Goal: Transaction & Acquisition: Purchase product/service

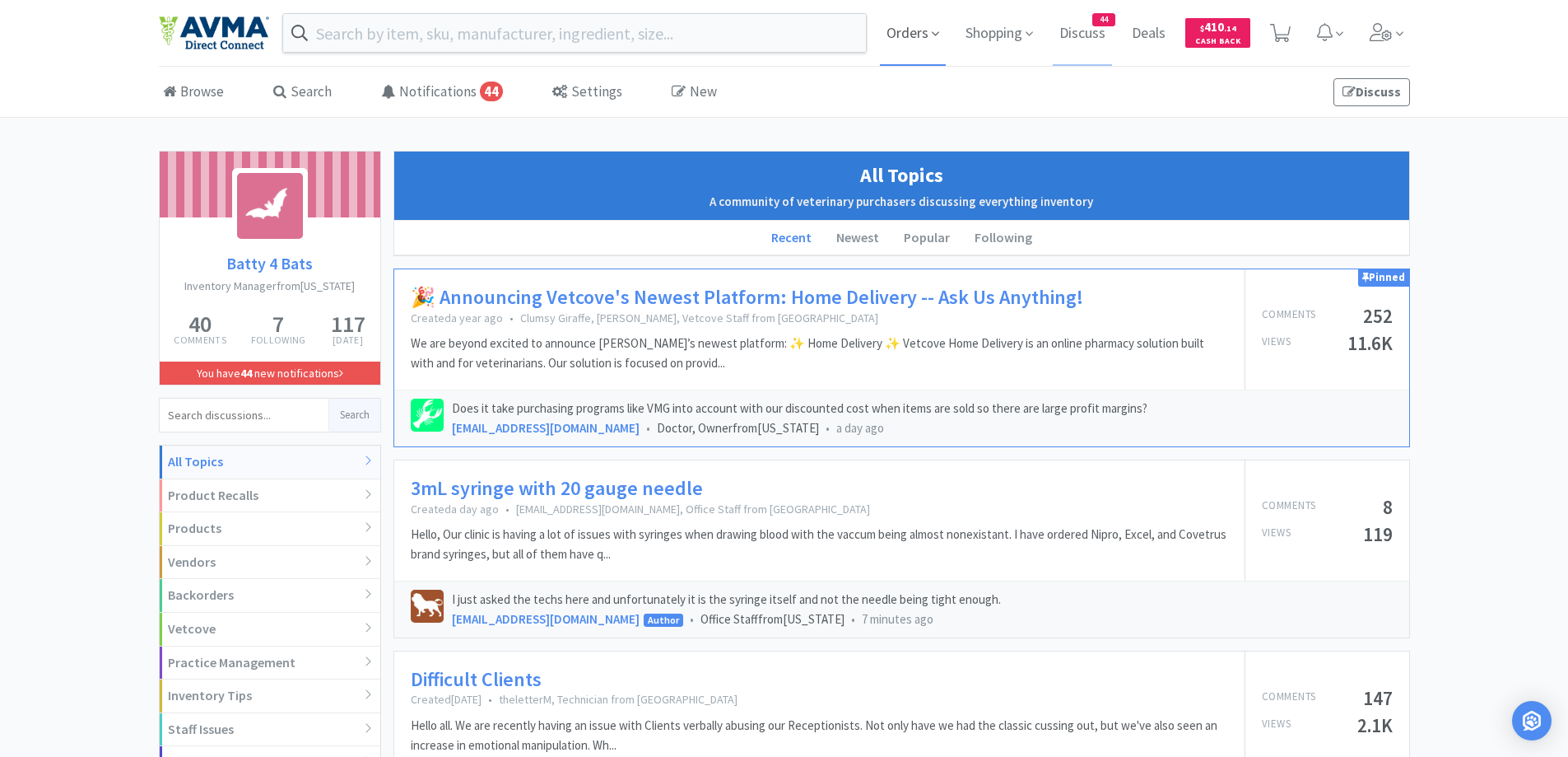
click at [906, 53] on span "Orders" at bounding box center [912, 32] width 65 height 65
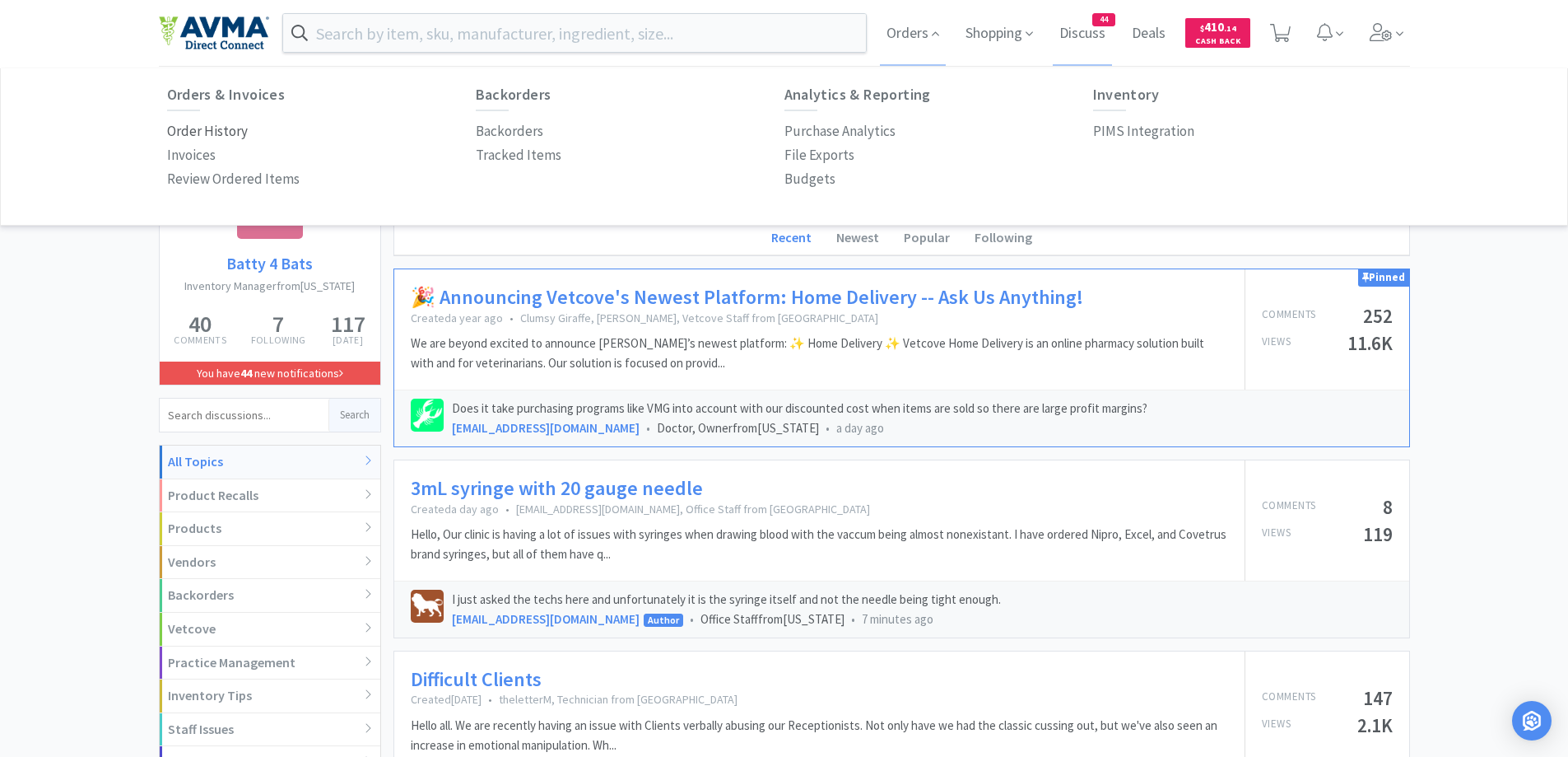
click at [218, 135] on p "Order History" at bounding box center [207, 131] width 81 height 22
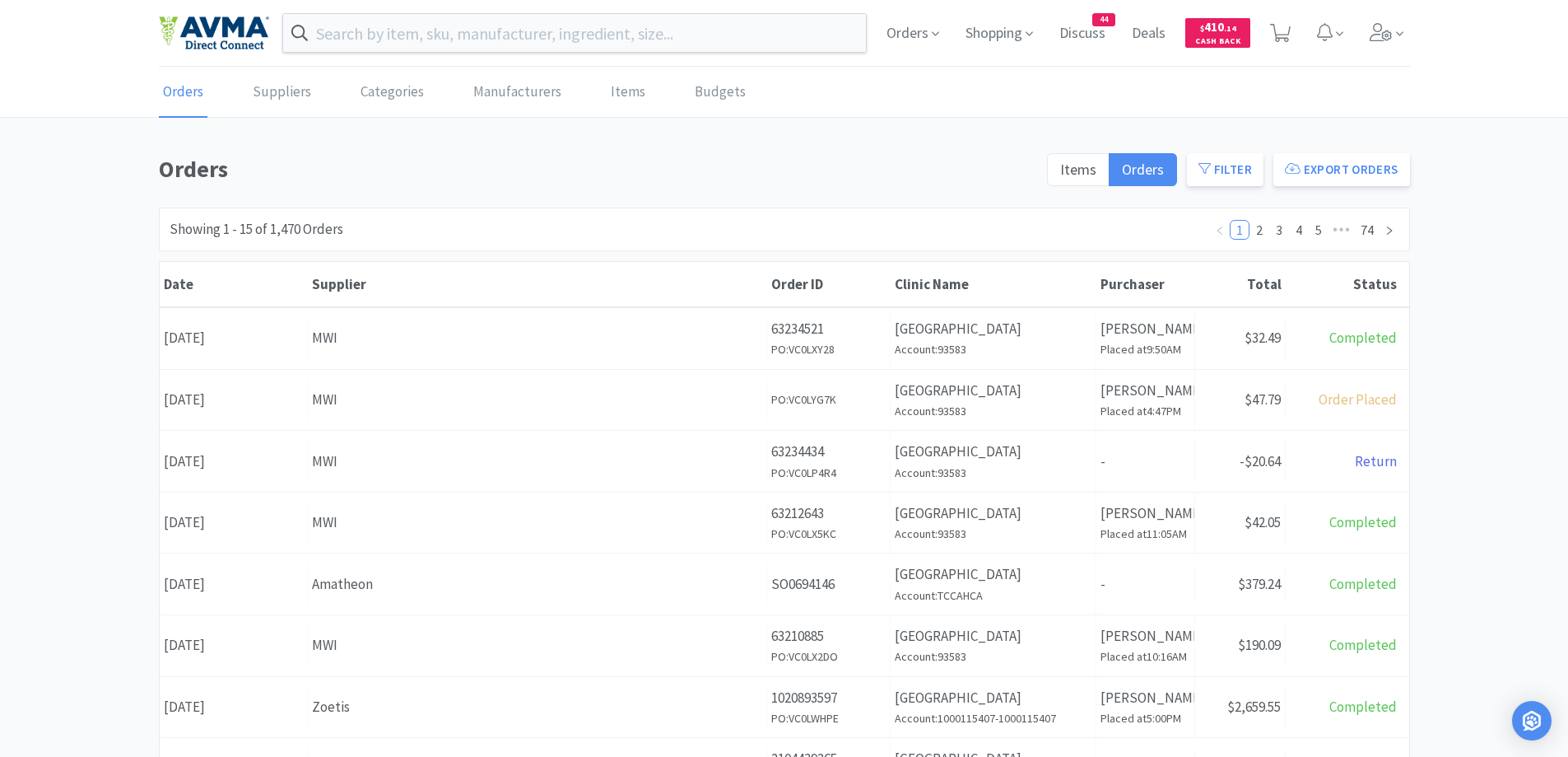
click at [896, 123] on div "Orders Suppliers Categories Manufacturers Items Budgets Orders Items Orders Fil…" at bounding box center [784, 677] width 1568 height 1220
click at [1137, 404] on h6 "Placed at 4:47PM" at bounding box center [1145, 411] width 90 height 18
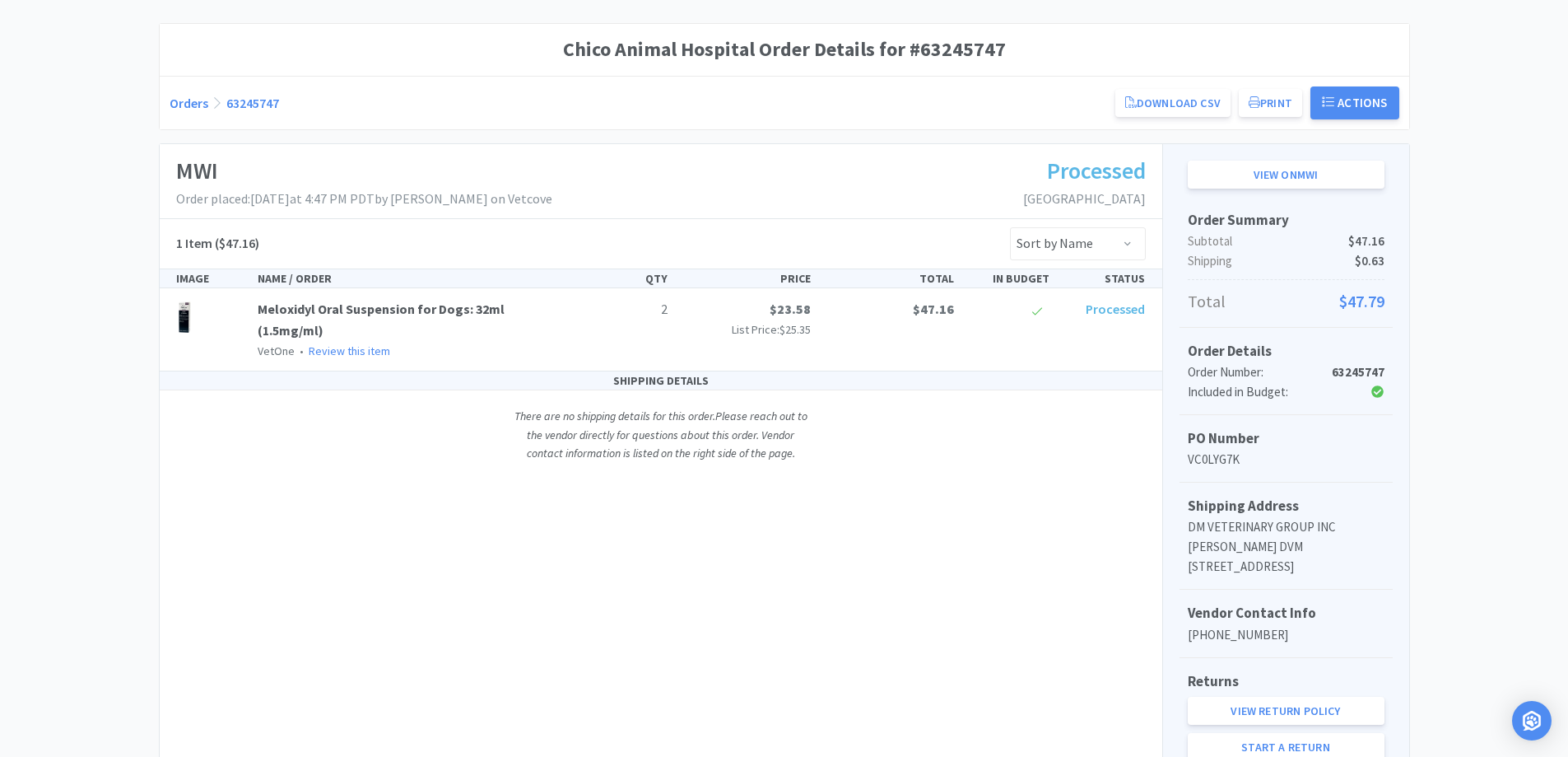
scroll to position [165, 0]
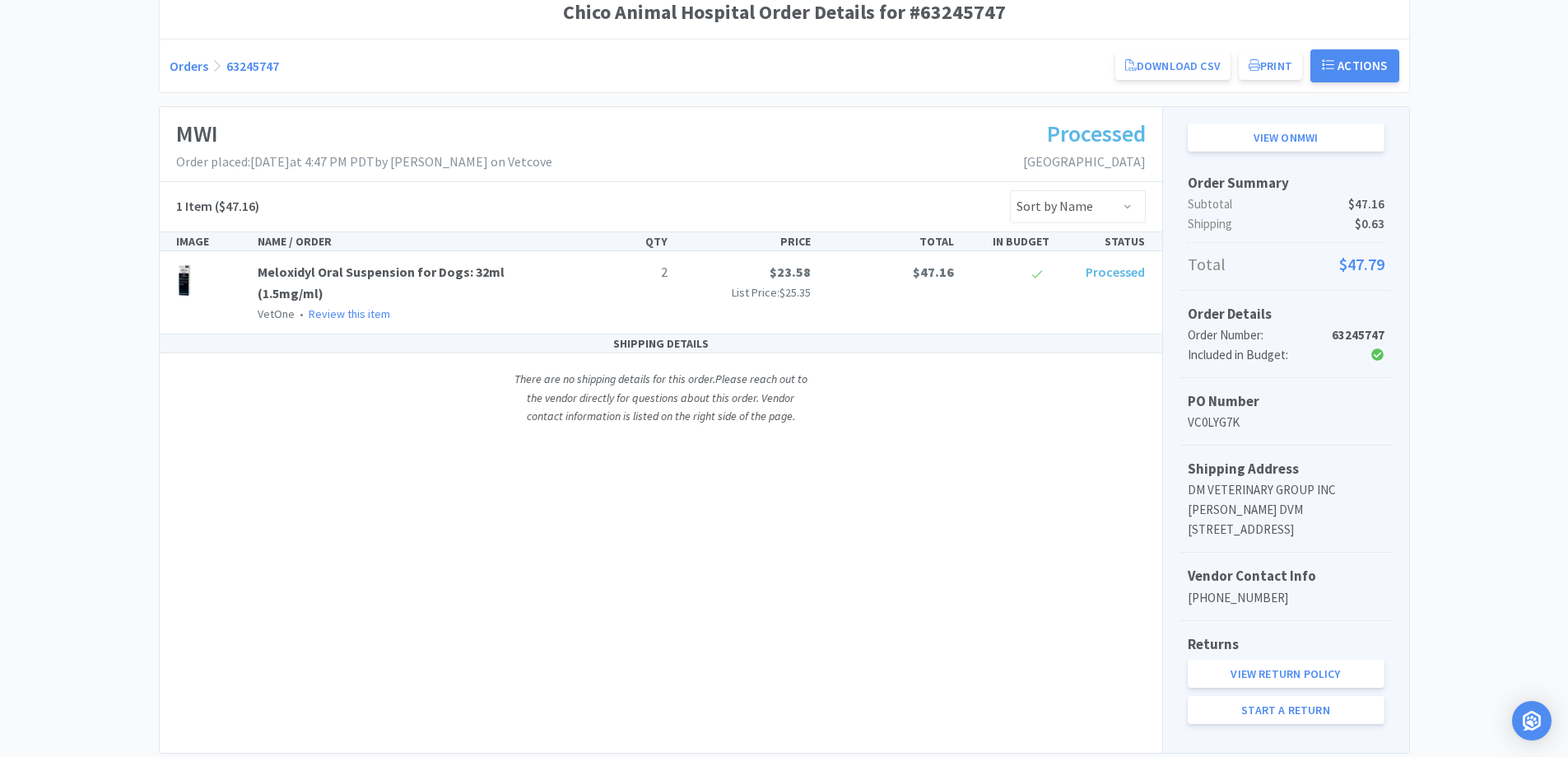
click at [186, 71] on link "Orders" at bounding box center [189, 65] width 39 height 16
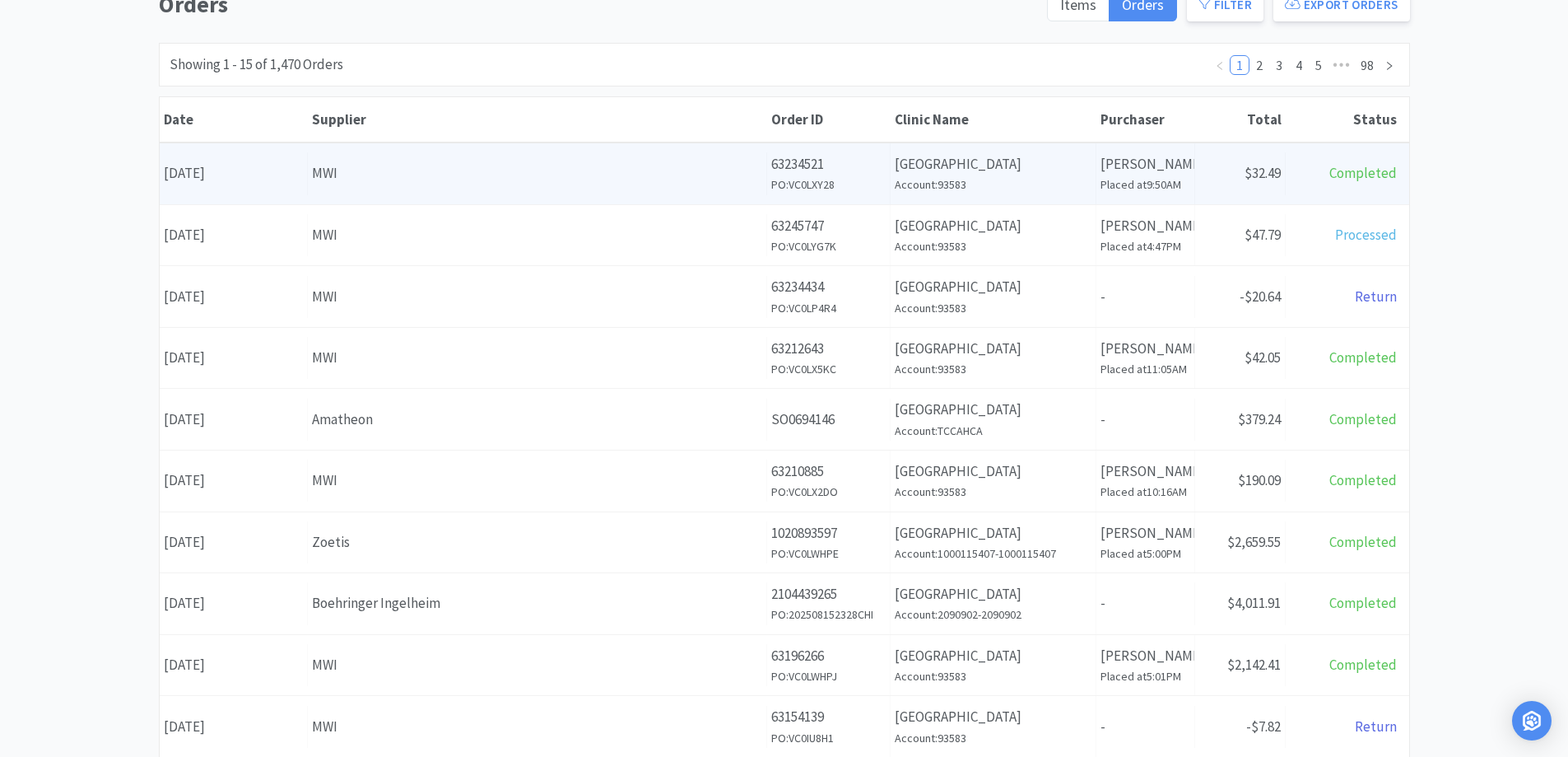
click at [427, 203] on div "Date August 19th, 2025 Supplier MWI Order ID 63234521 PO: VC0LXY28 Clinic Name …" at bounding box center [784, 174] width 1249 height 61
click at [441, 167] on div "MWI" at bounding box center [537, 173] width 450 height 22
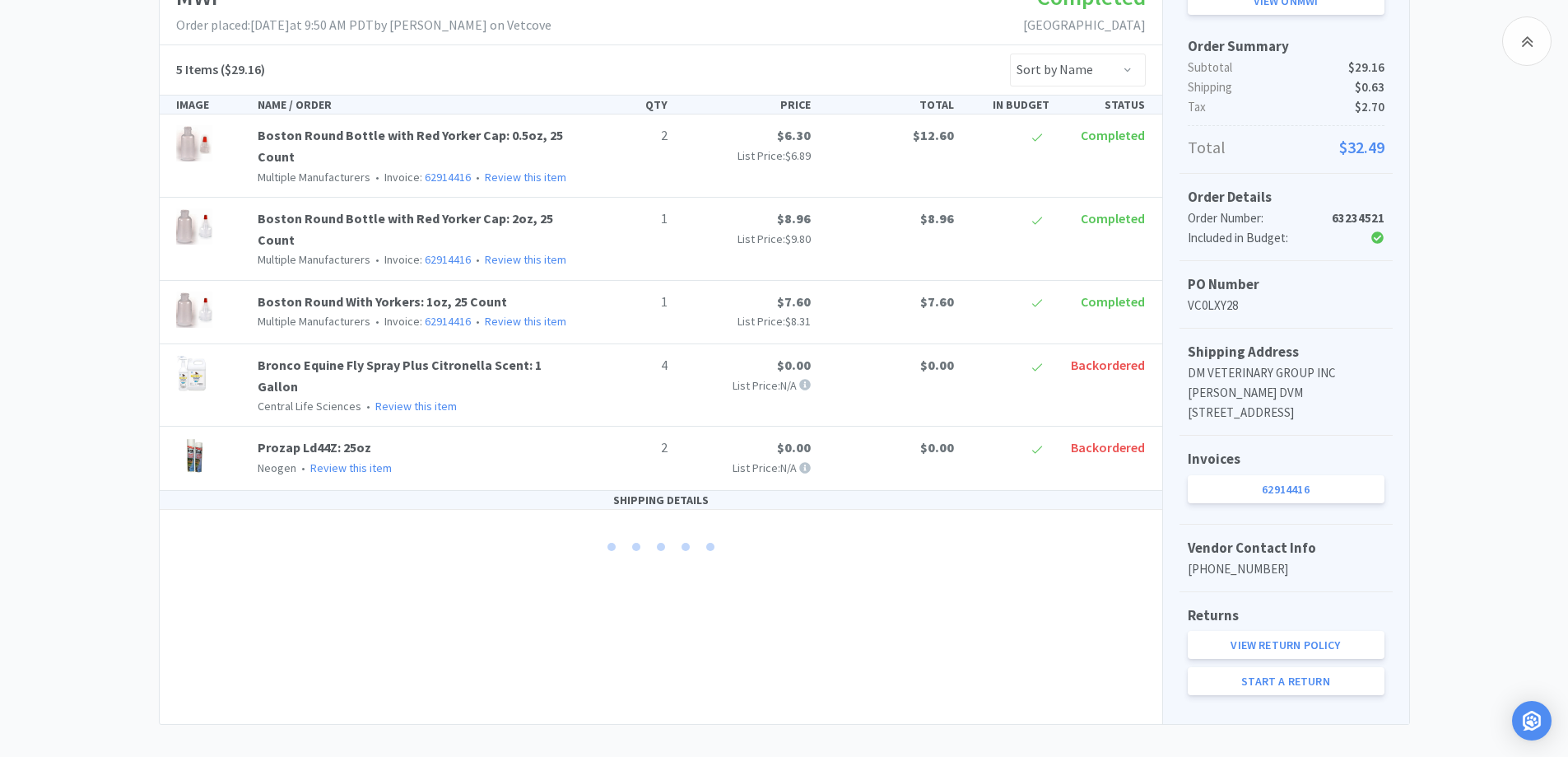
scroll to position [339, 0]
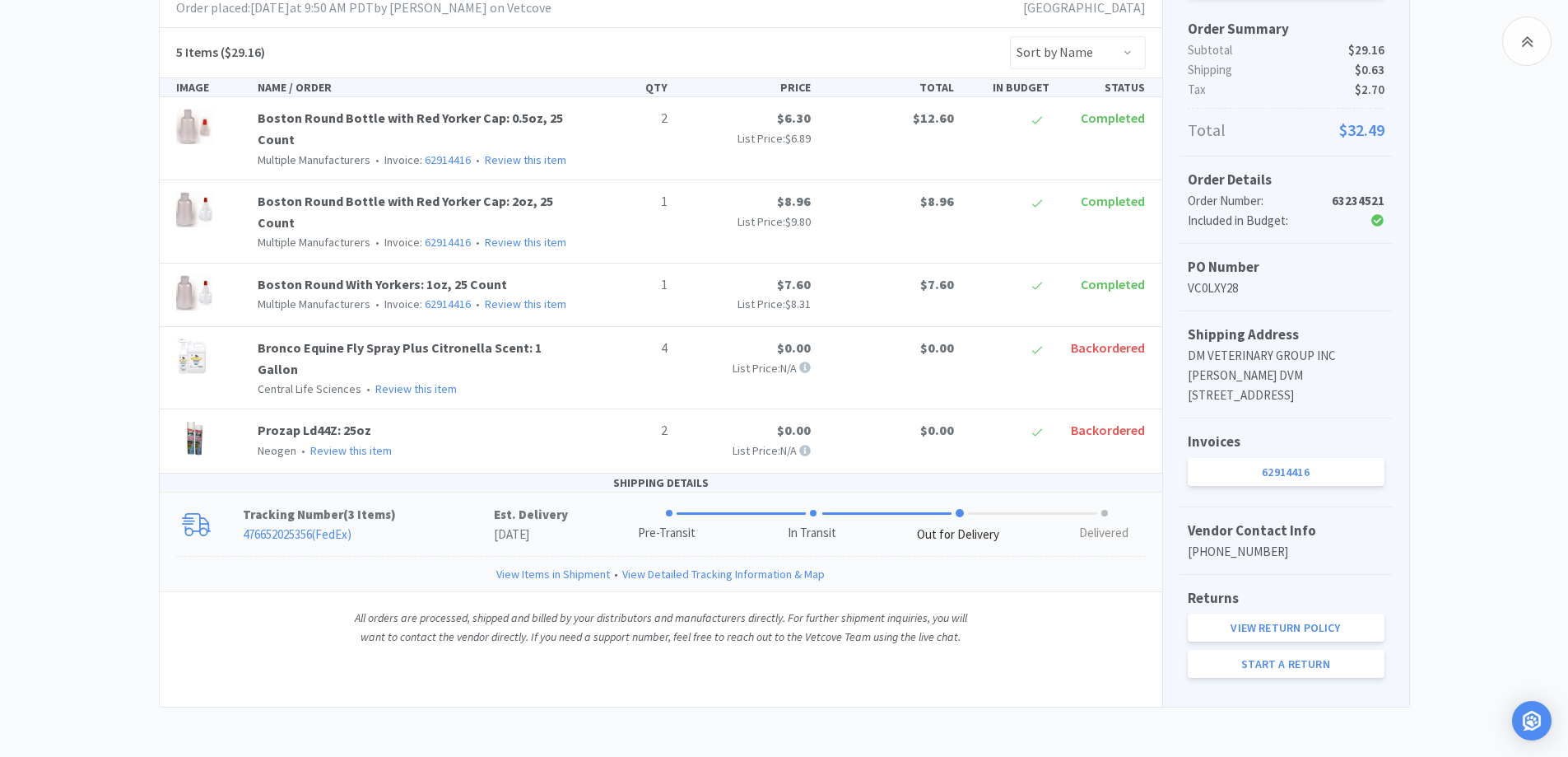
click at [437, 525] on p "476652025356 ( FedEx )" at bounding box center [368, 534] width 251 height 20
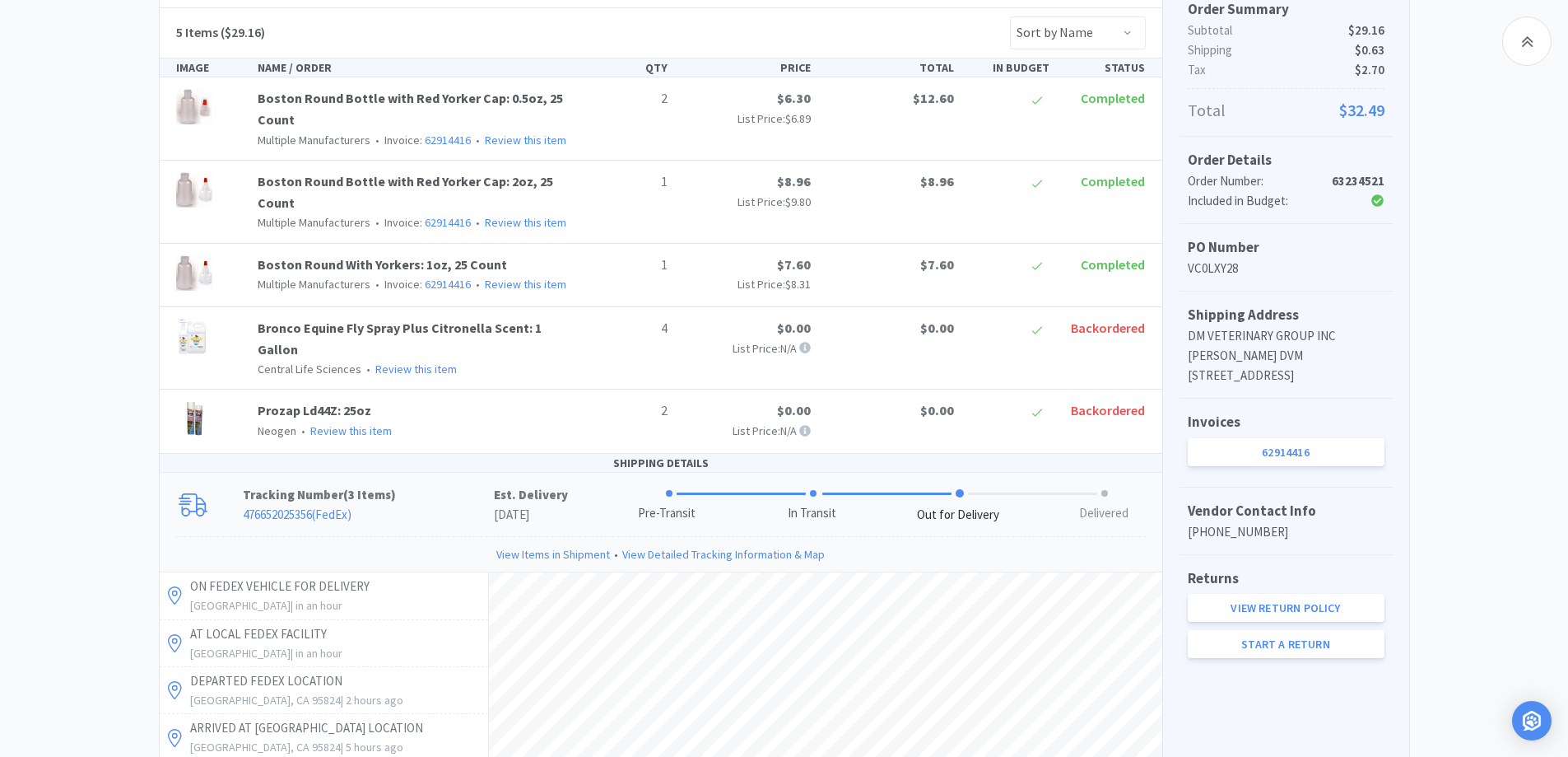
click at [43, 392] on div "Chico Animal Hospital Order Details for #63234521 Orders 63234521 Download CSV …" at bounding box center [784, 608] width 1568 height 1593
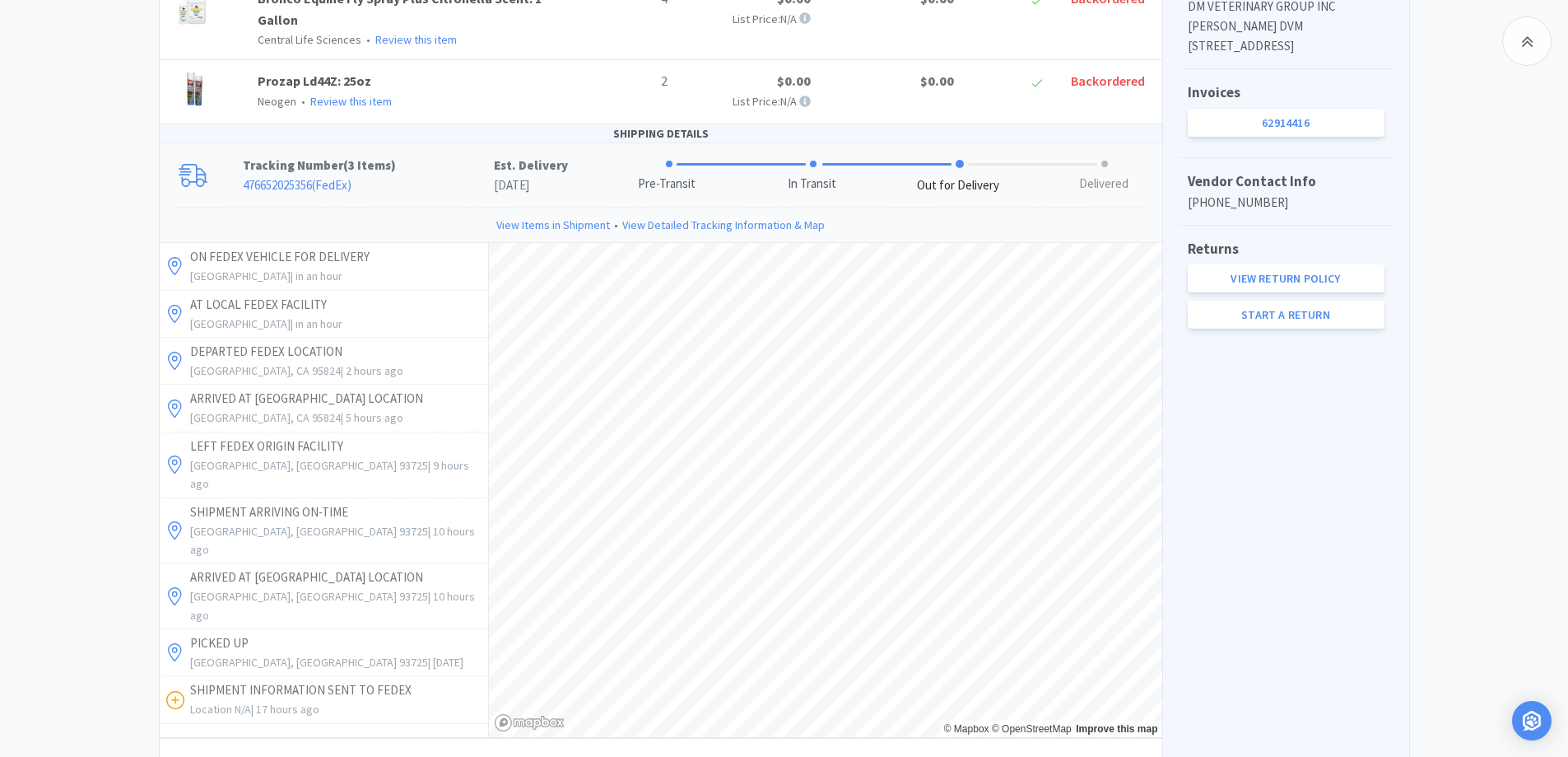
click at [91, 454] on div "Chico Animal Hospital Order Details for #63234521 Orders 63234521 Download CSV …" at bounding box center [784, 279] width 1568 height 1593
click at [1437, 577] on div "Chico Animal Hospital Order Details for #63234521 Orders 63234521 Download CSV …" at bounding box center [784, 279] width 1568 height 1593
click at [94, 182] on div "Chico Animal Hospital Order Details for #63234521 Orders 63234521 Download CSV …" at bounding box center [784, 279] width 1568 height 1593
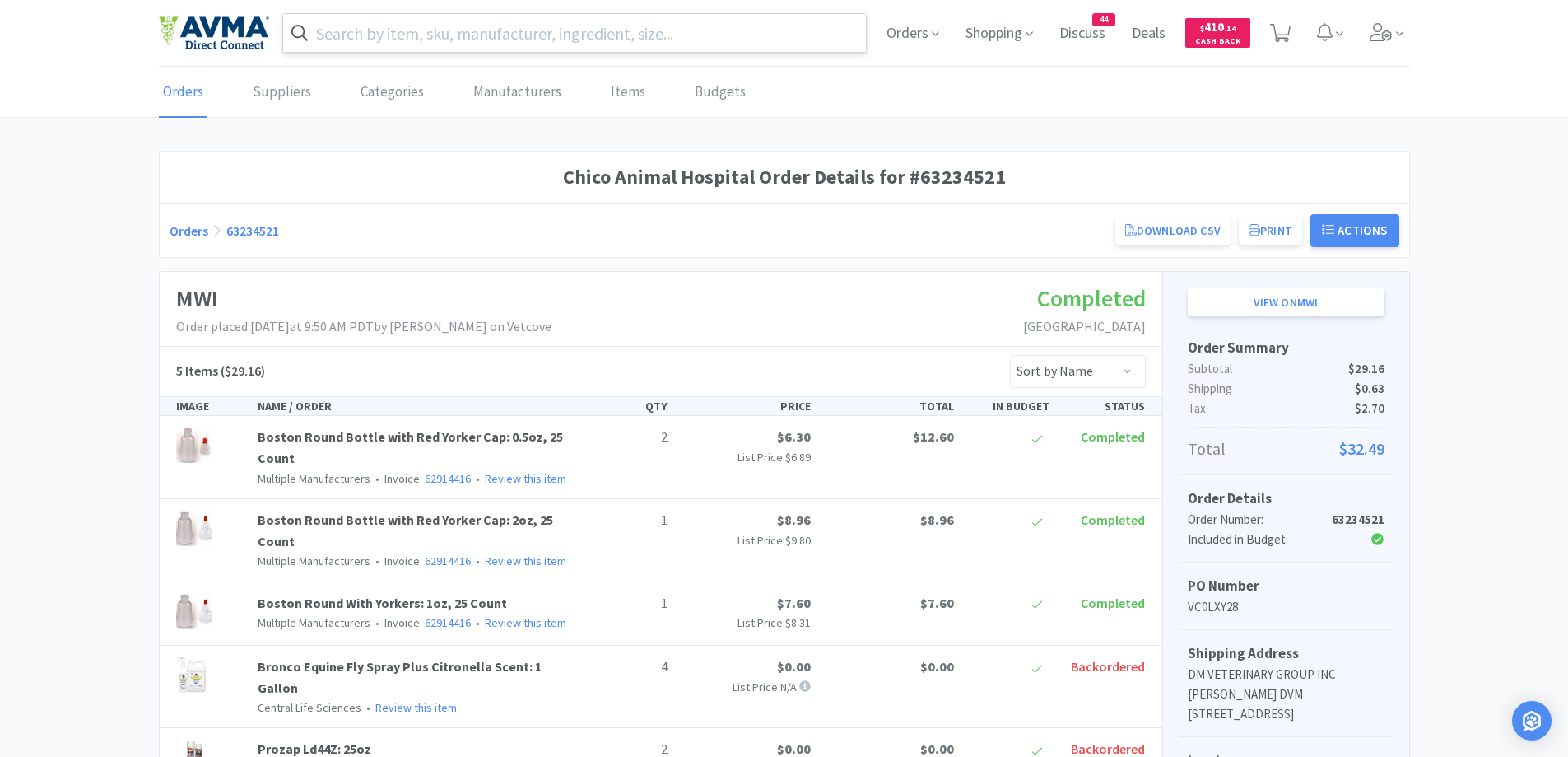
click at [494, 52] on div at bounding box center [574, 33] width 585 height 40
click at [504, 36] on input "text" at bounding box center [575, 33] width 584 height 38
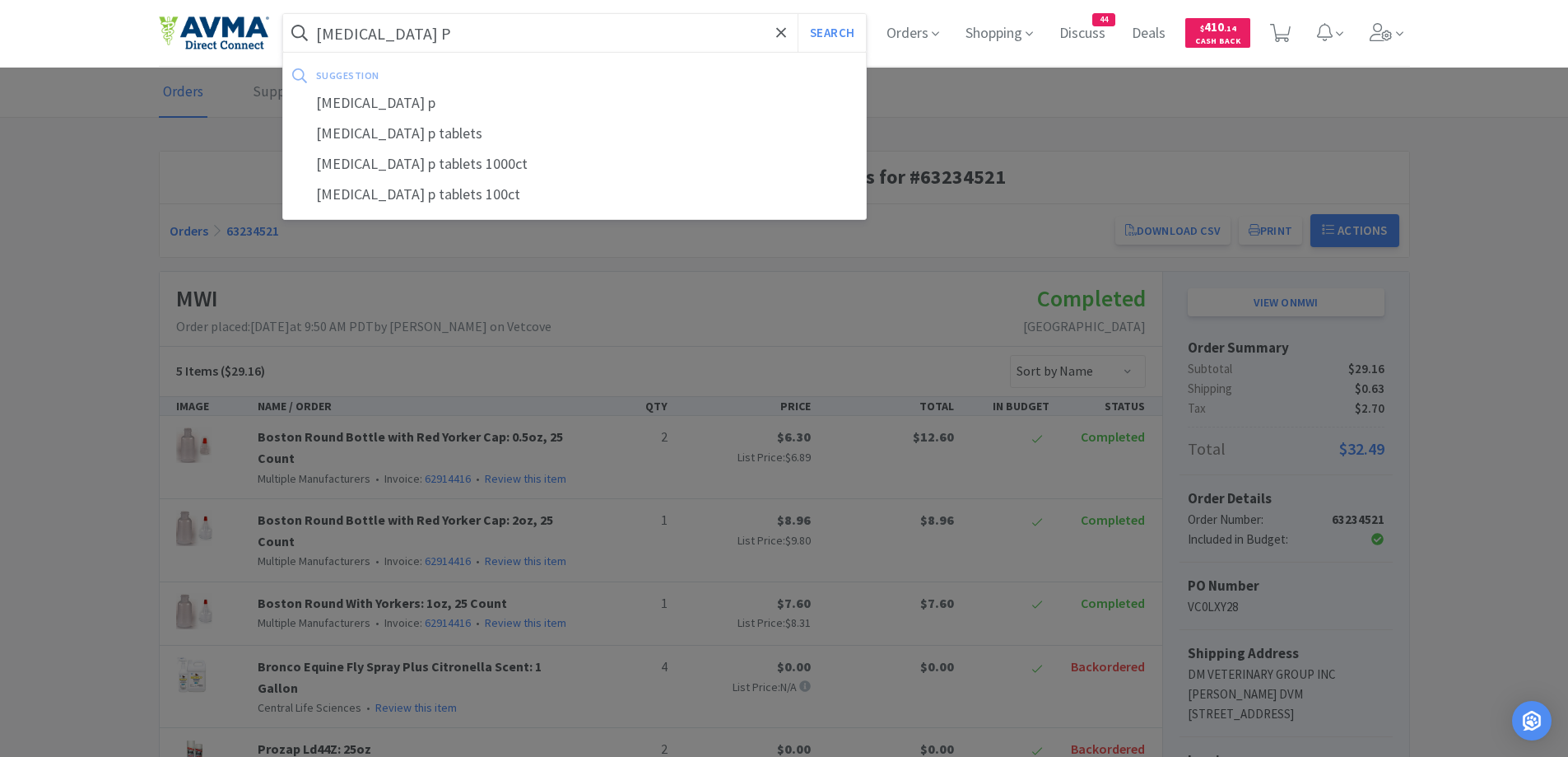
click at [798, 14] on button "Search" at bounding box center [832, 33] width 68 height 38
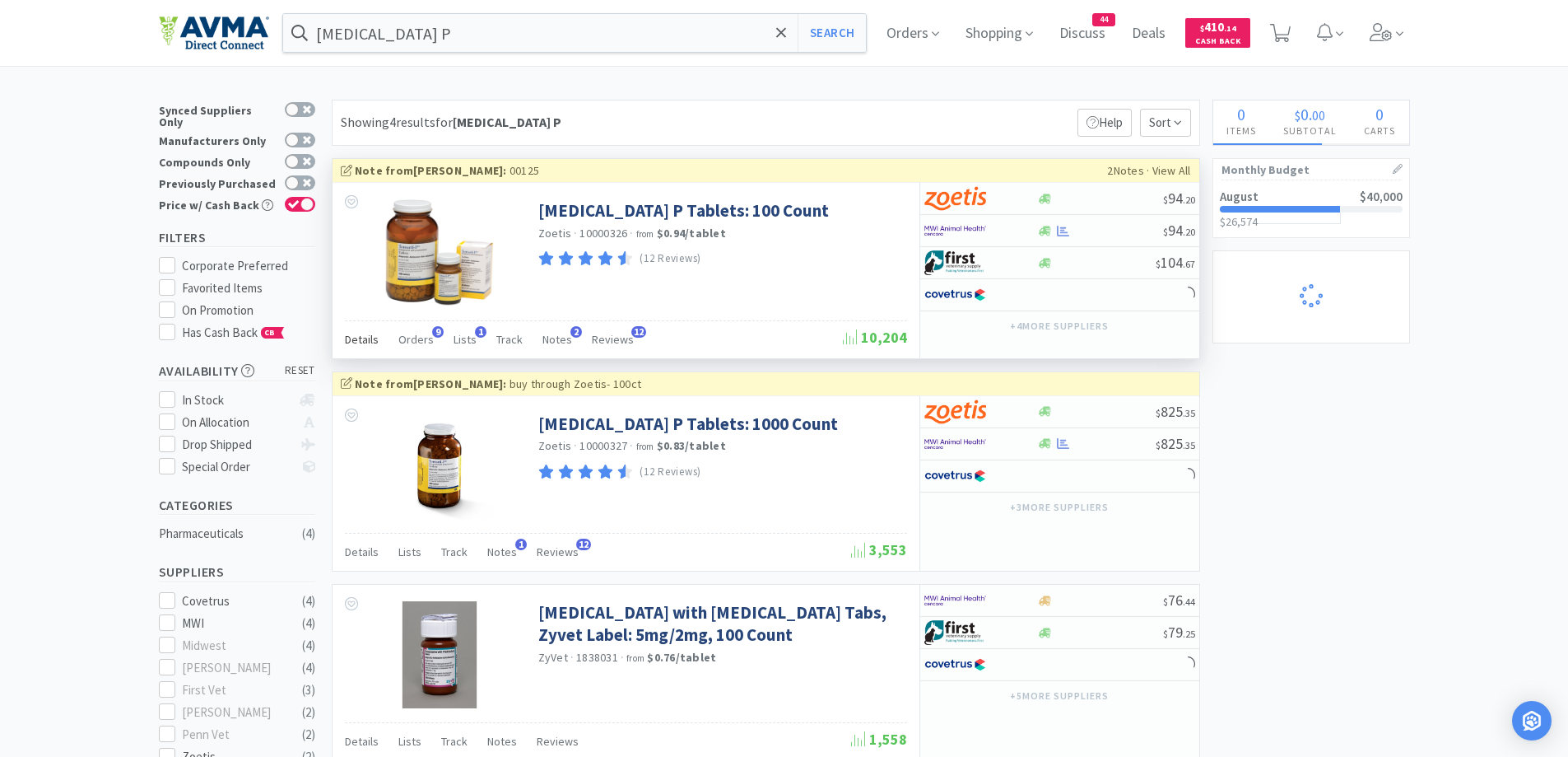
click at [362, 338] on span "Details" at bounding box center [362, 340] width 34 height 15
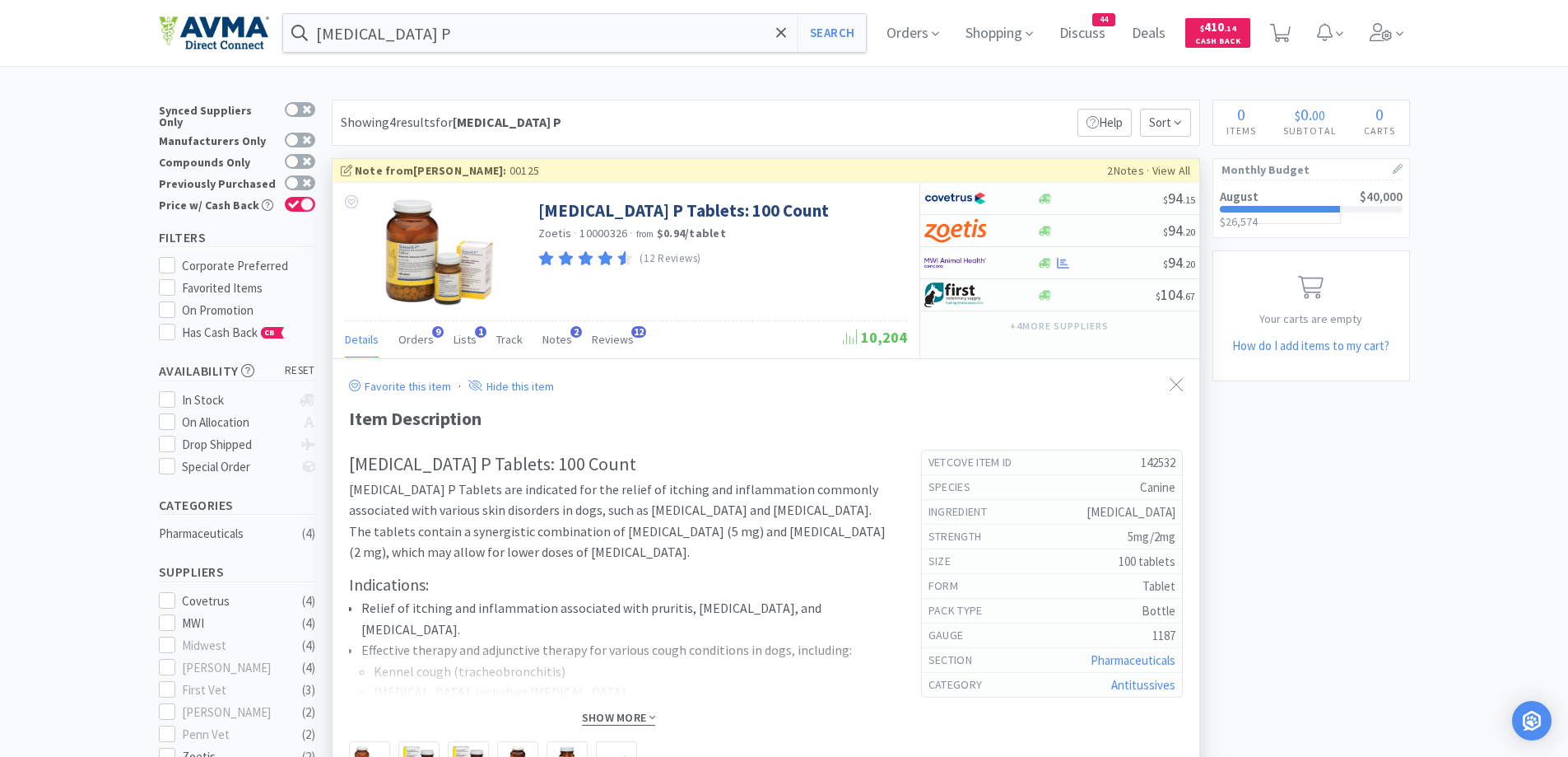
click at [633, 714] on span "Show More" at bounding box center [618, 718] width 73 height 16
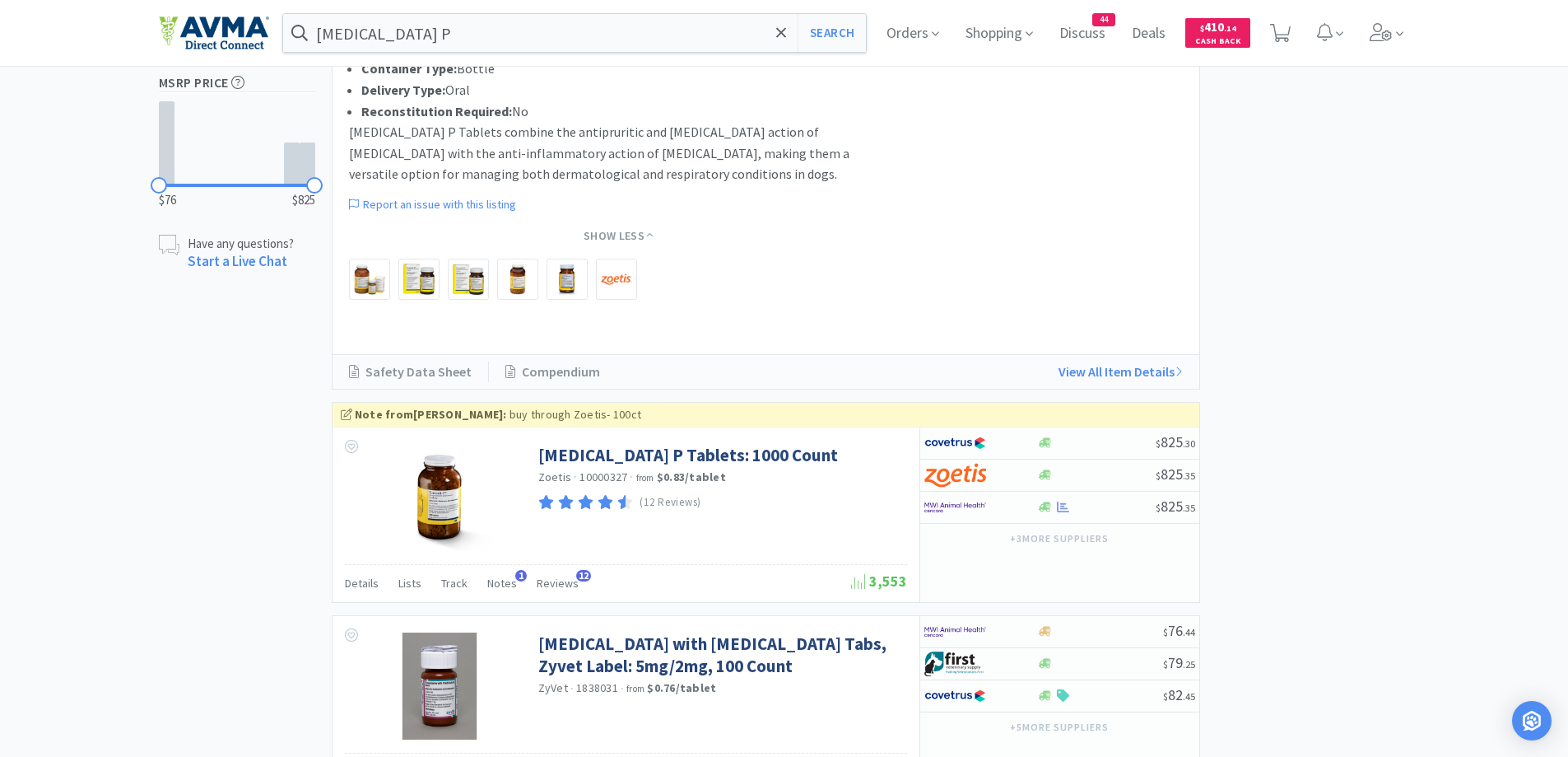
scroll to position [1149, 0]
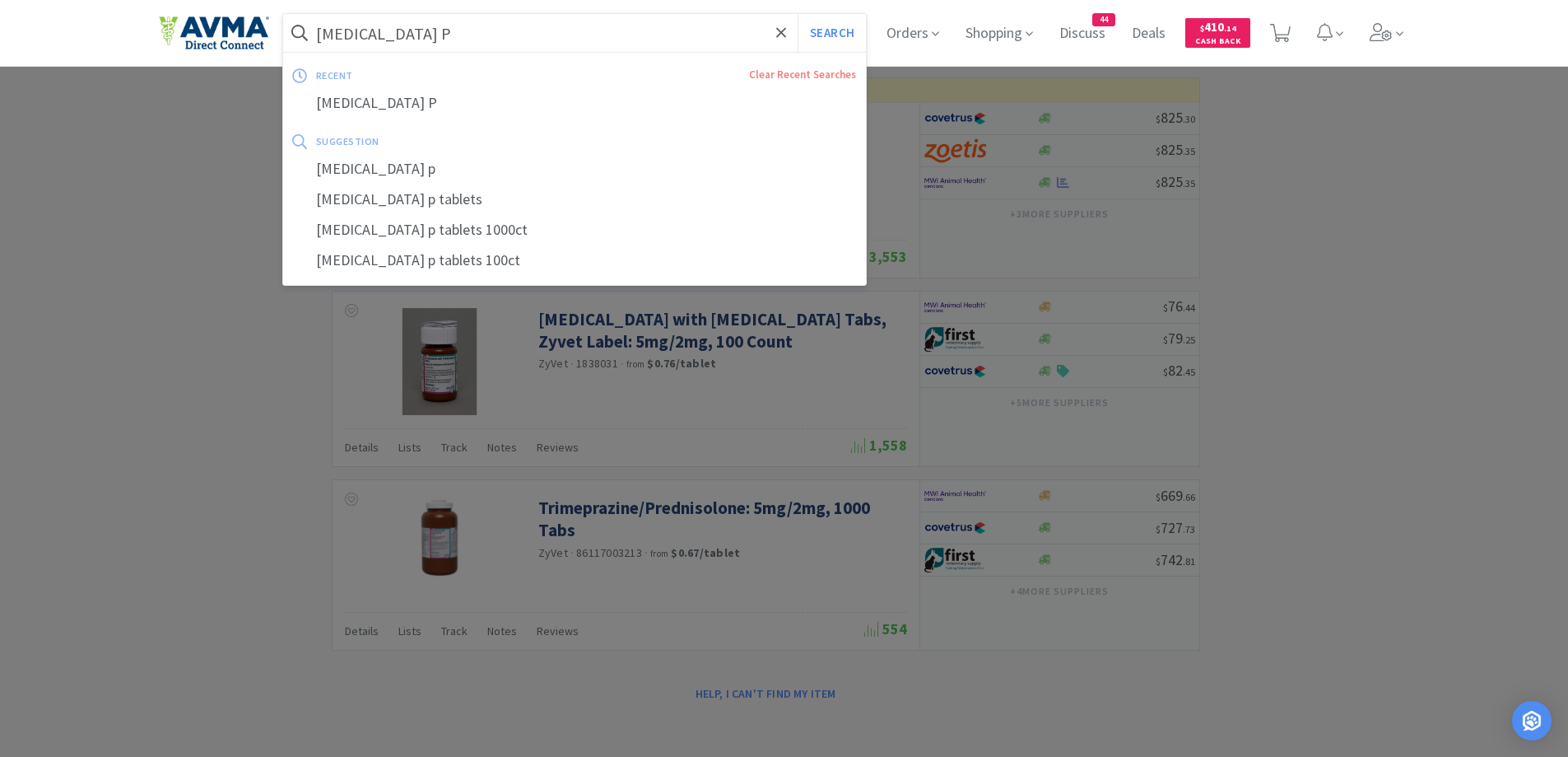
click at [520, 31] on input "temaril P" at bounding box center [575, 33] width 584 height 38
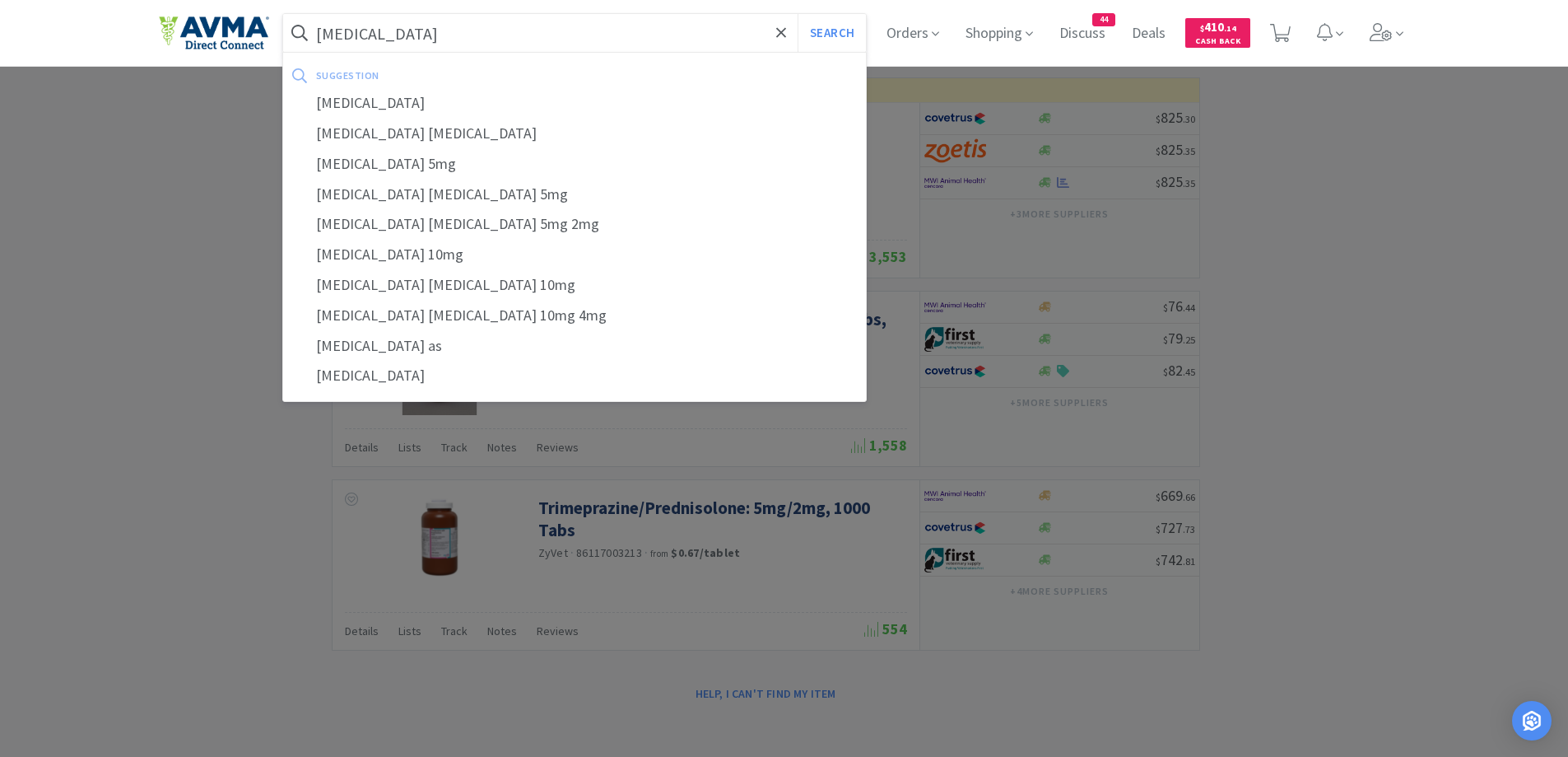
click at [798, 14] on button "Search" at bounding box center [832, 33] width 68 height 38
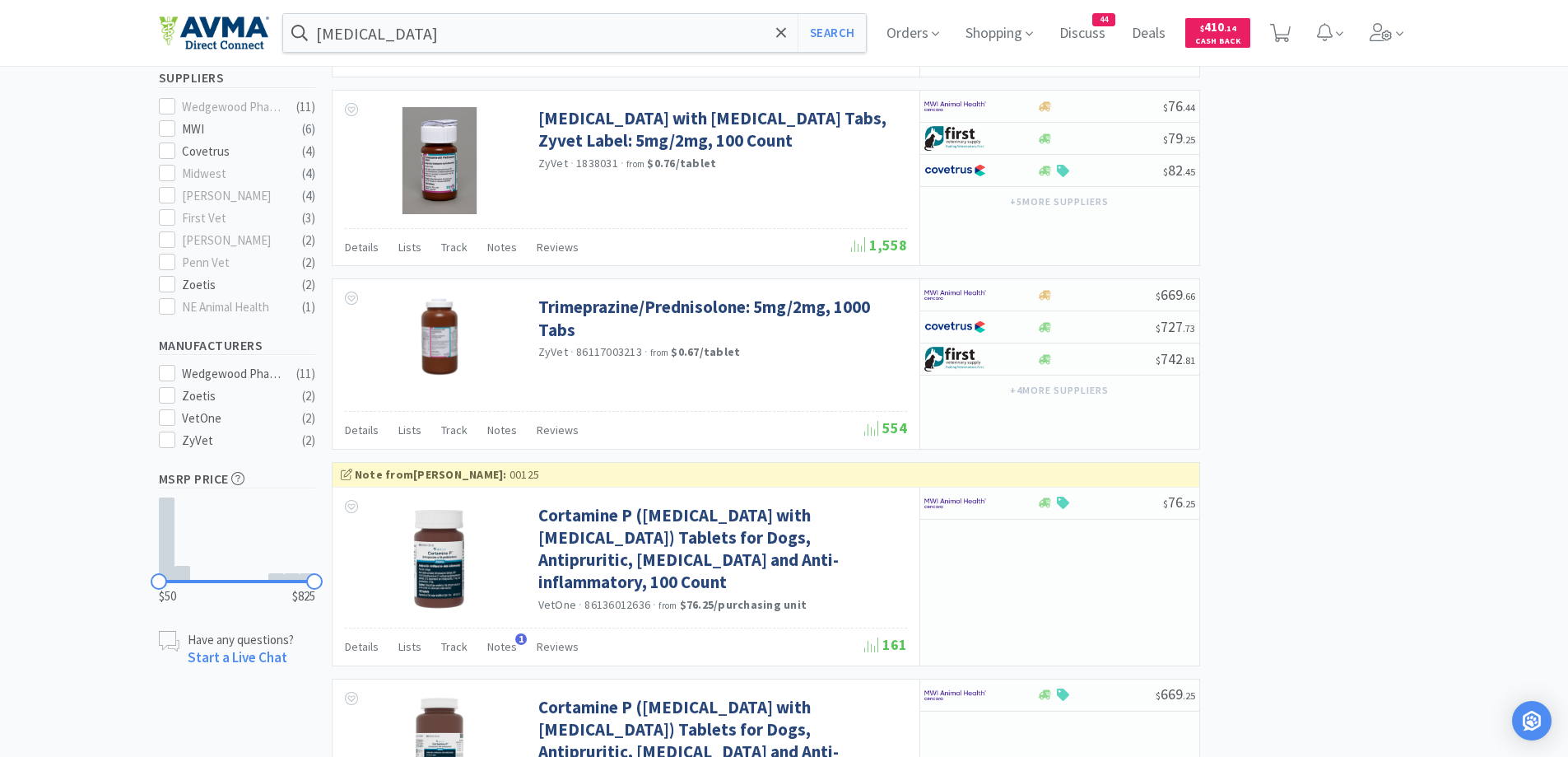
scroll to position [823, 0]
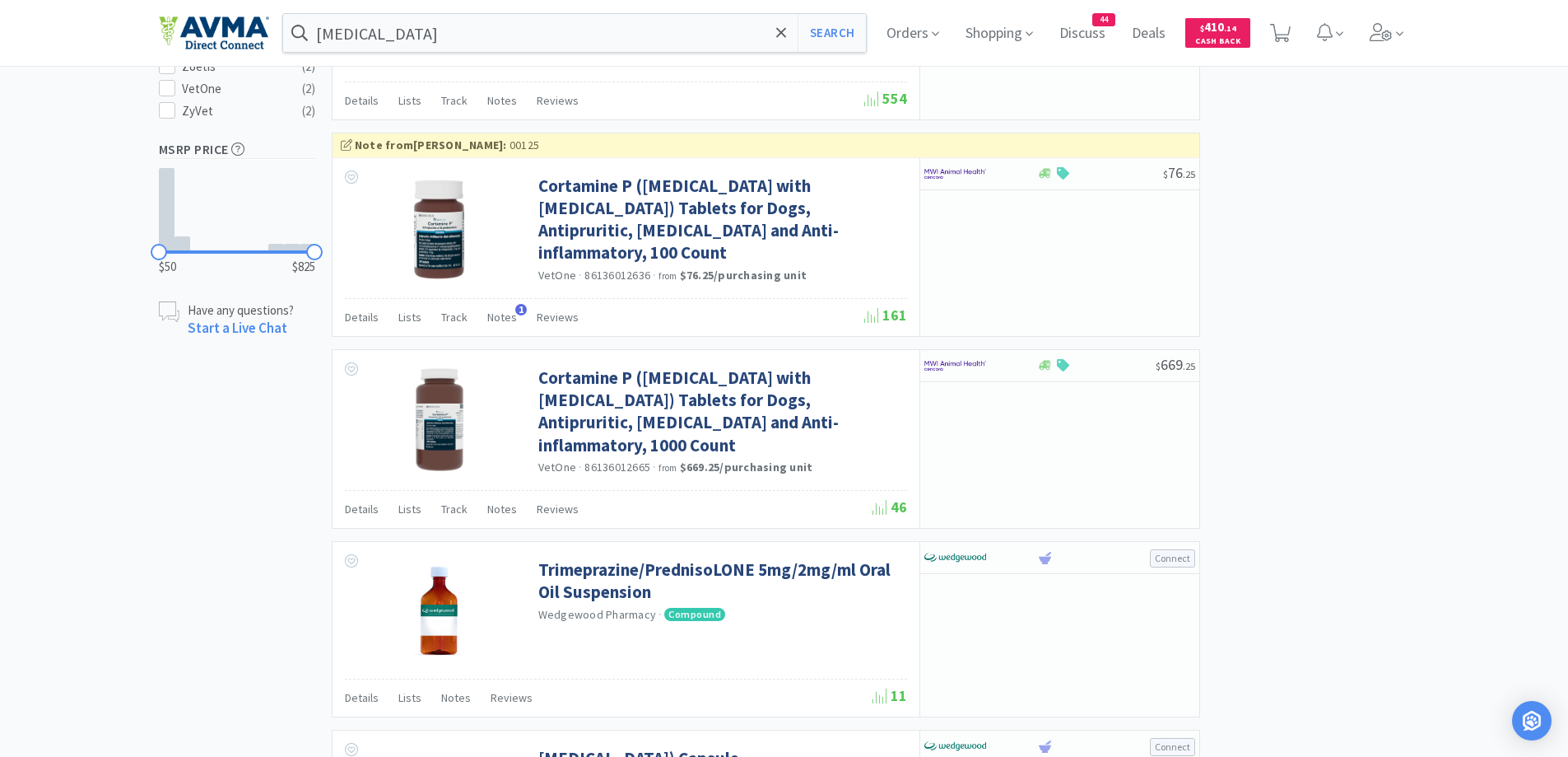
click at [370, 316] on span "Details" at bounding box center [362, 318] width 34 height 15
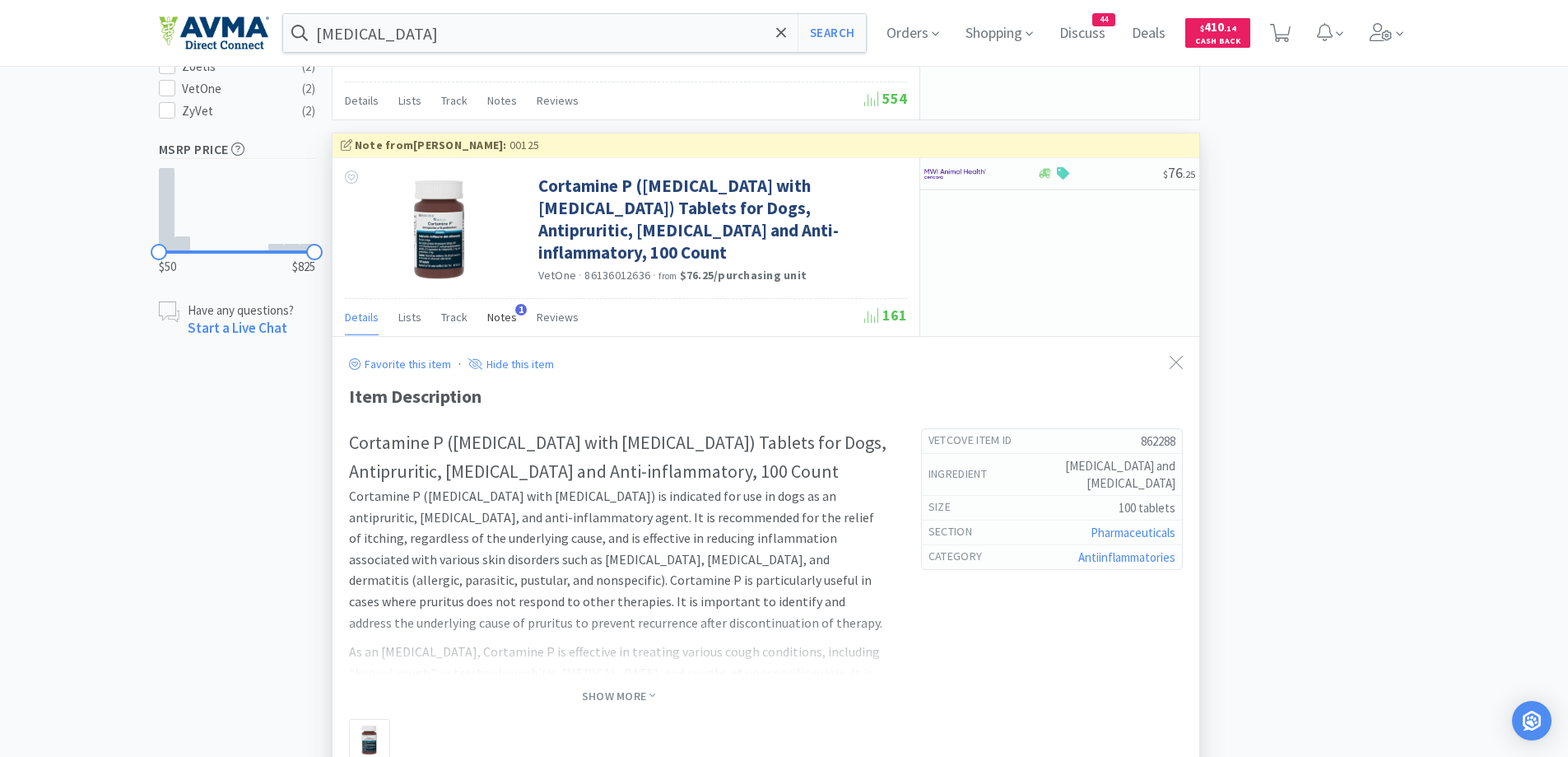
click at [506, 328] on div "Notes 1" at bounding box center [501, 319] width 29 height 31
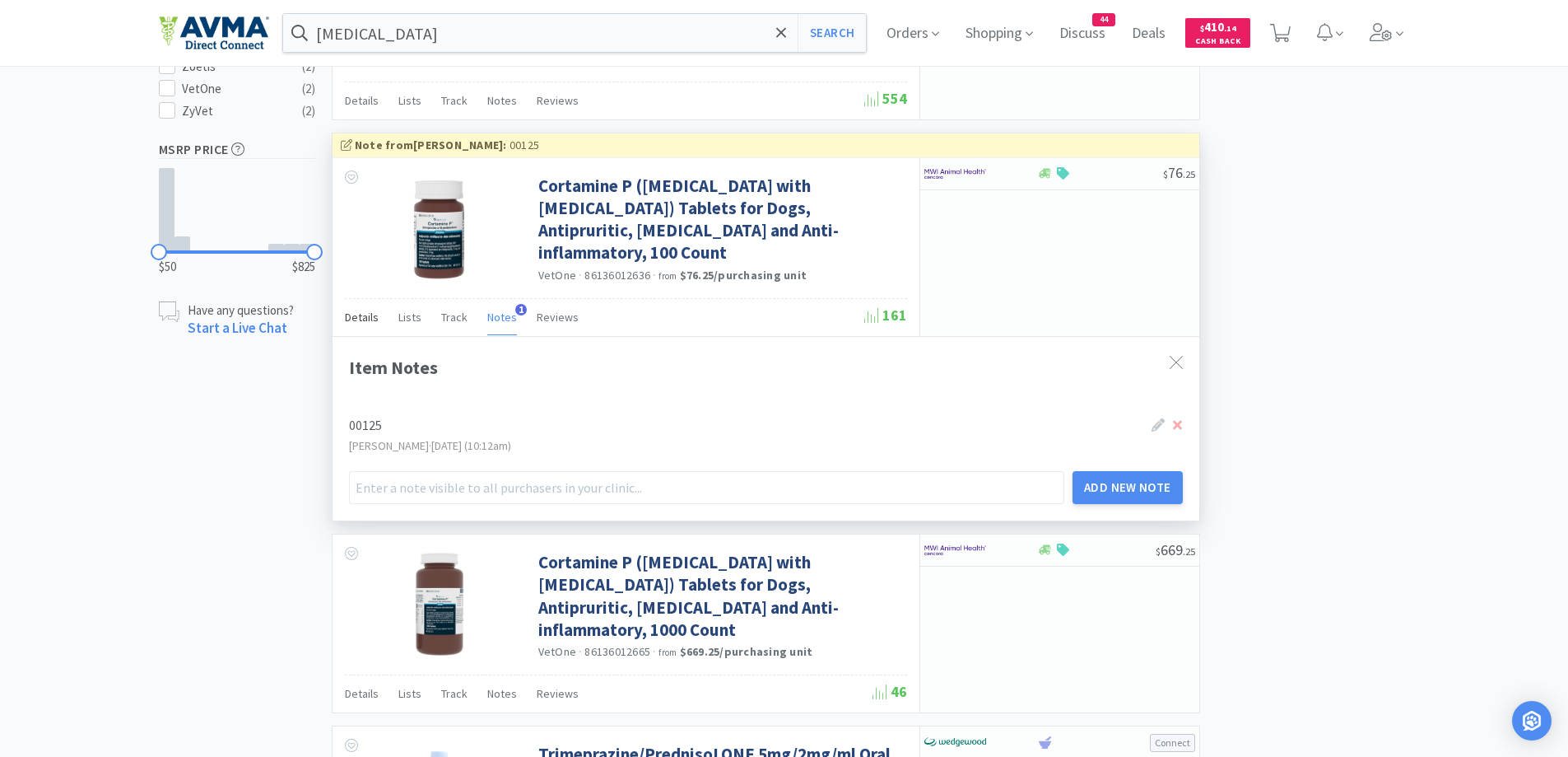
click at [360, 313] on span "Details" at bounding box center [362, 318] width 34 height 15
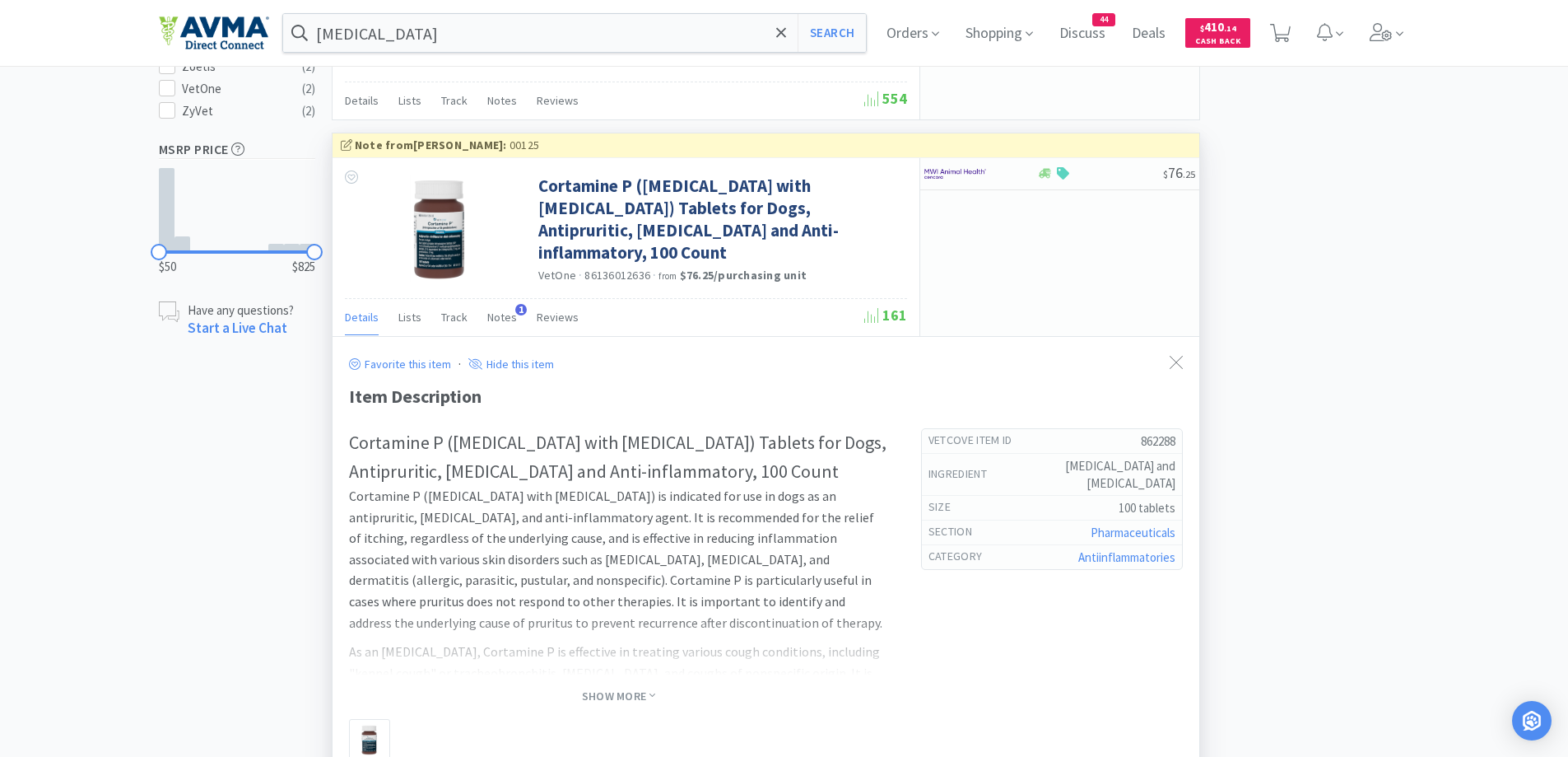
drag, startPoint x: 616, startPoint y: 692, endPoint x: 966, endPoint y: 564, distance: 372.7
click at [616, 692] on span "Show More" at bounding box center [618, 696] width 73 height 16
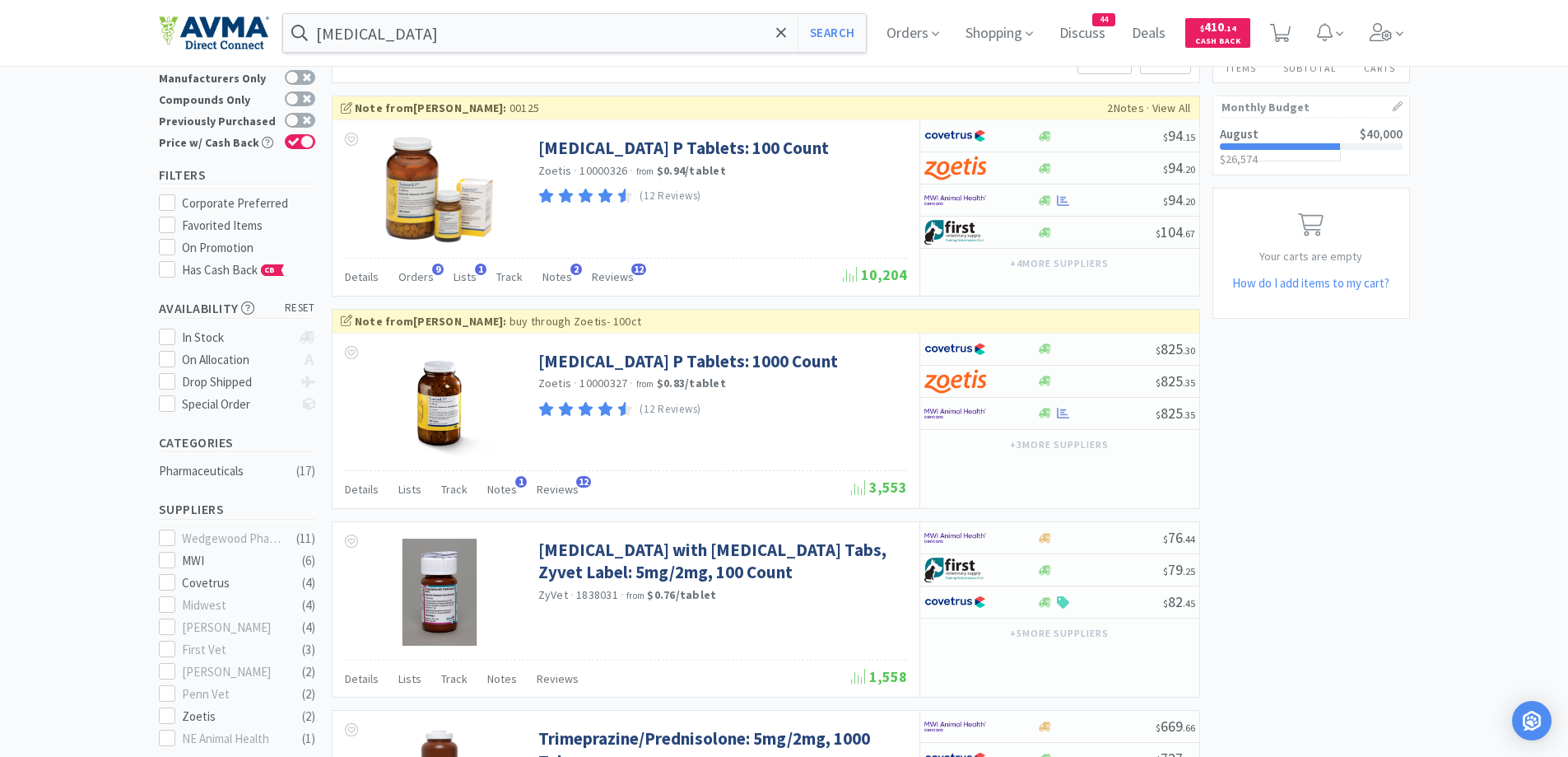
scroll to position [0, 0]
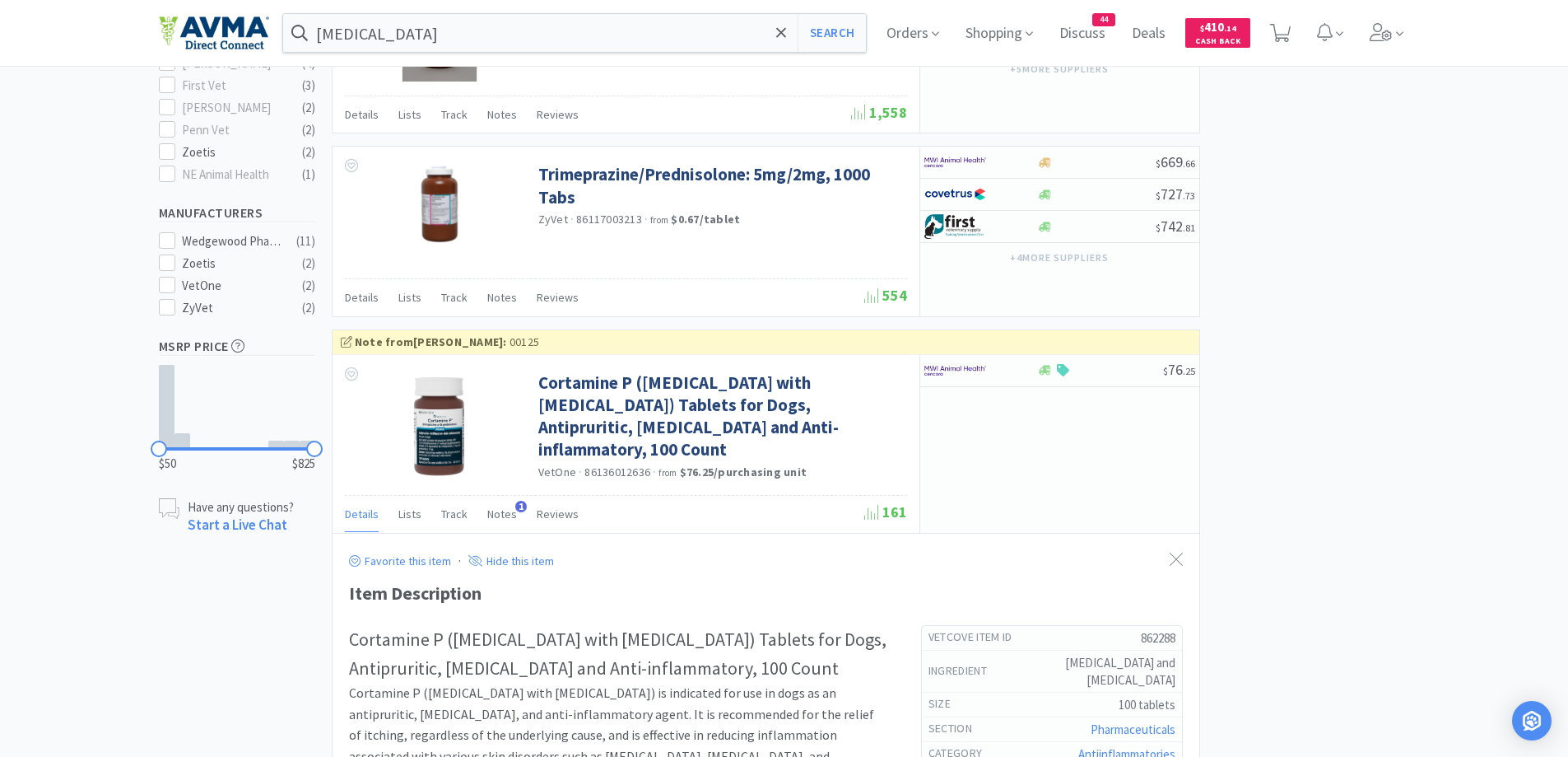
scroll to position [659, 0]
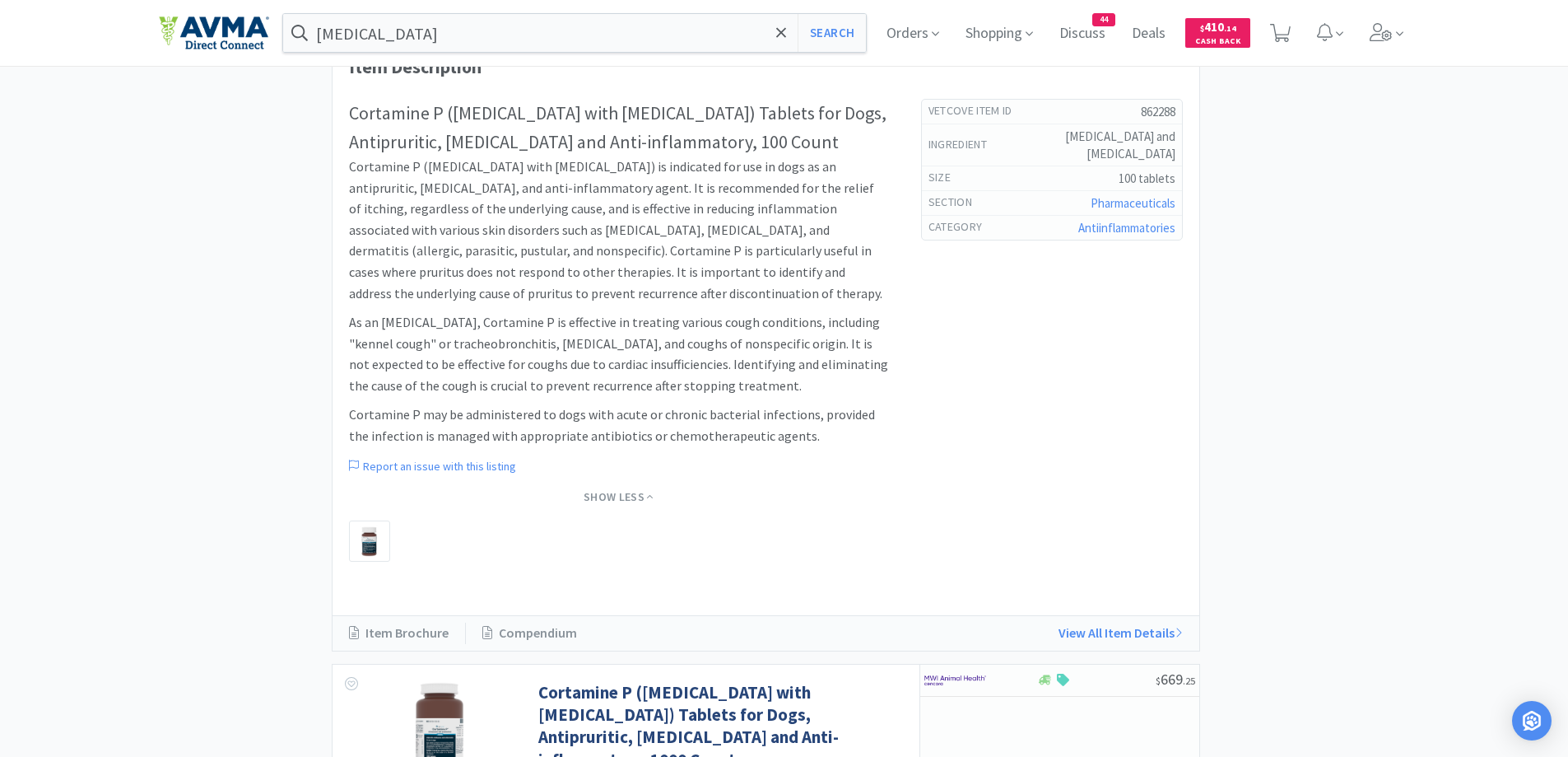
scroll to position [988, 0]
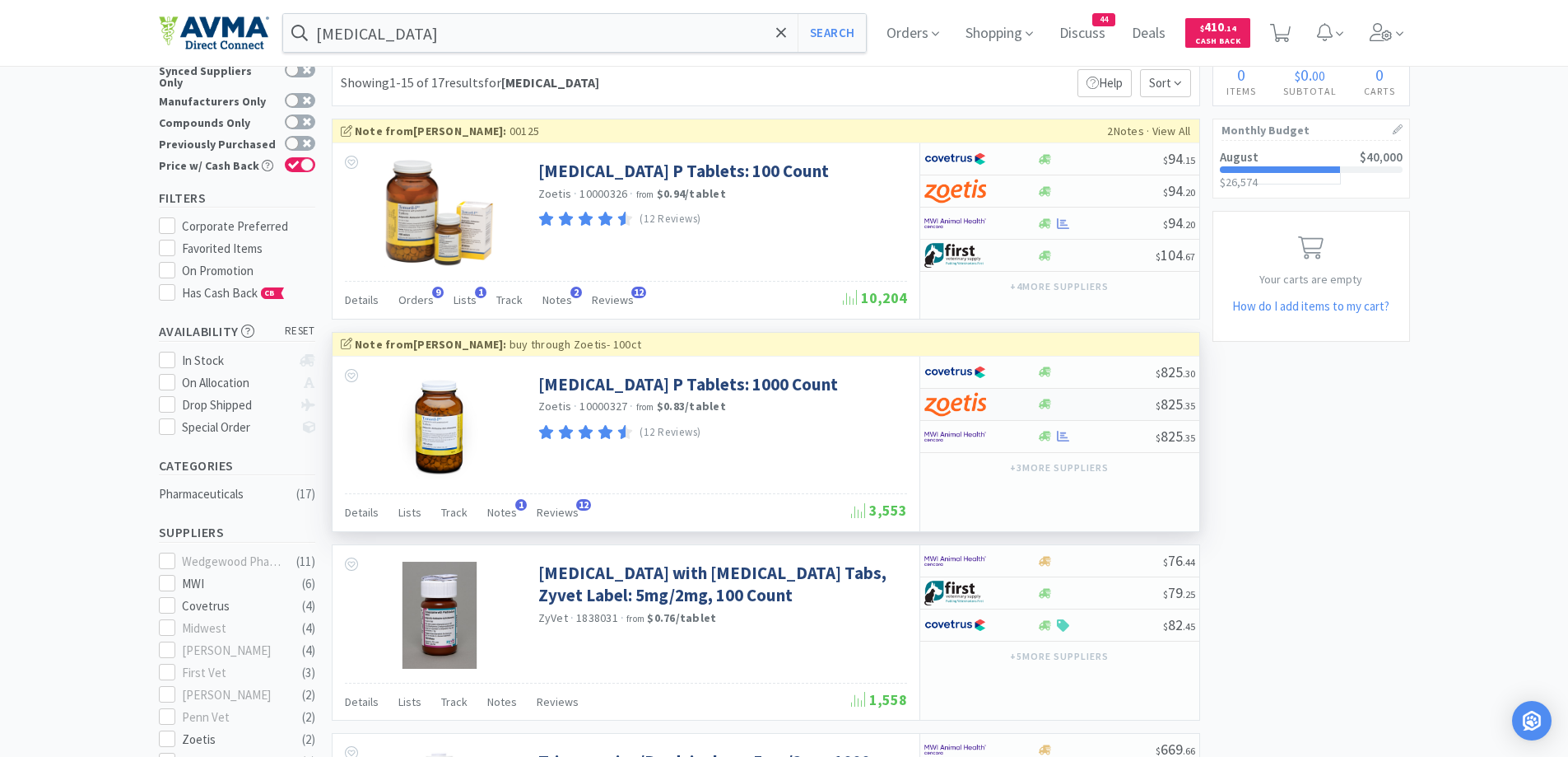
scroll to position [0, 0]
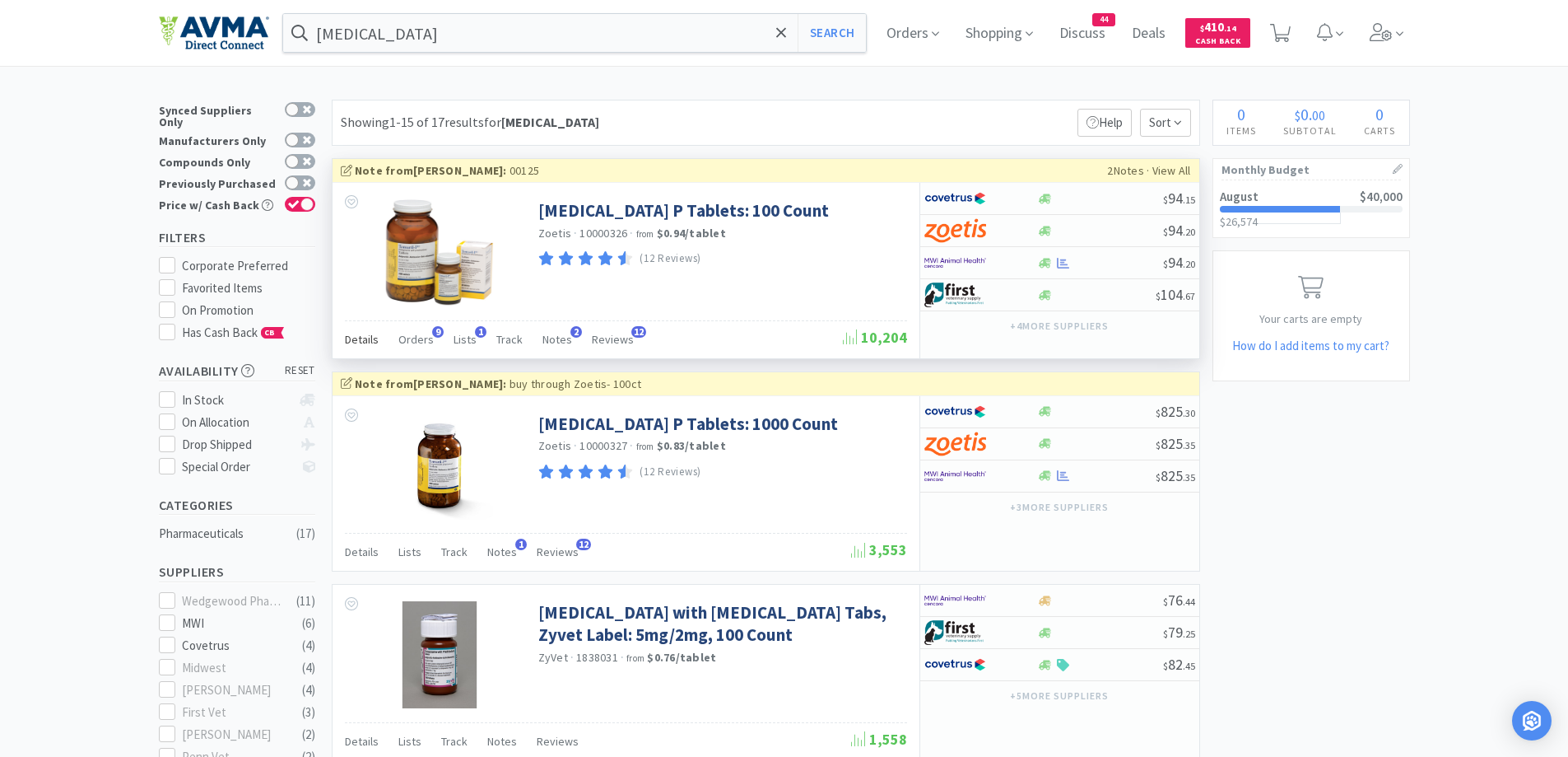
click at [353, 343] on span "Details" at bounding box center [362, 340] width 34 height 15
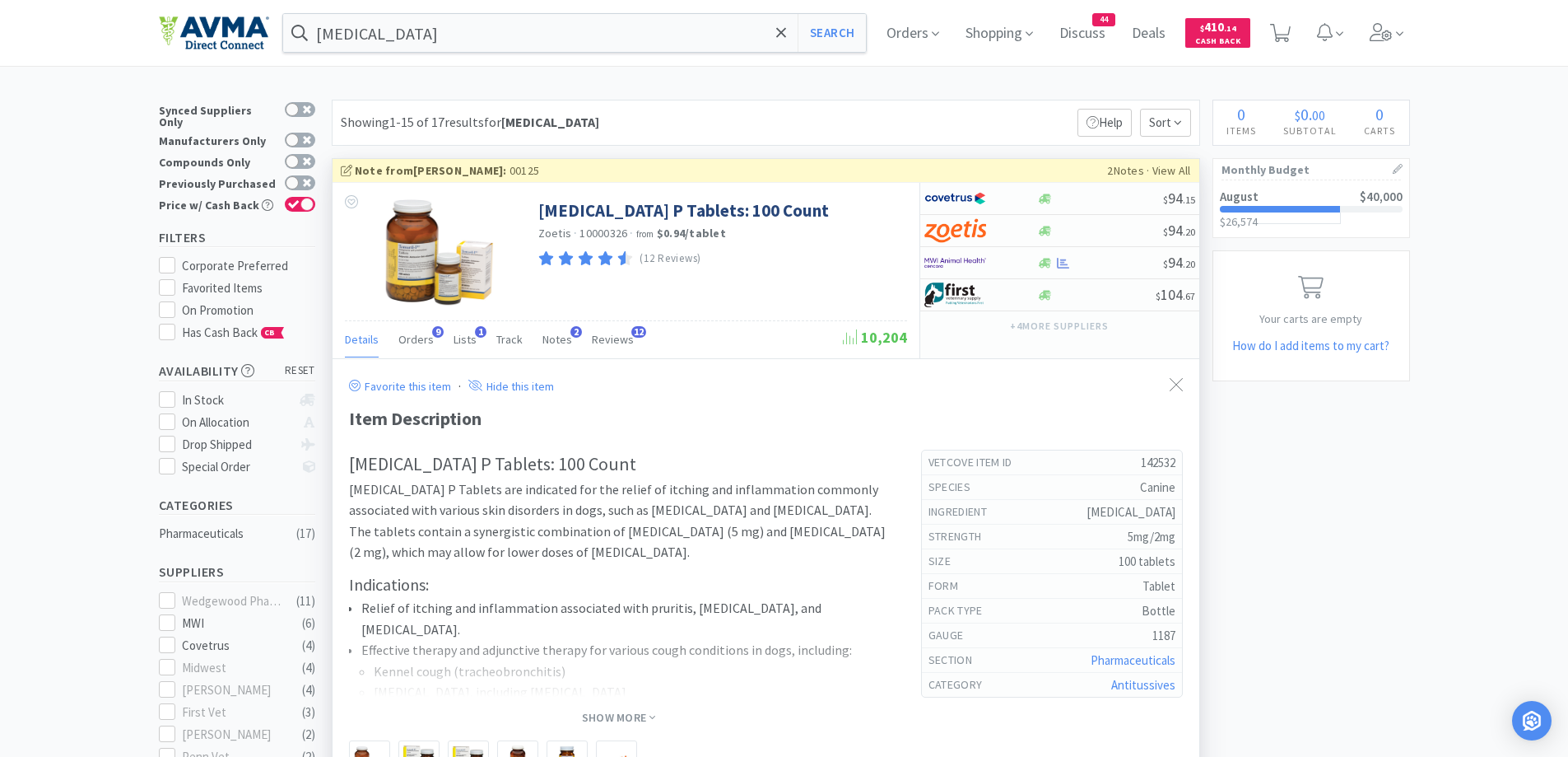
scroll to position [165, 0]
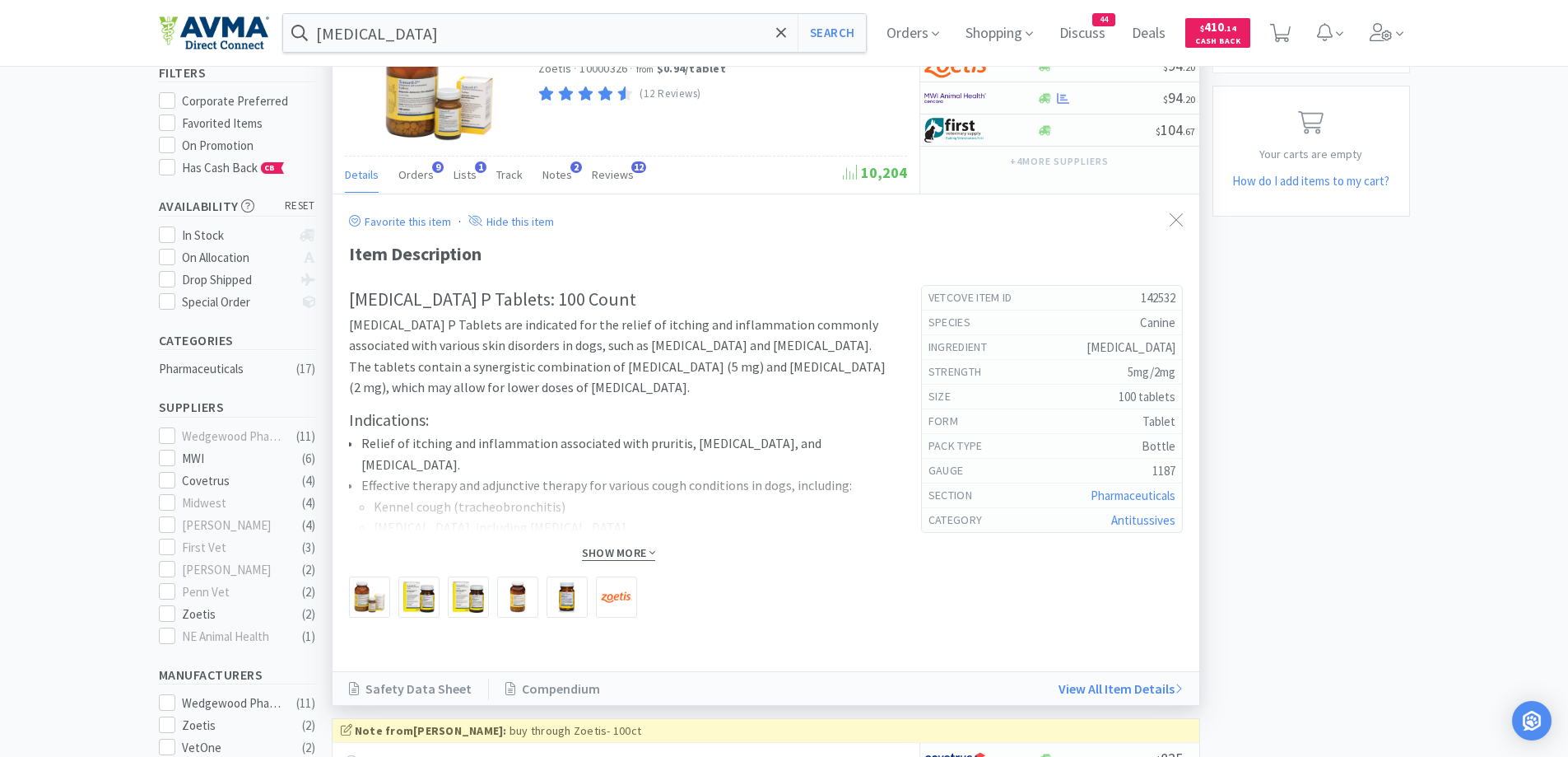
click at [620, 550] on span "Show More" at bounding box center [618, 553] width 73 height 16
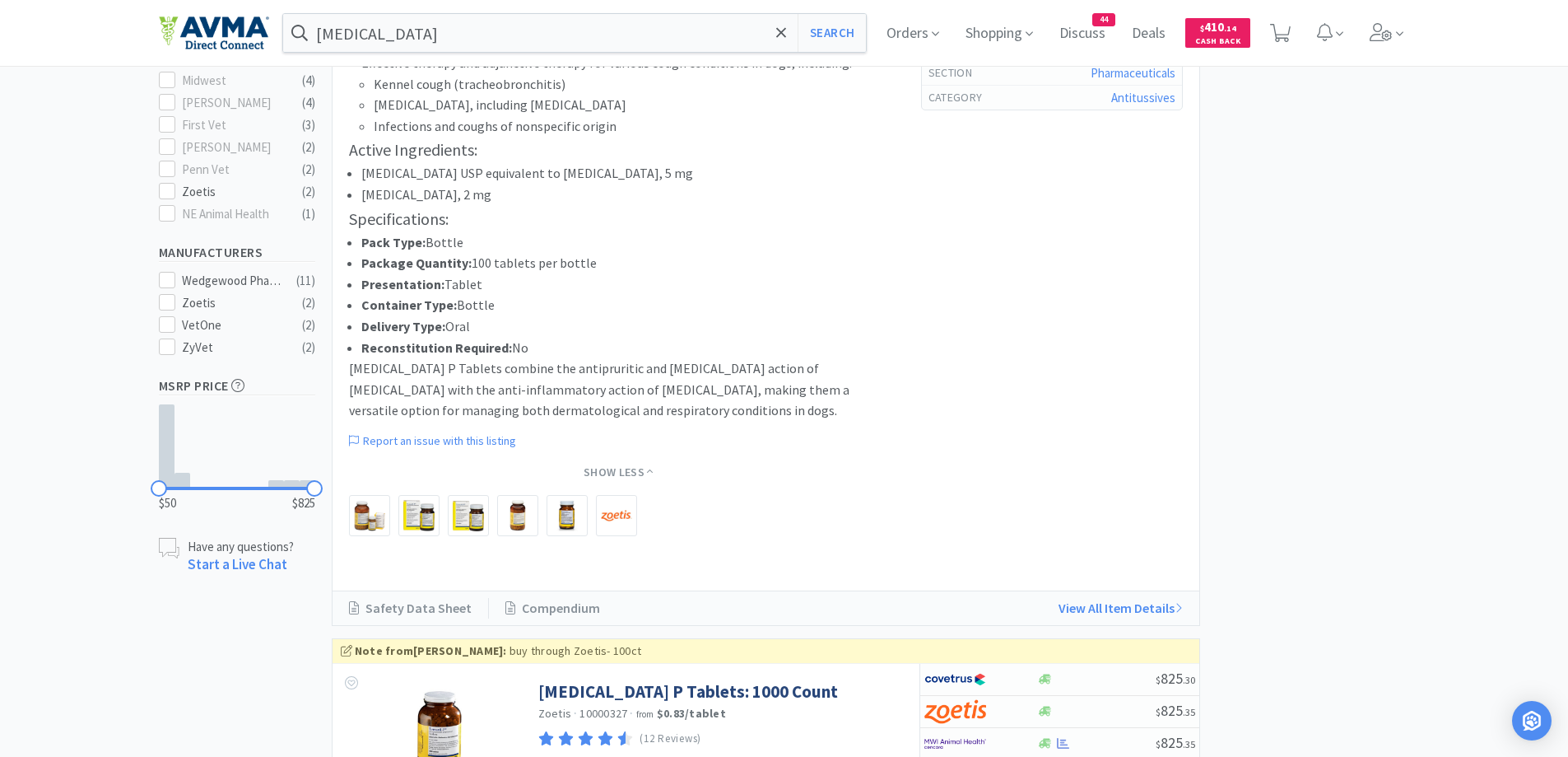
scroll to position [494, 0]
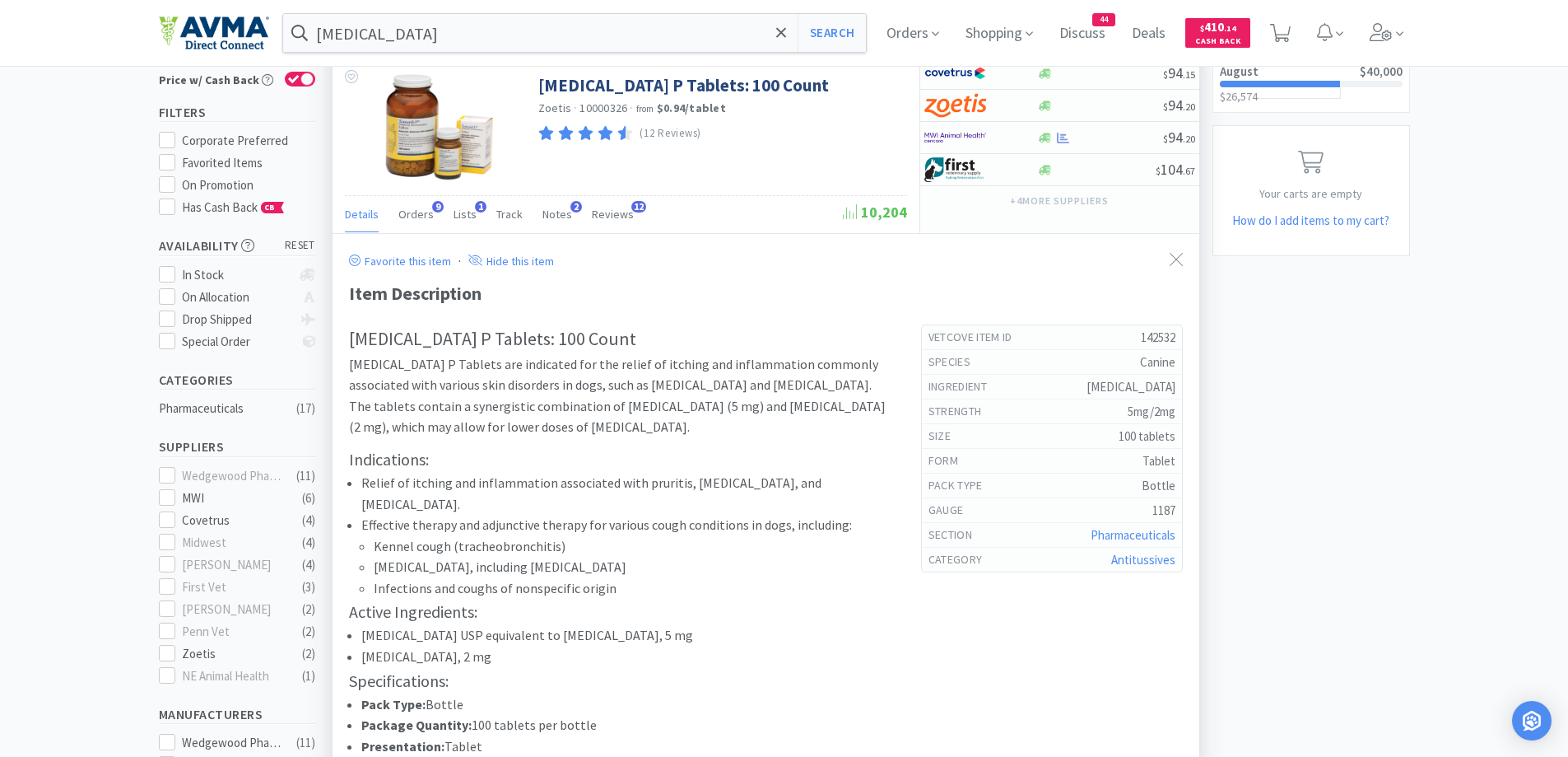
scroll to position [165, 0]
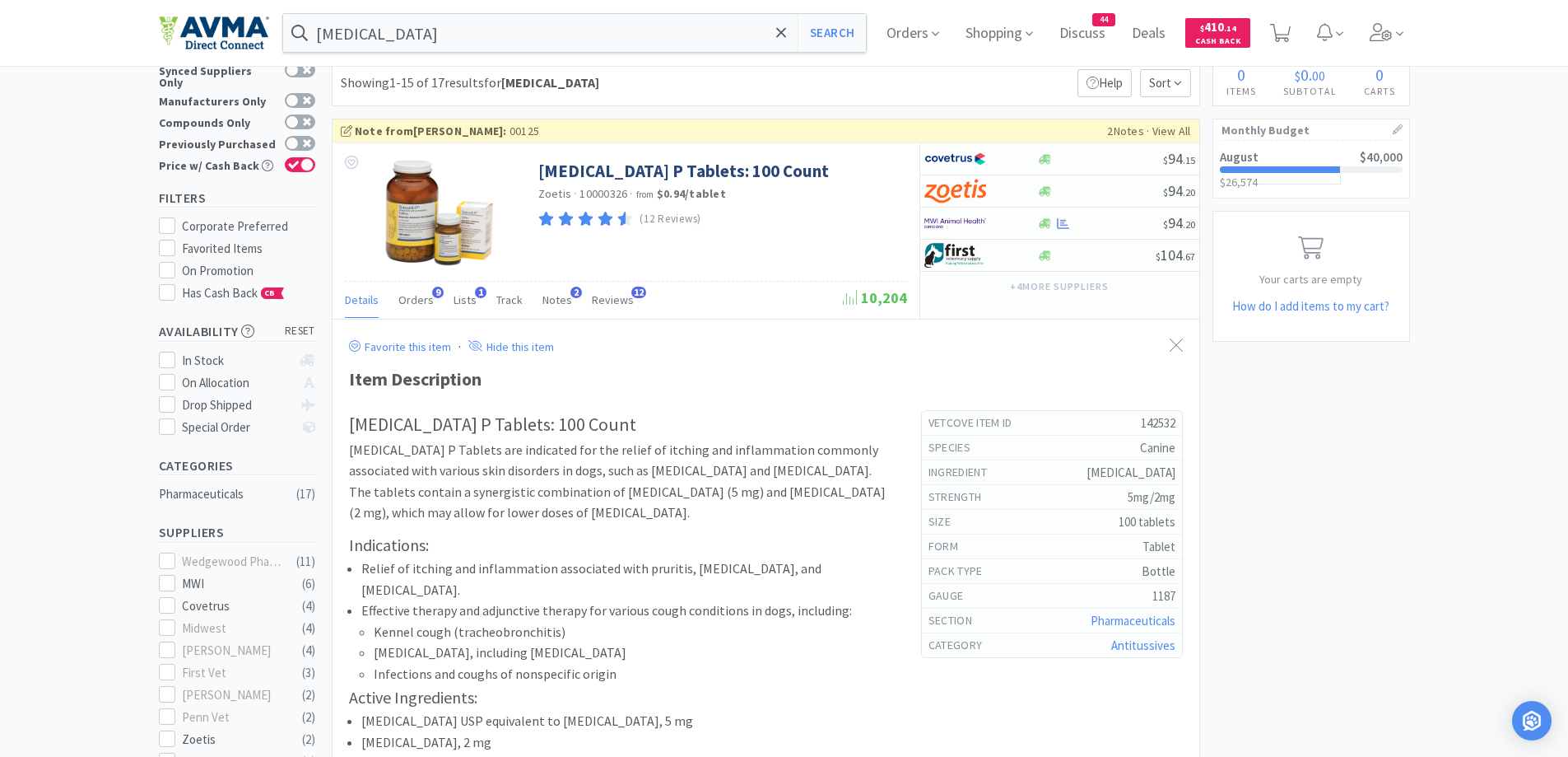
scroll to position [0, 0]
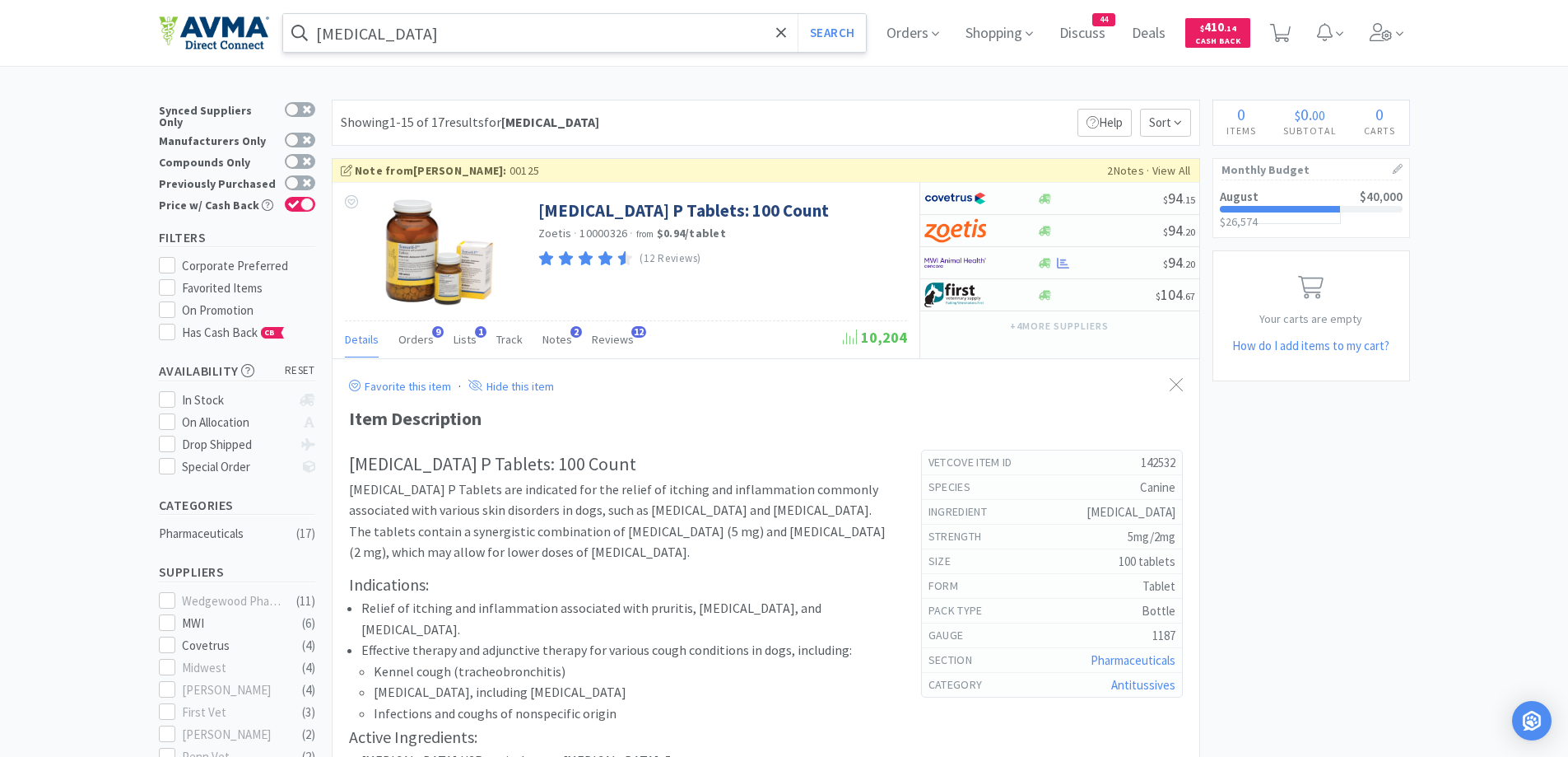
click at [523, 19] on input "trimeprazine" at bounding box center [575, 33] width 584 height 38
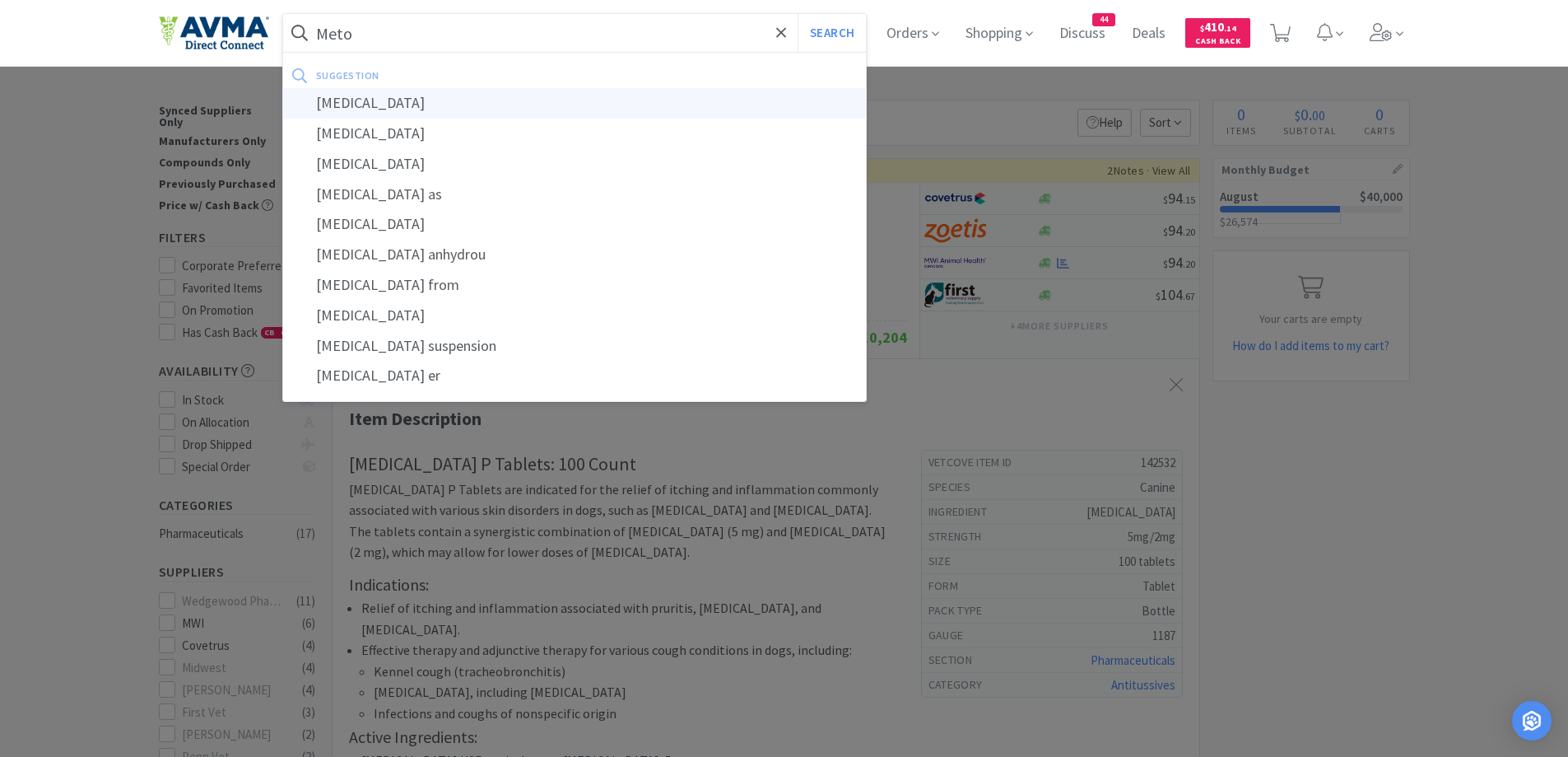
type input "metoclopramide"
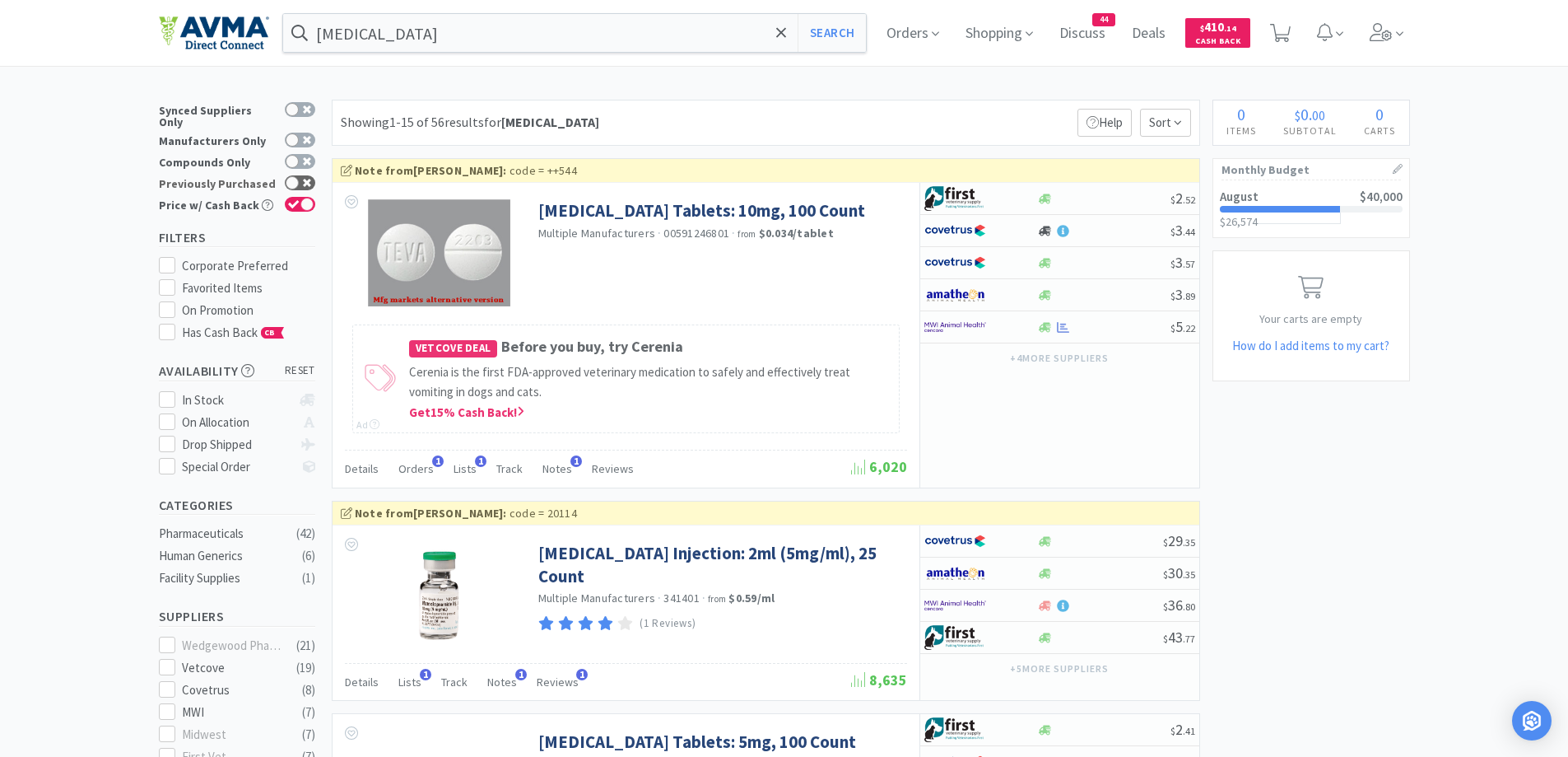
click at [286, 176] on div at bounding box center [292, 183] width 13 height 13
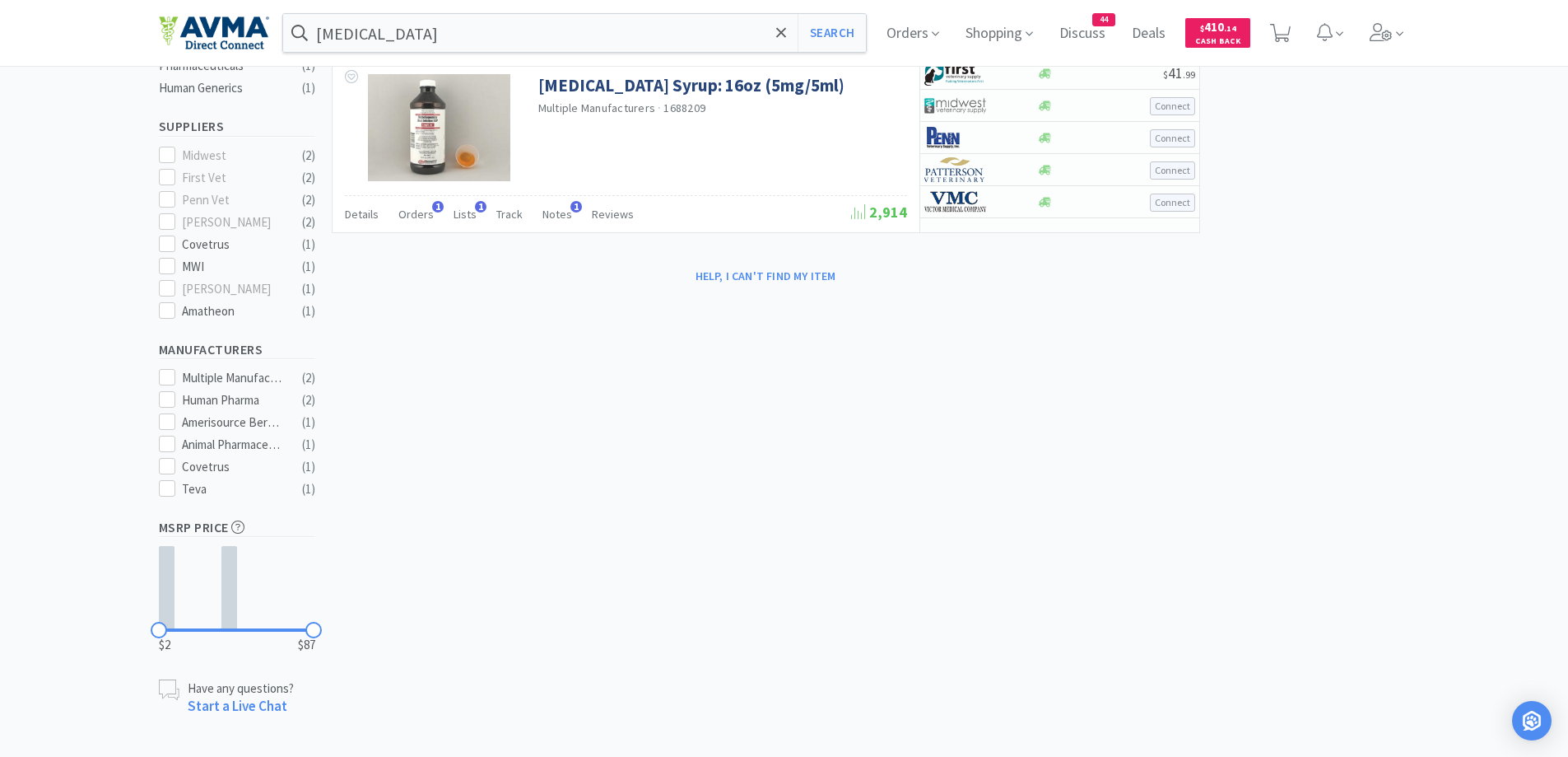
scroll to position [138, 0]
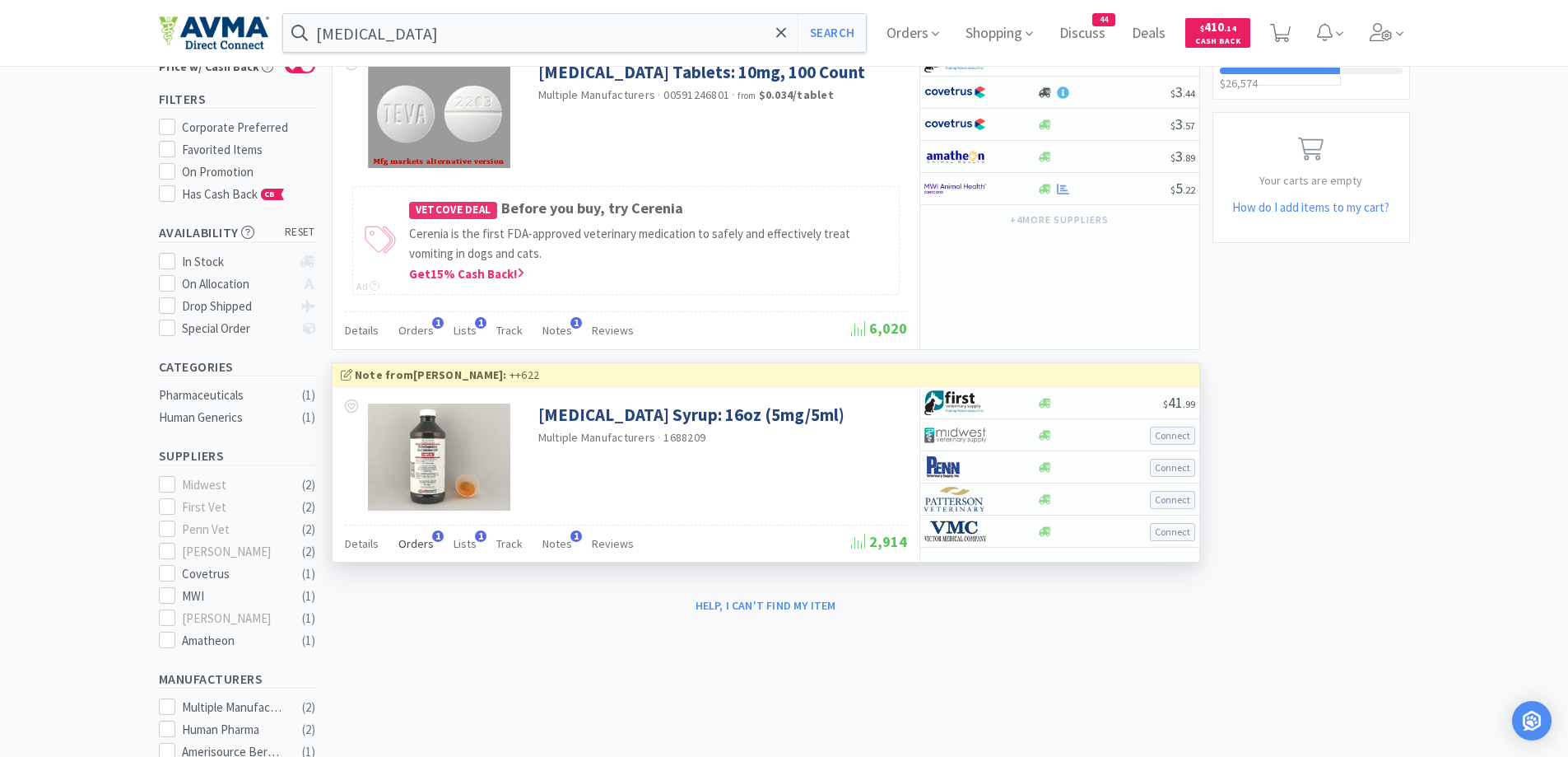
click at [408, 538] on span "Orders" at bounding box center [415, 544] width 35 height 15
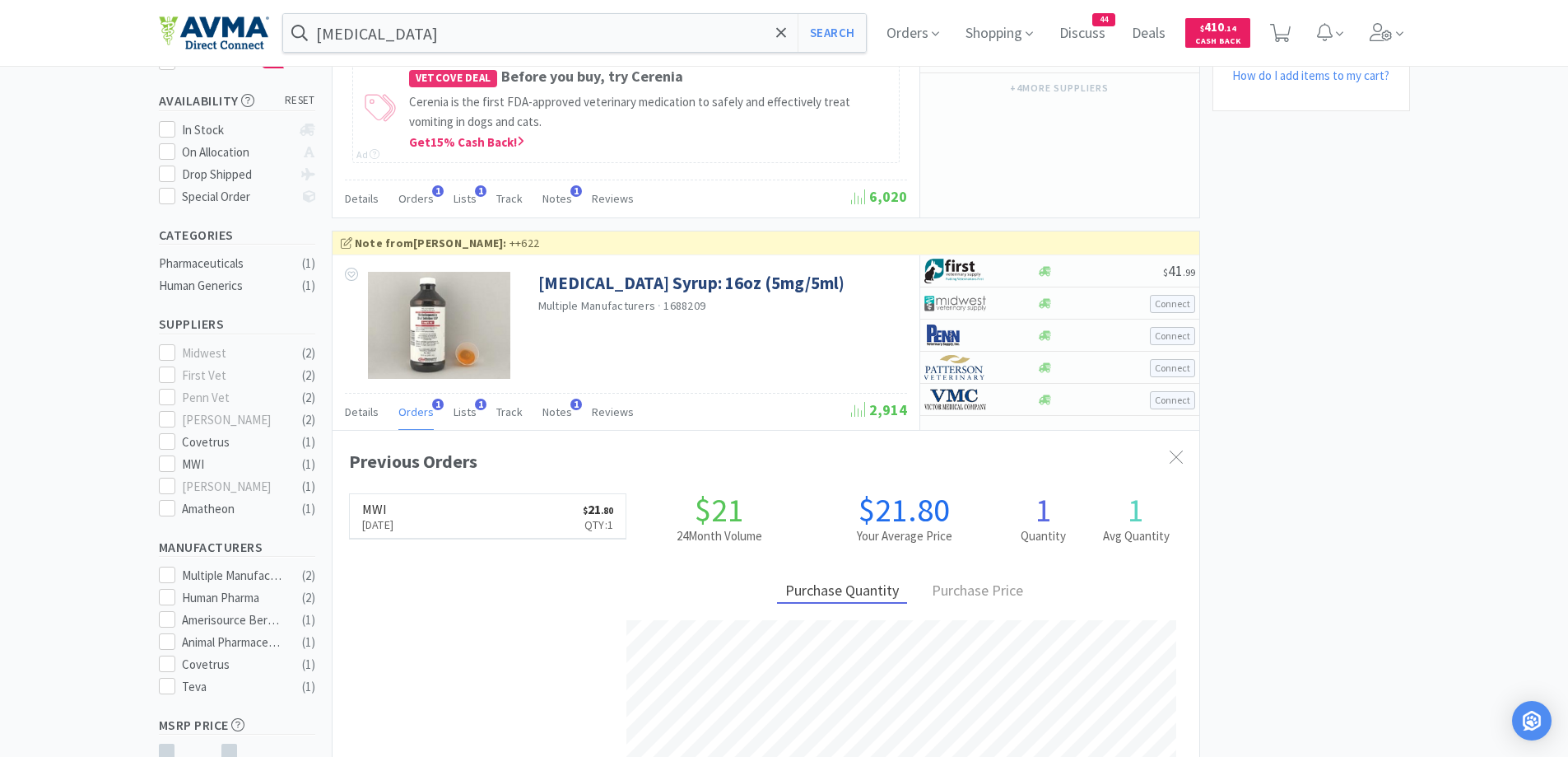
scroll to position [304, 0]
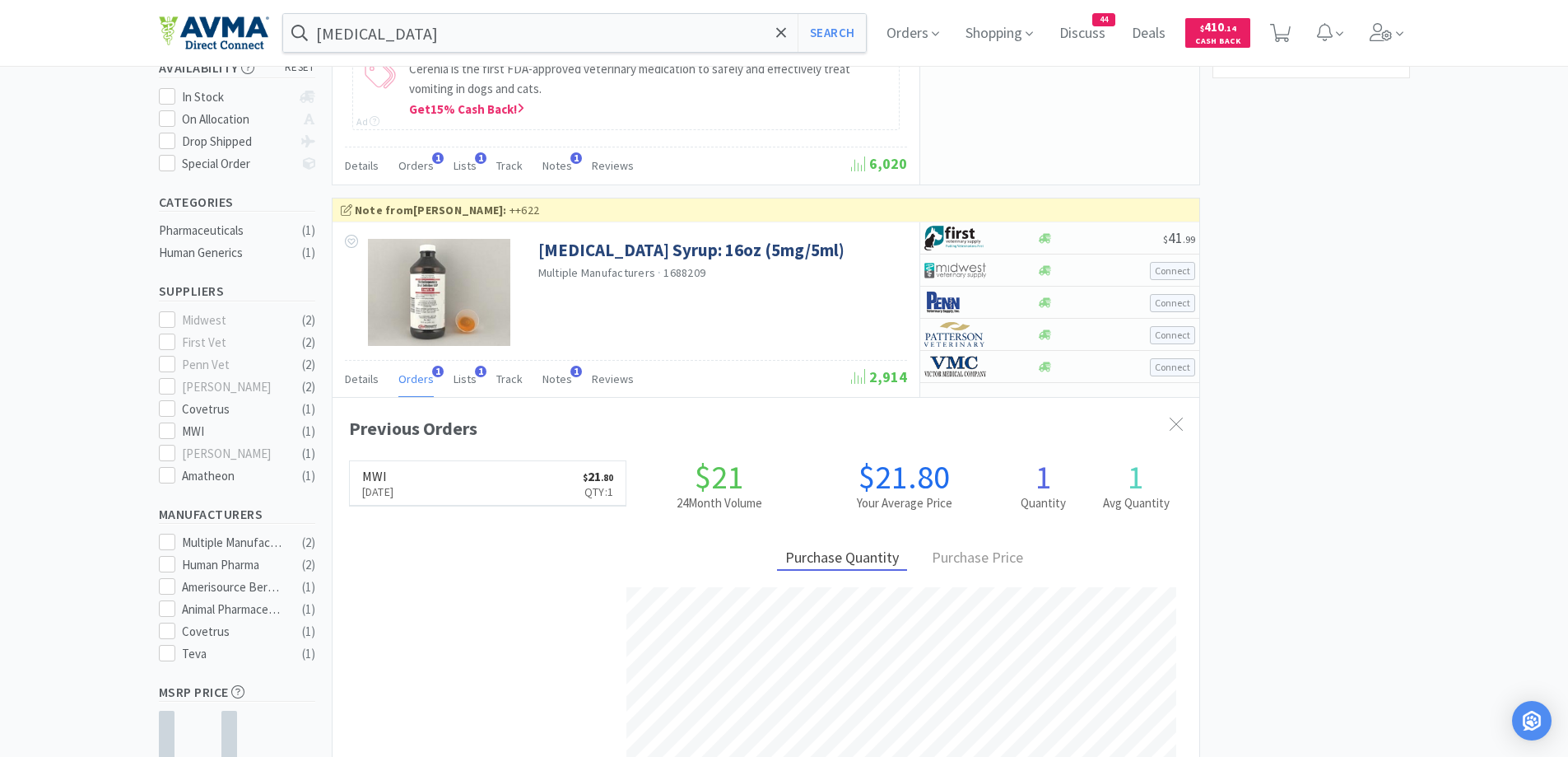
click at [1286, 434] on div "× Filter Results Synced Suppliers Only Manufacturers Only Compounds Only Previo…" at bounding box center [785, 339] width 1251 height 1085
click at [1292, 288] on div "× Filter Results Synced Suppliers Only Manufacturers Only Compounds Only Previo…" at bounding box center [785, 339] width 1251 height 1085
click at [1249, 370] on div "× Filter Results Synced Suppliers Only Manufacturers Only Compounds Only Previo…" at bounding box center [785, 339] width 1251 height 1085
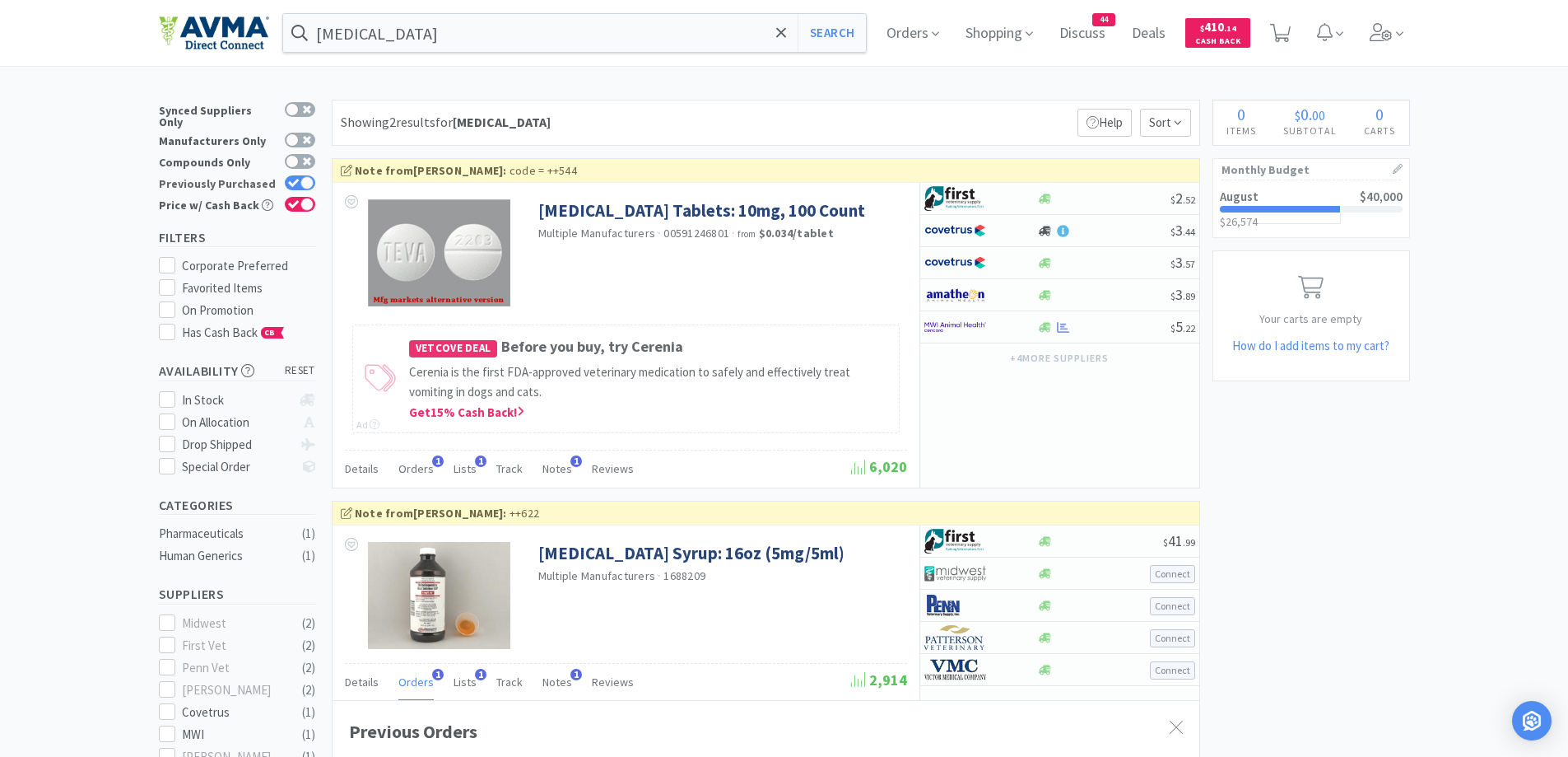
click at [291, 178] on icon at bounding box center [294, 183] width 11 height 9
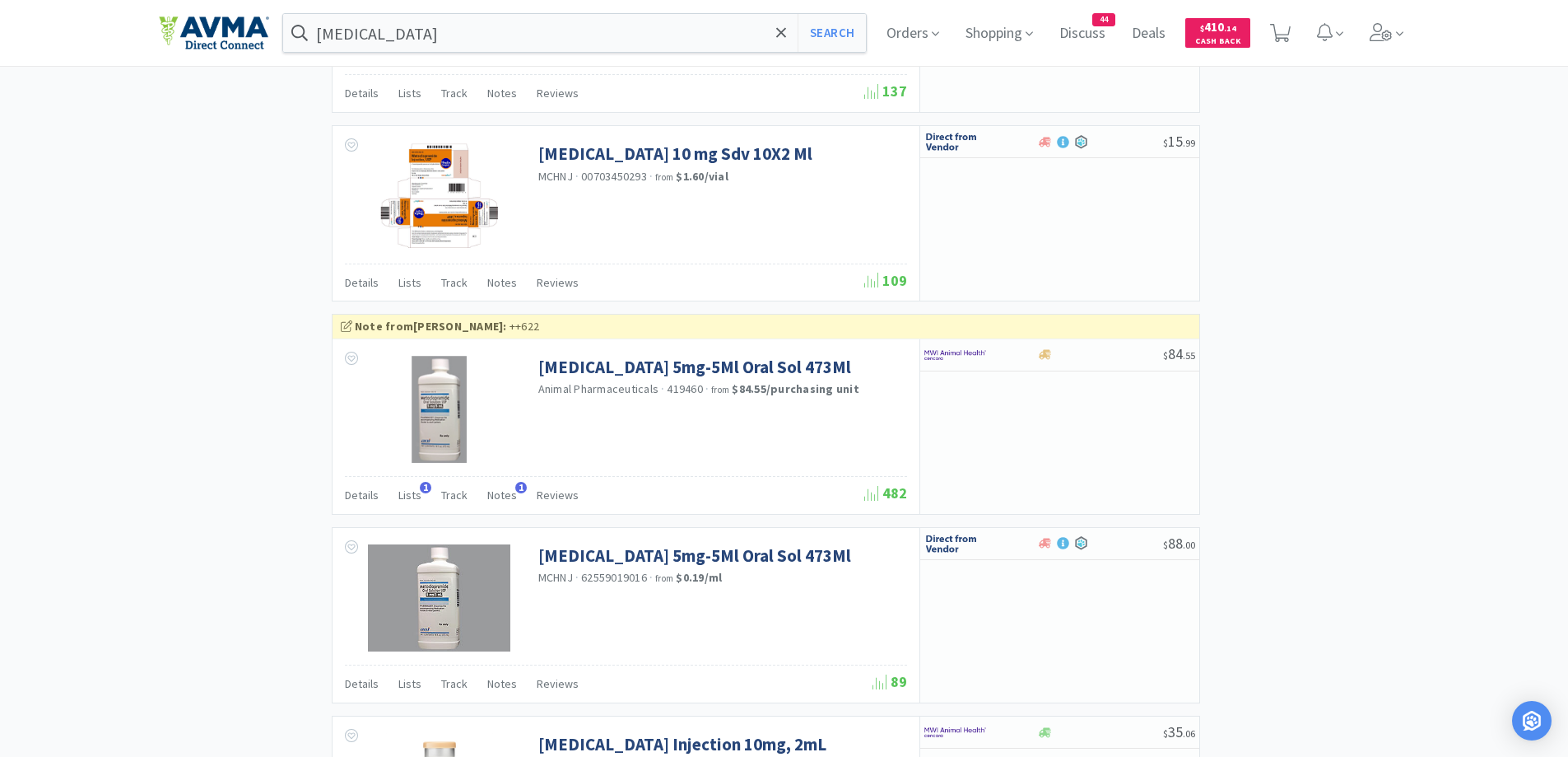
scroll to position [1483, 0]
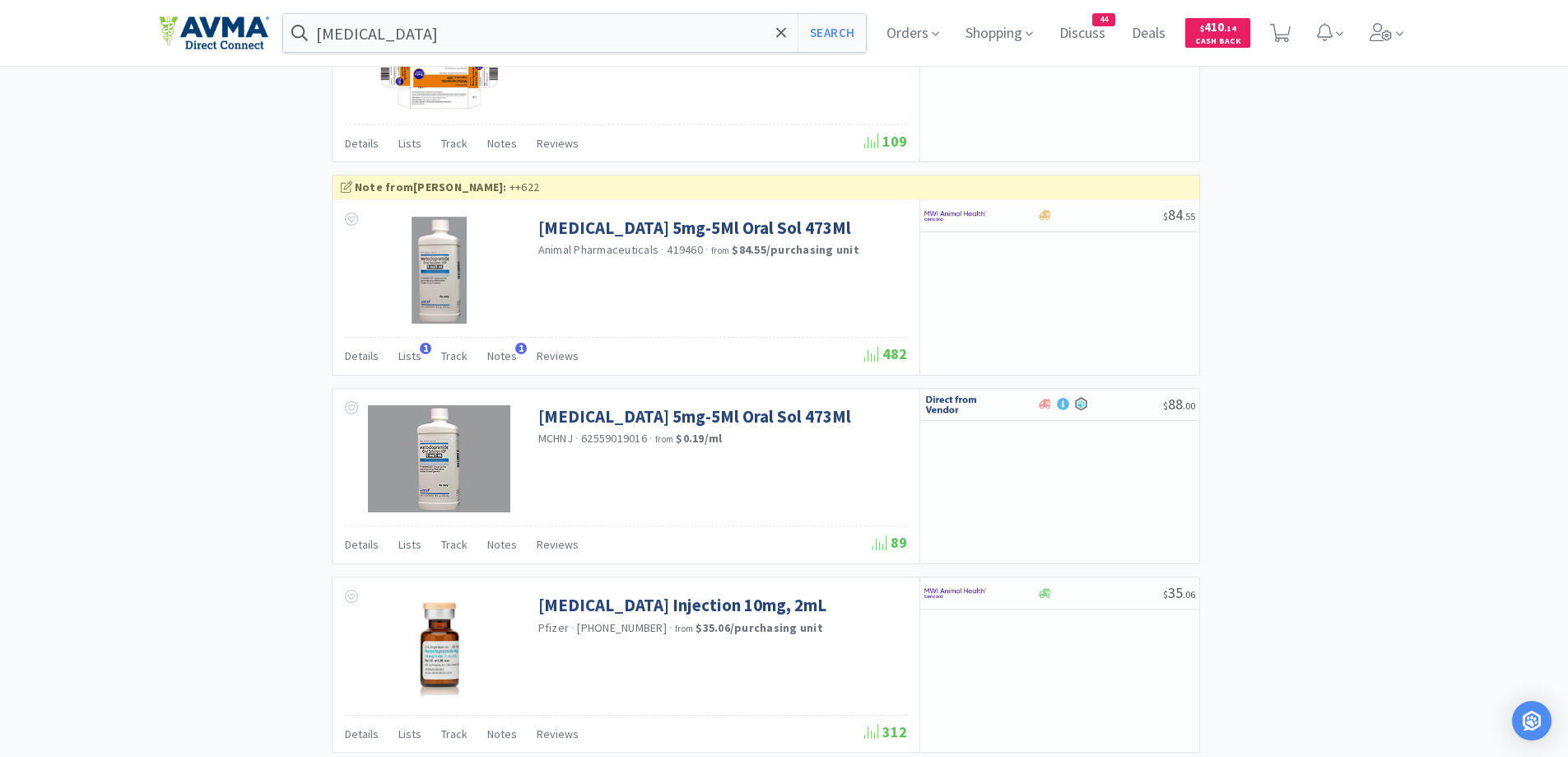
click at [1268, 241] on div "× Filter Results Synced Suppliers Only Manufacturers Only Compounds Only Previo…" at bounding box center [785, 209] width 1251 height 3185
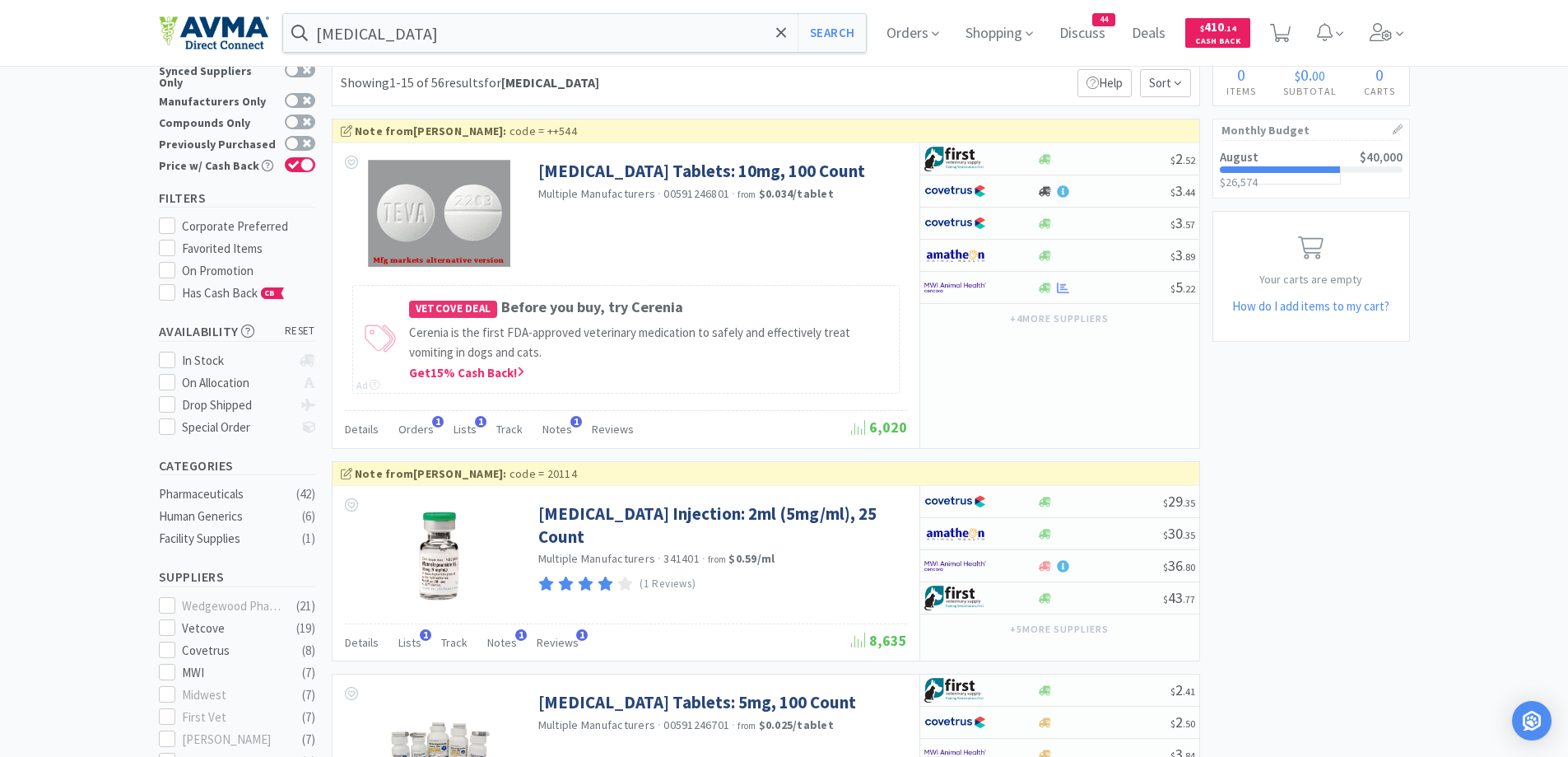
scroll to position [0, 0]
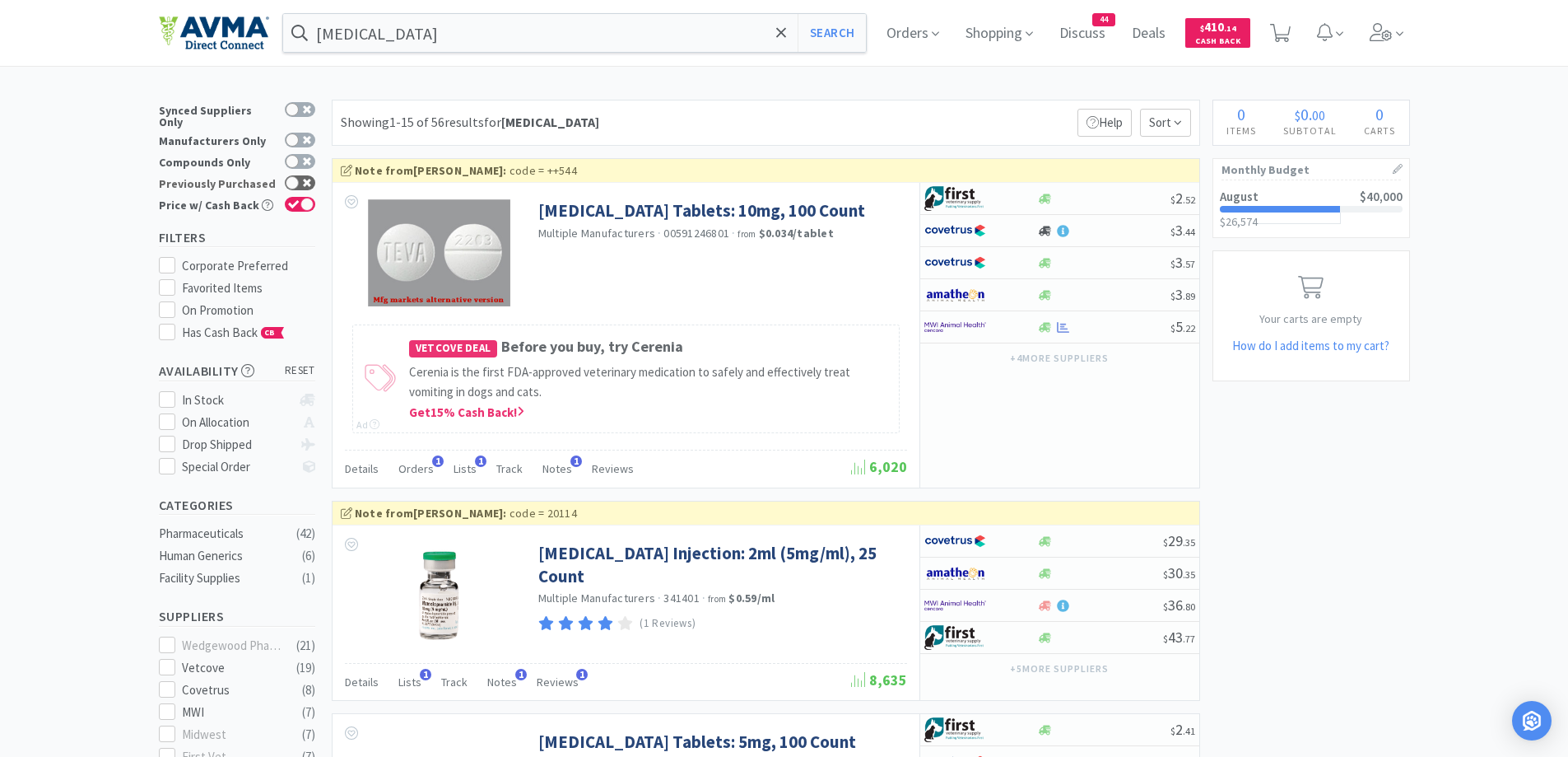
click at [295, 176] on div at bounding box center [292, 183] width 13 height 13
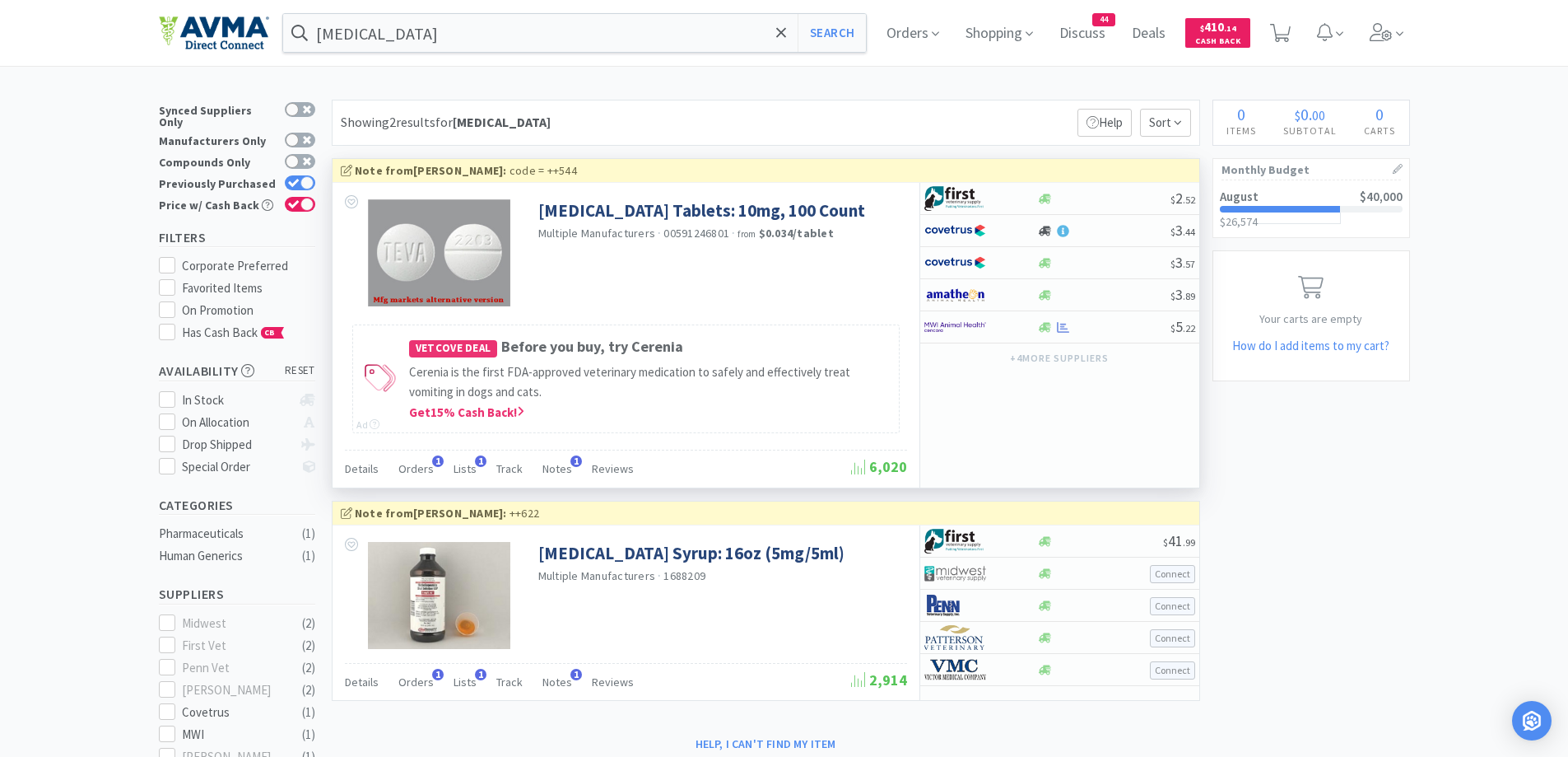
scroll to position [329, 0]
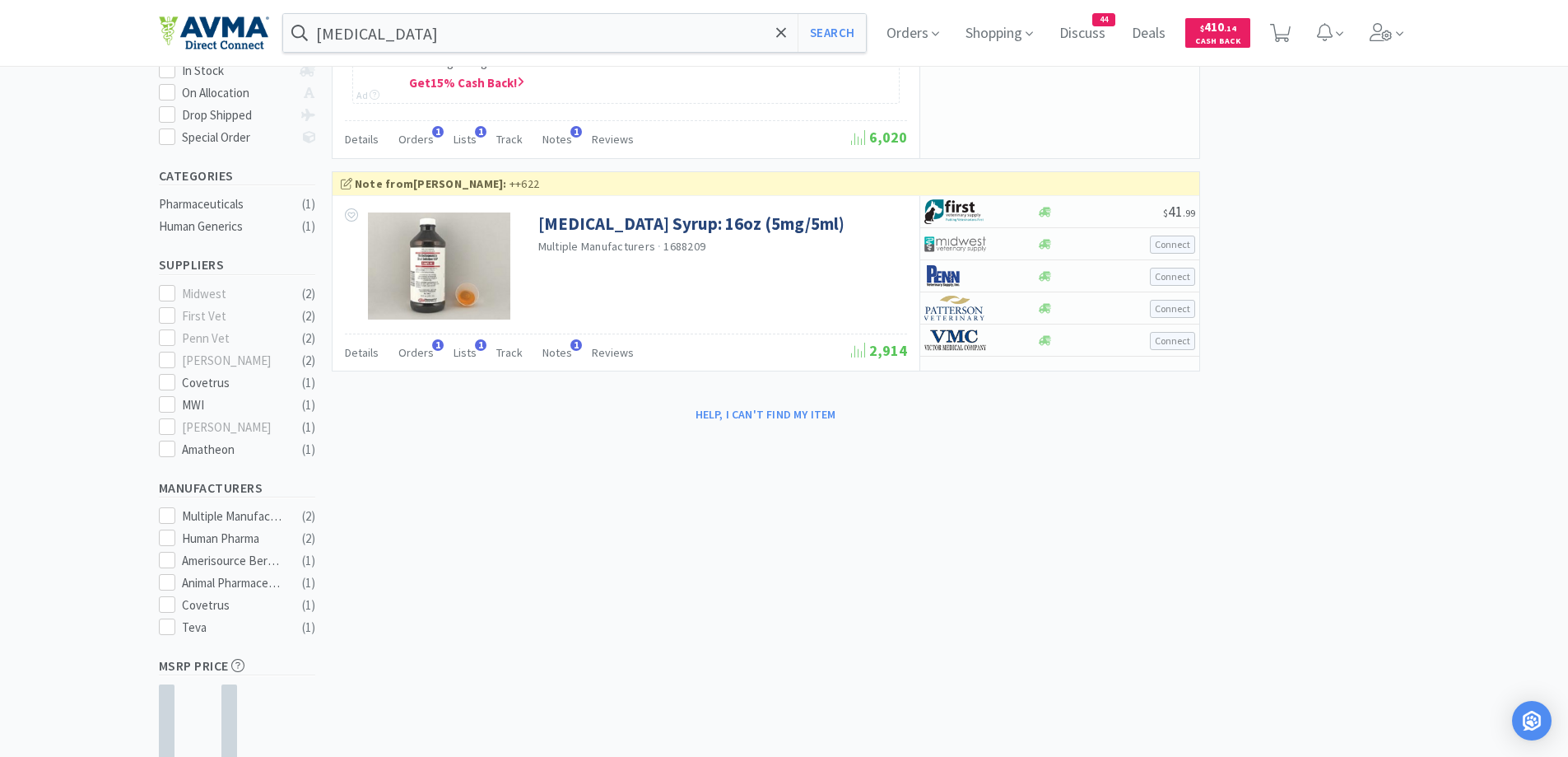
click at [1206, 457] on div "× Filter Results Synced Suppliers Only Manufacturers Only Compounds Only Previo…" at bounding box center [785, 313] width 1251 height 1085
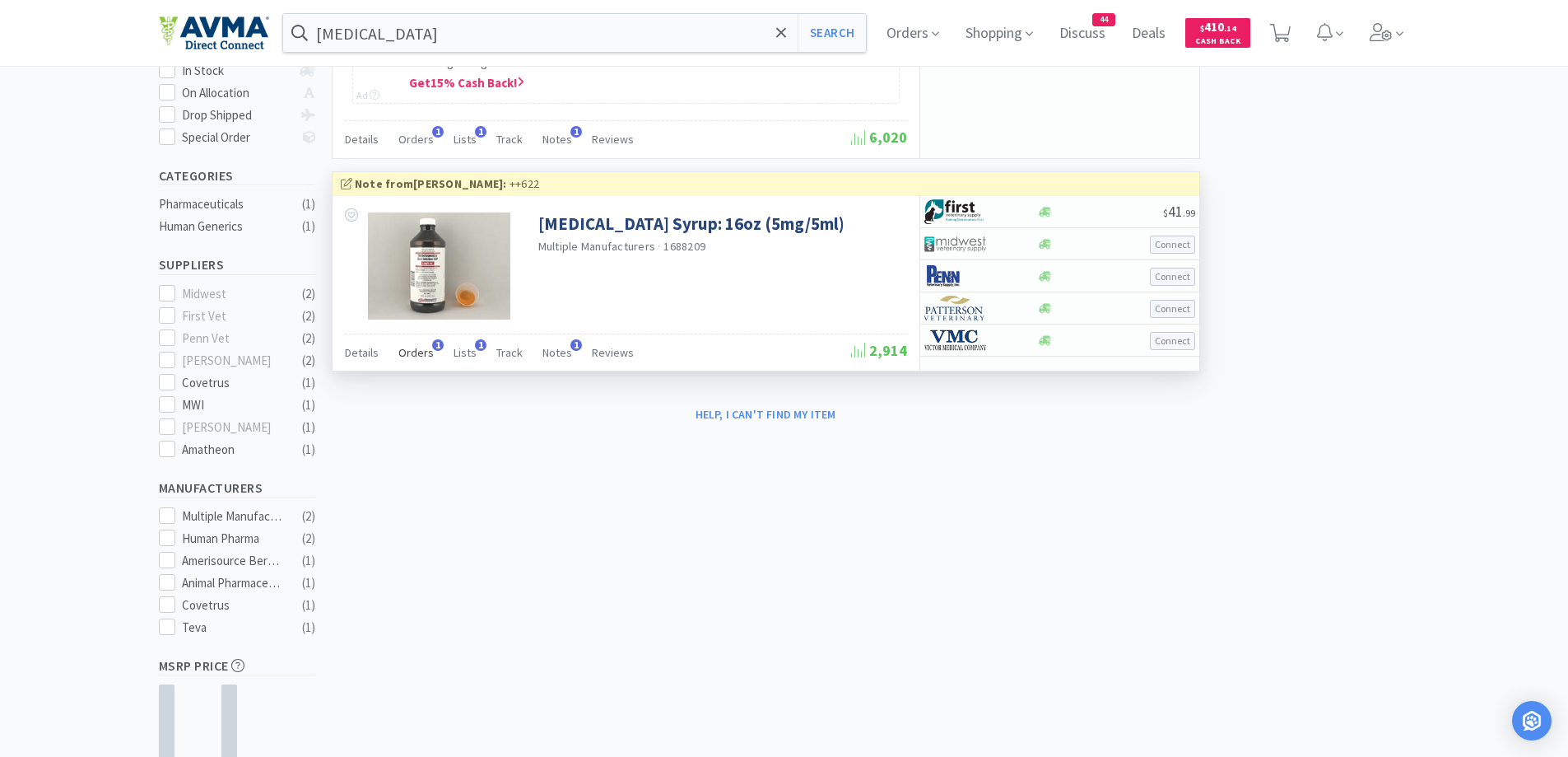
click at [412, 356] on span "Orders" at bounding box center [415, 353] width 35 height 15
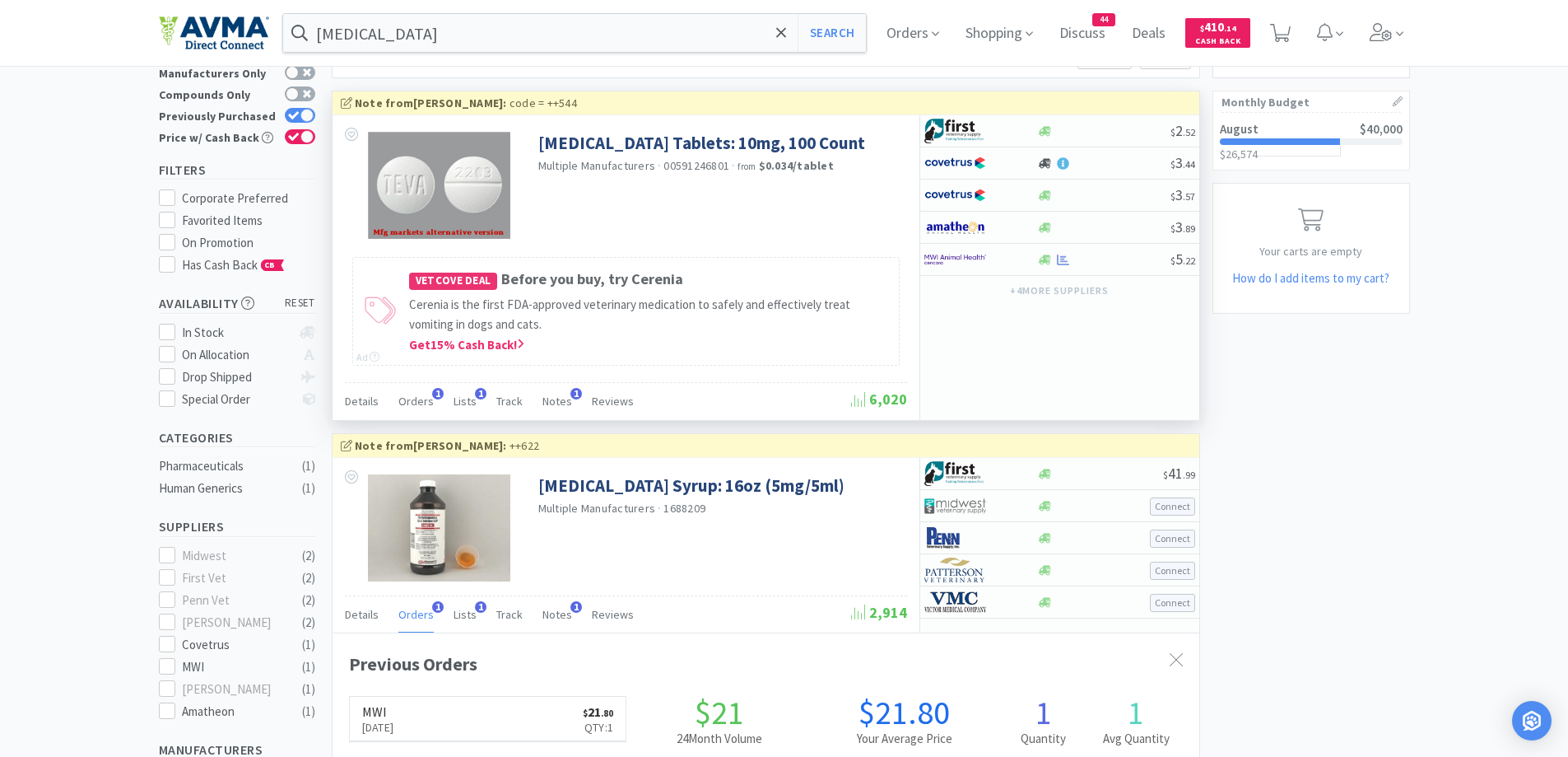
scroll to position [0, 0]
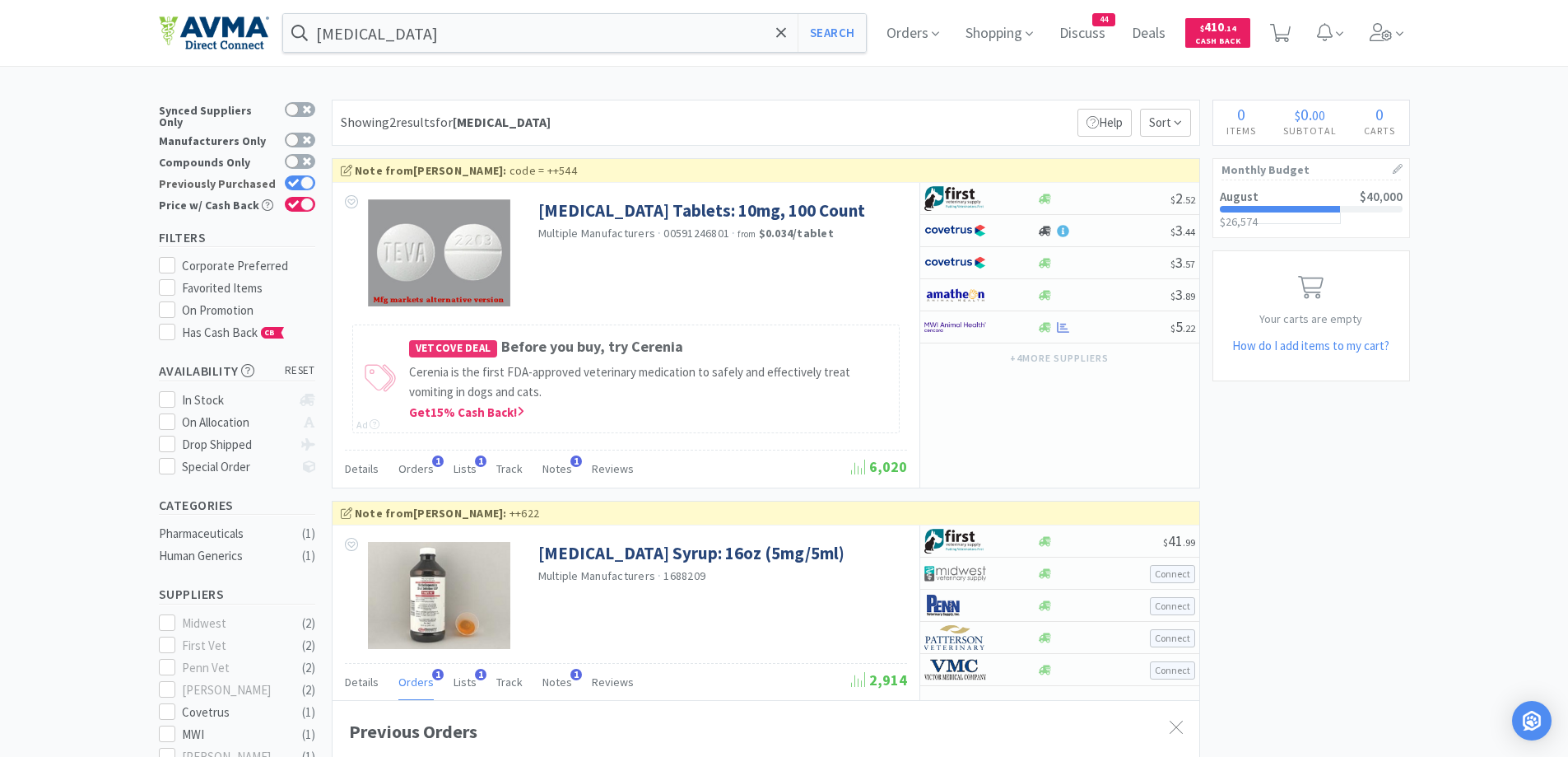
click at [295, 178] on icon at bounding box center [293, 182] width 10 height 9
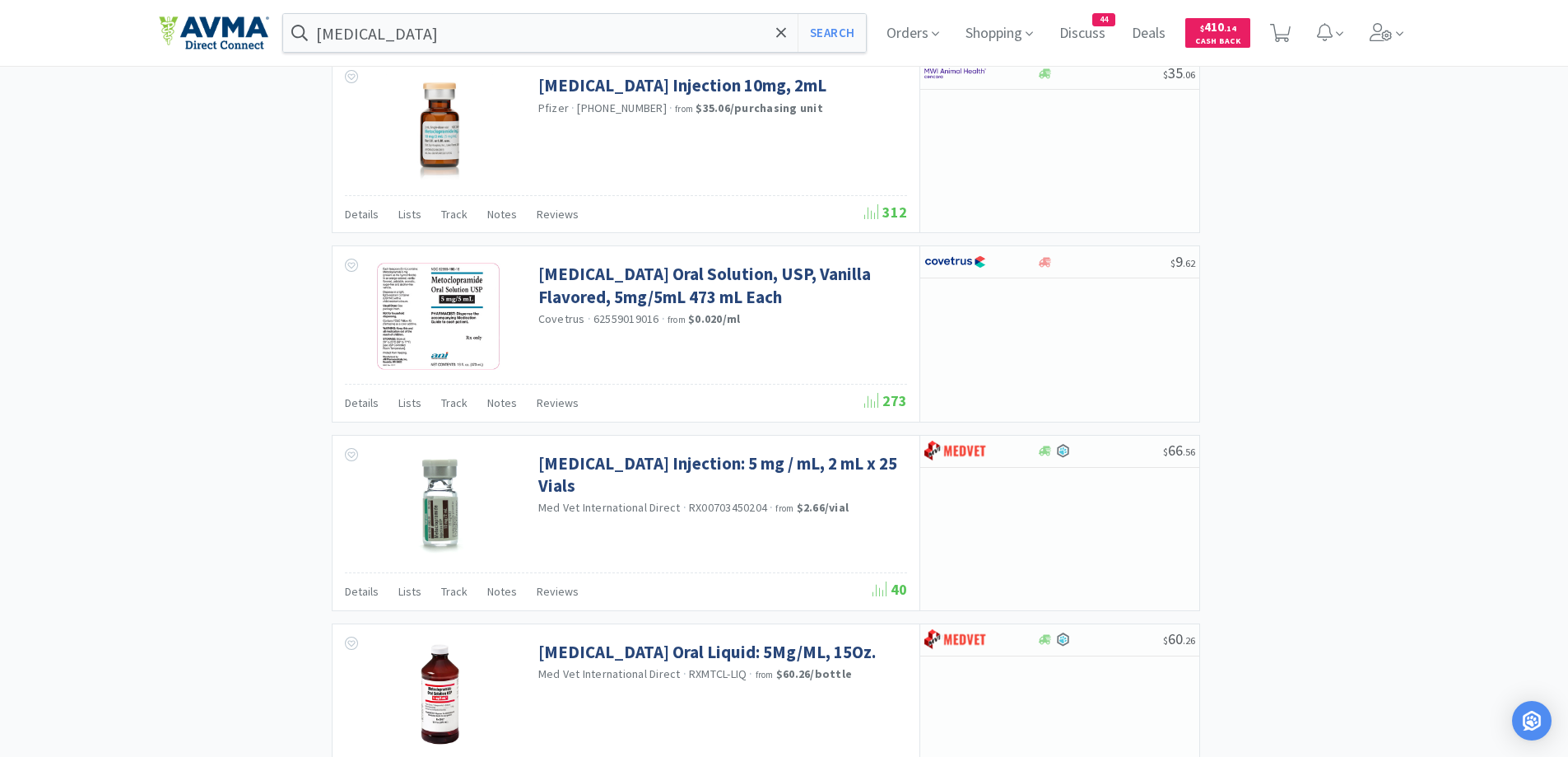
scroll to position [1977, 0]
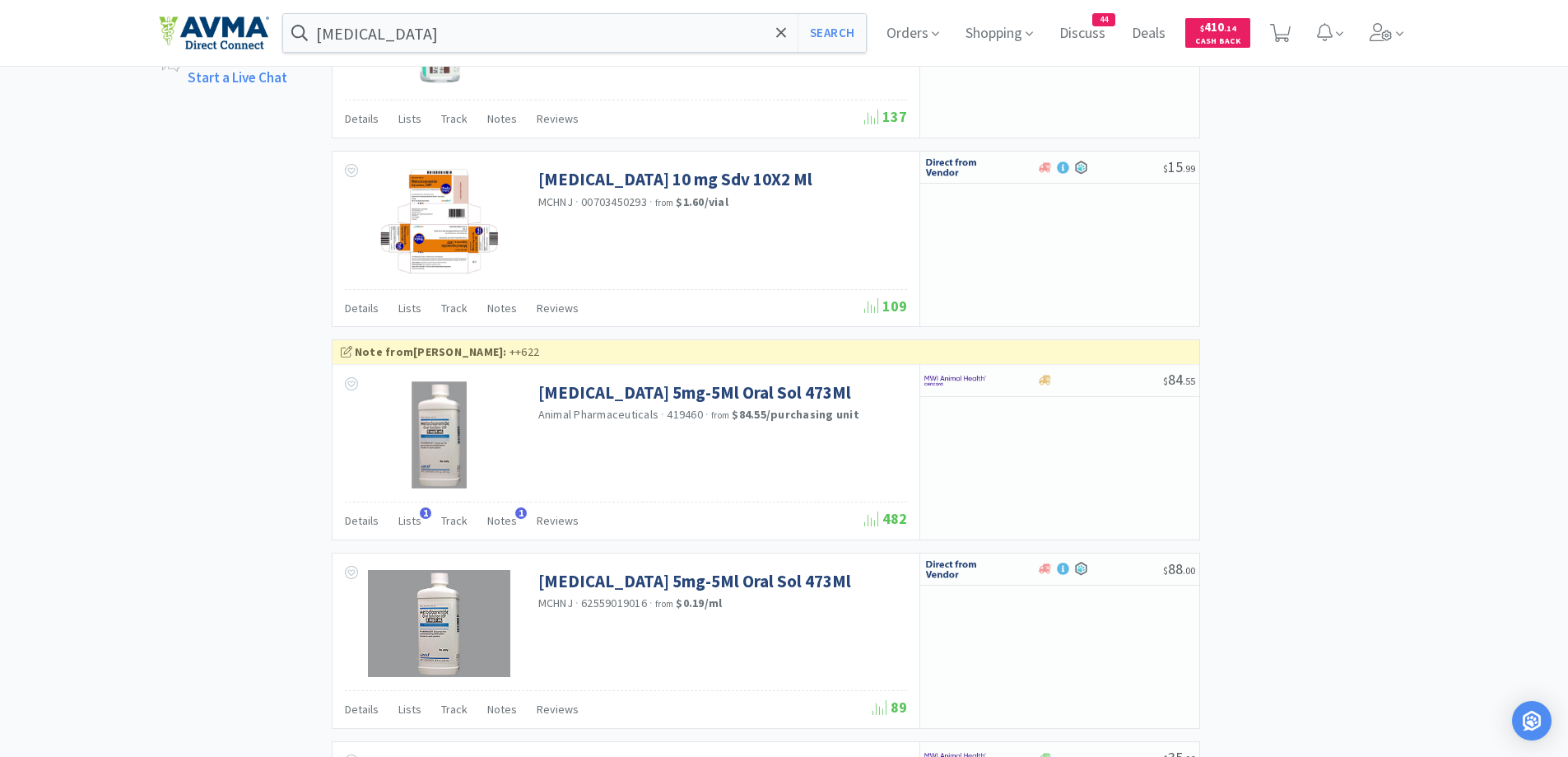
click at [1364, 324] on div "× Filter Results Synced Suppliers Only Manufacturers Only Compounds Only Previo…" at bounding box center [785, 374] width 1251 height 3185
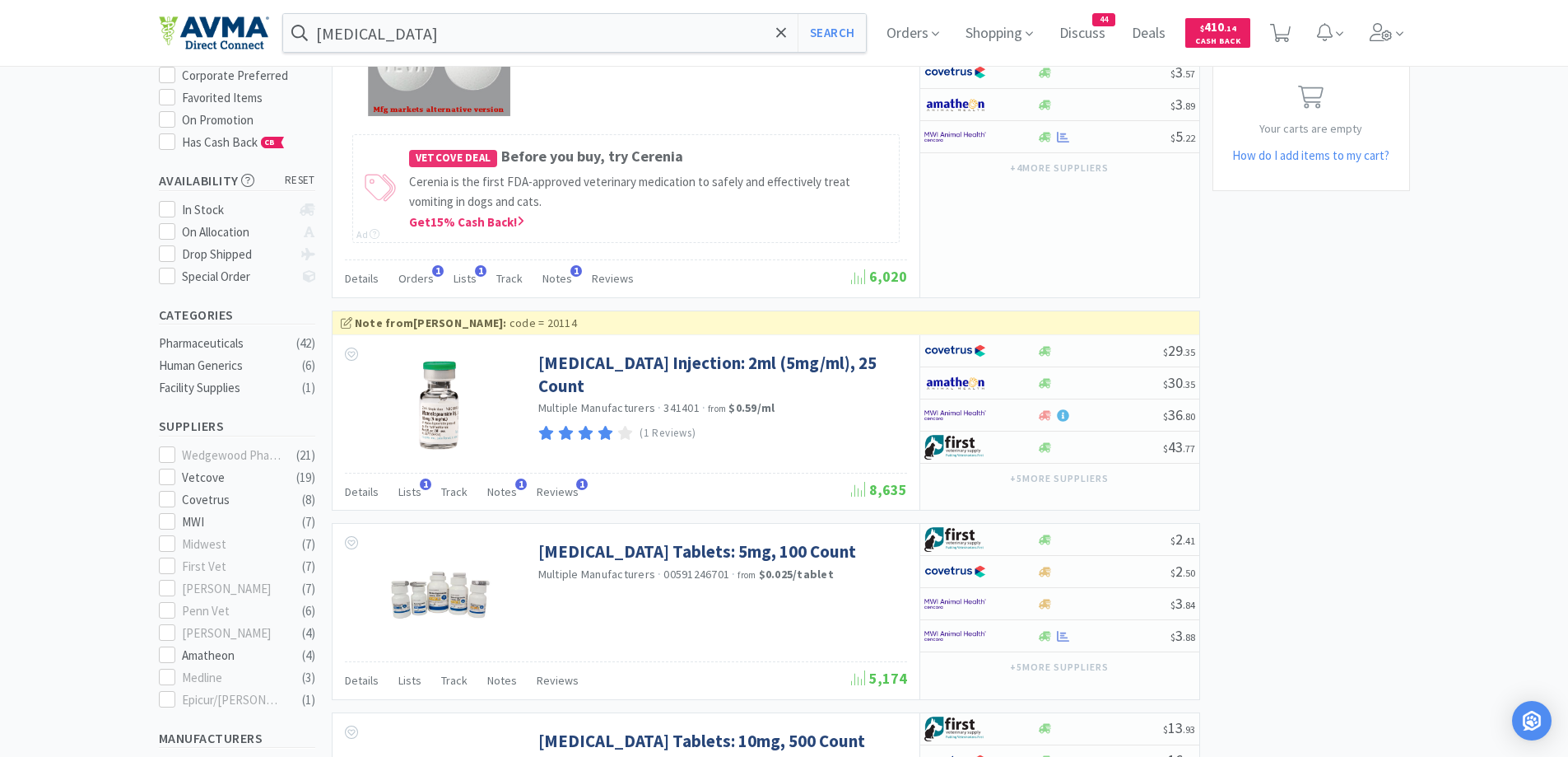
scroll to position [0, 0]
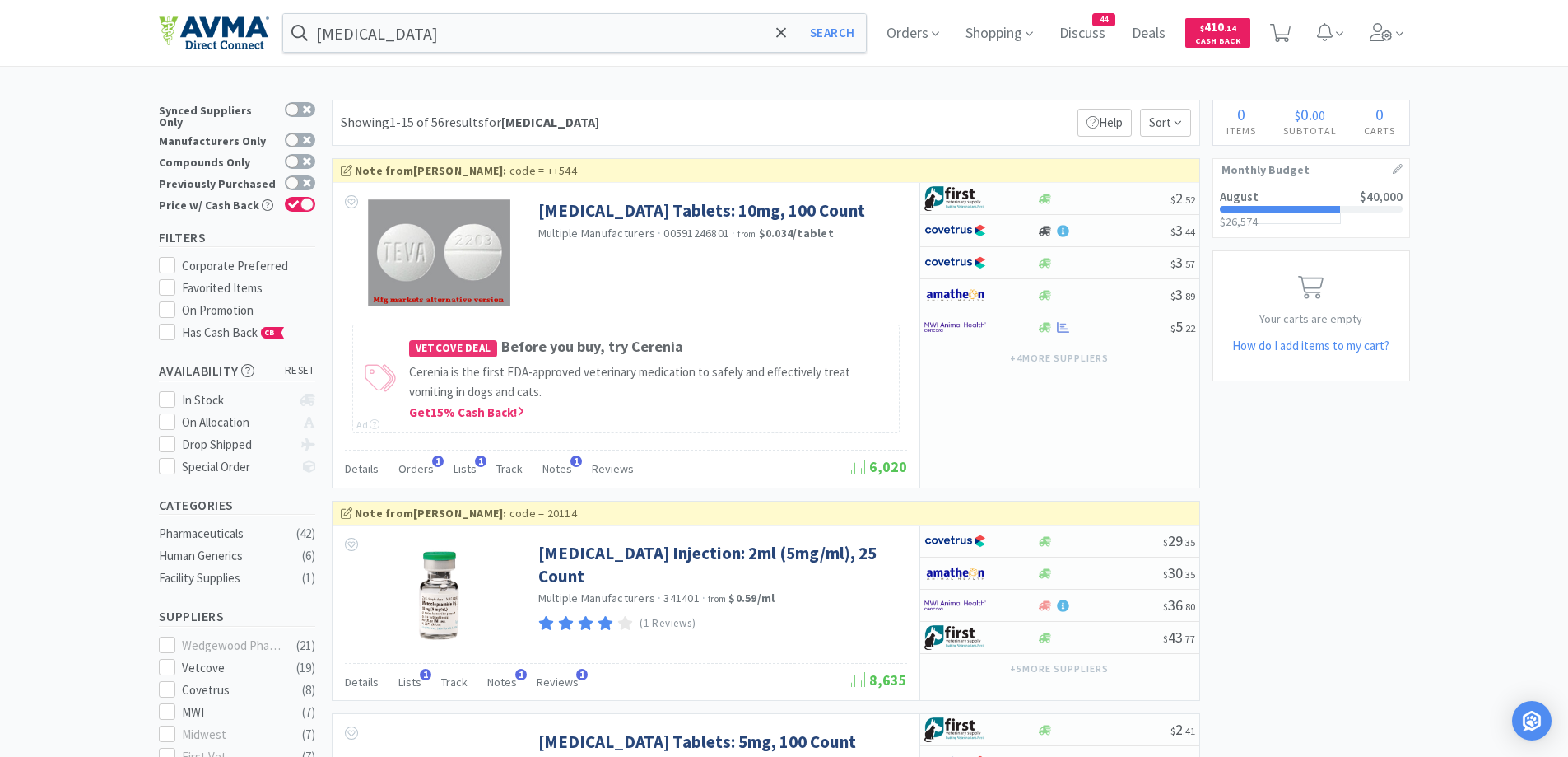
click at [657, 109] on div "Showing 1-15 of 56 results for metoclopramide Filters Help Sort" at bounding box center [766, 122] width 868 height 46
click at [305, 179] on div at bounding box center [300, 183] width 30 height 15
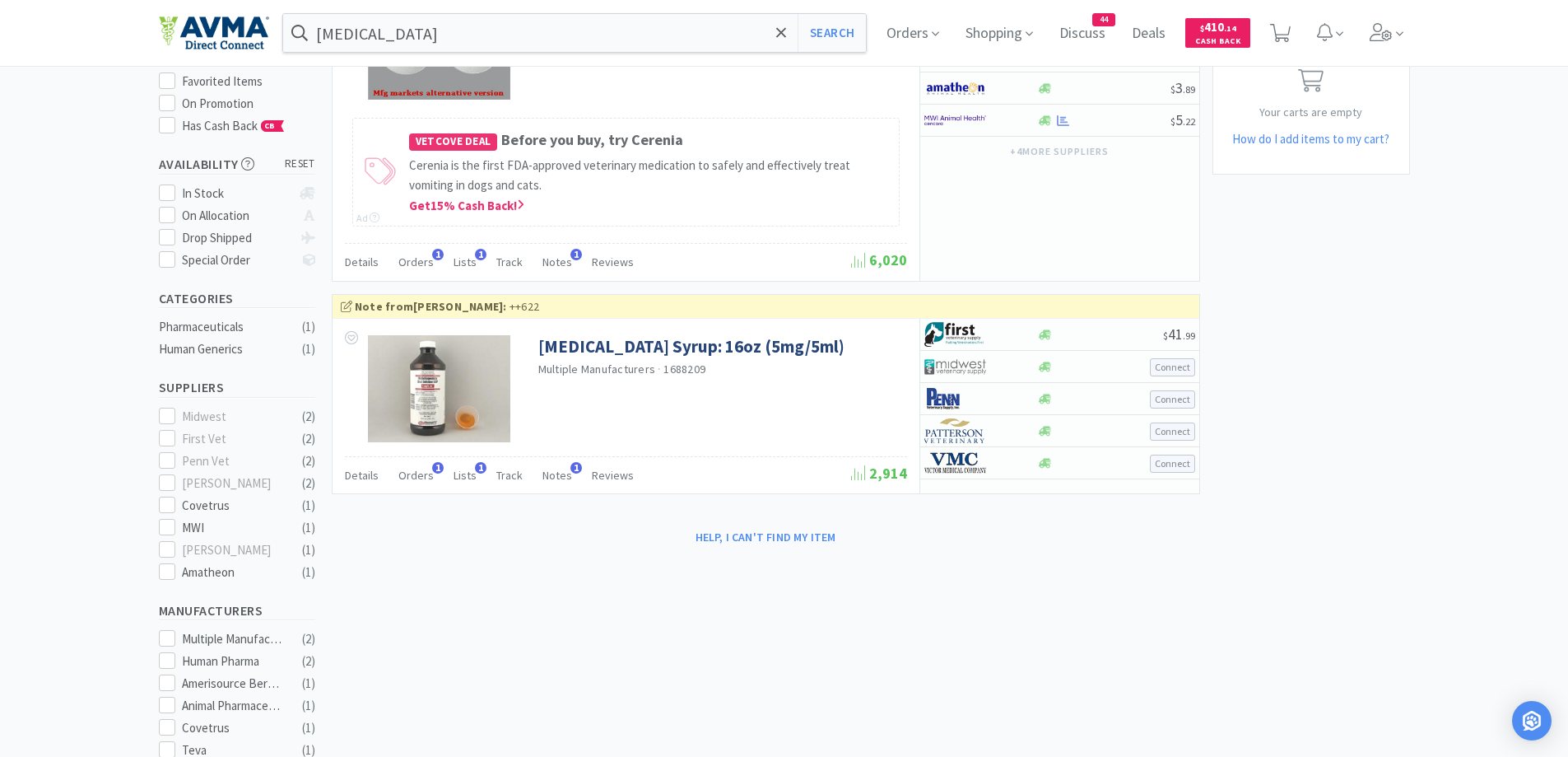
scroll to position [329, 0]
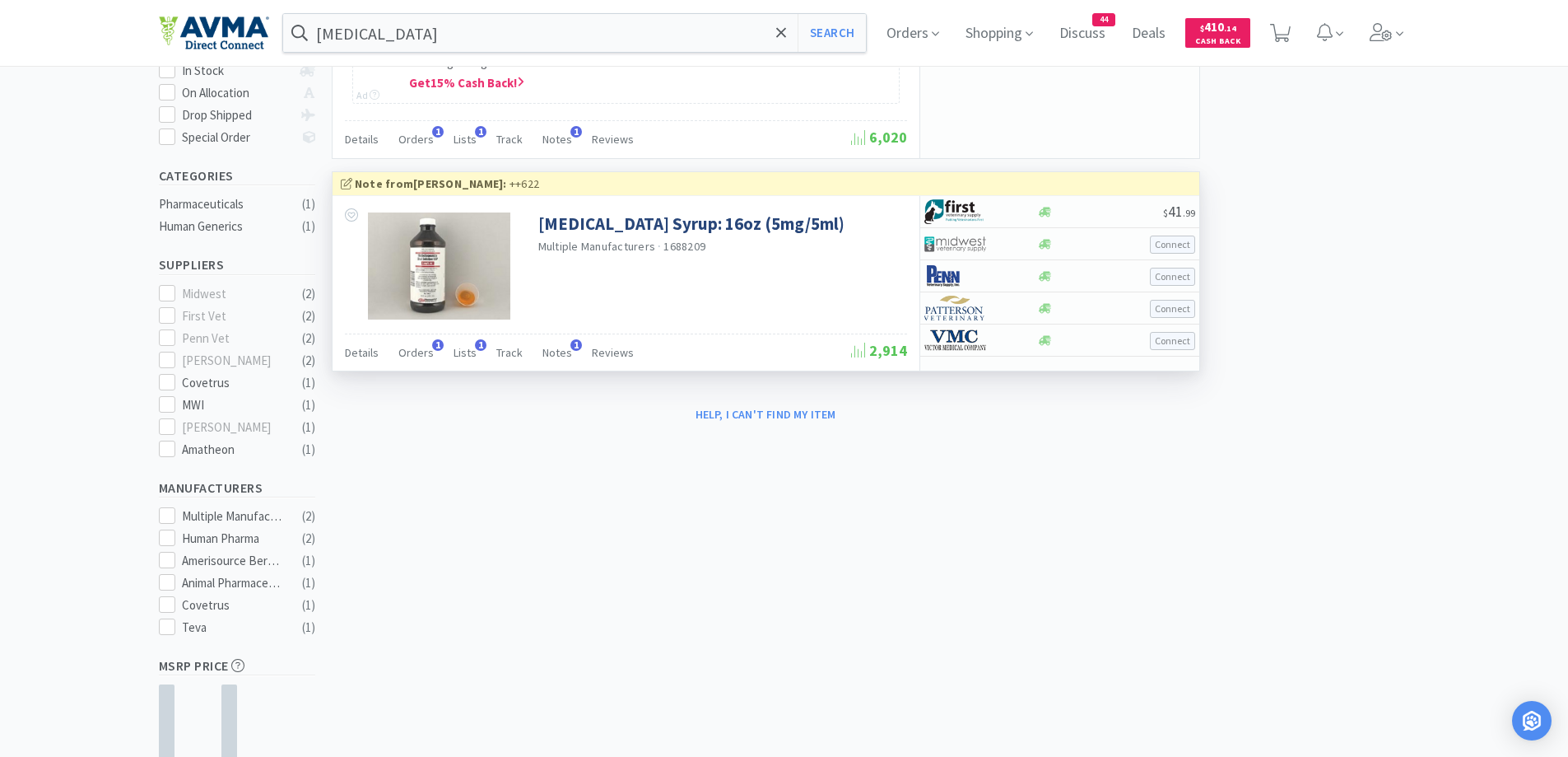
click at [429, 360] on div "Details Orders 1 Lists 1 Track Notes 1 Reviews" at bounding box center [598, 355] width 506 height 31
click at [420, 355] on span "Orders" at bounding box center [415, 353] width 35 height 15
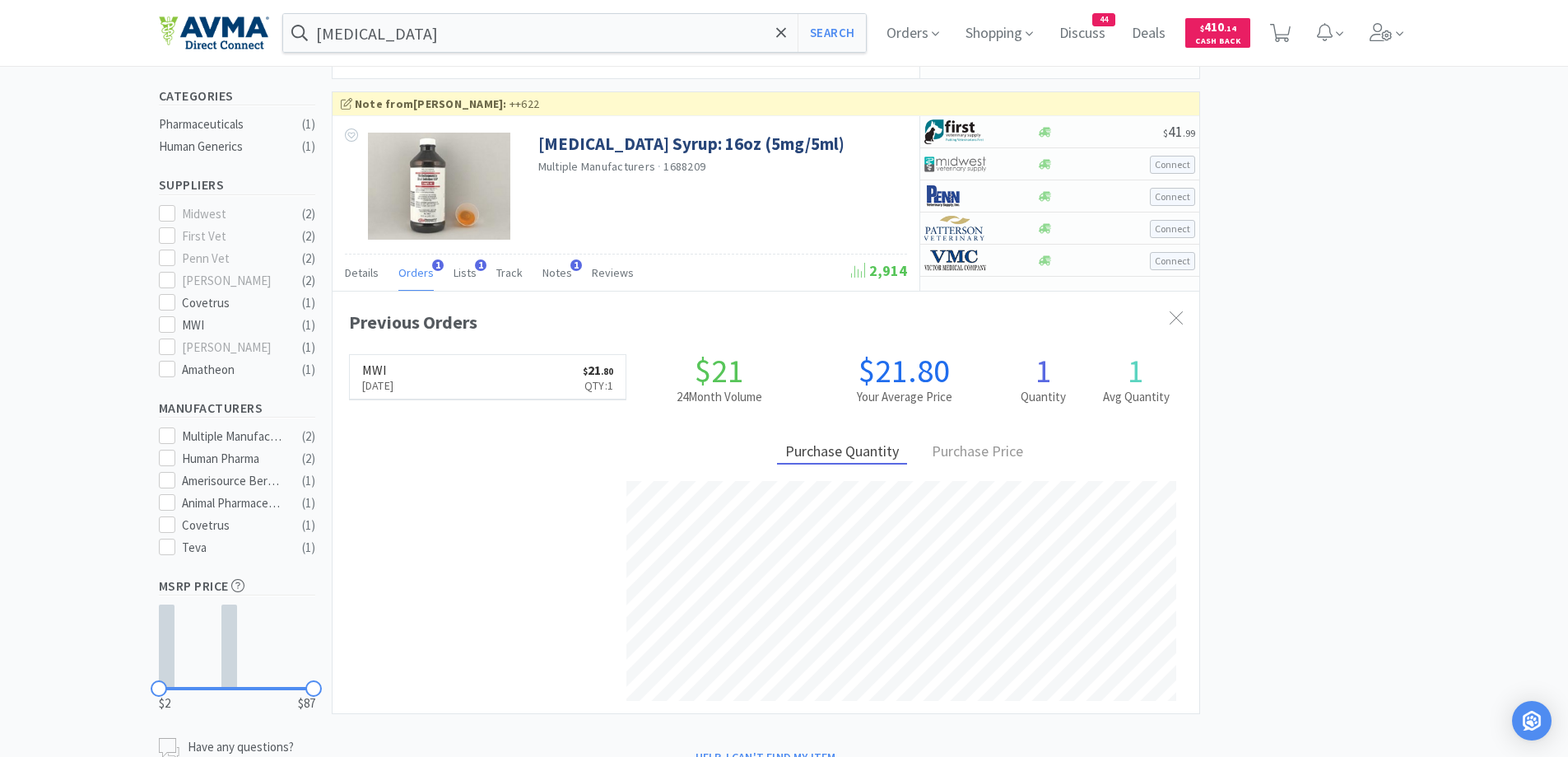
scroll to position [470, 0]
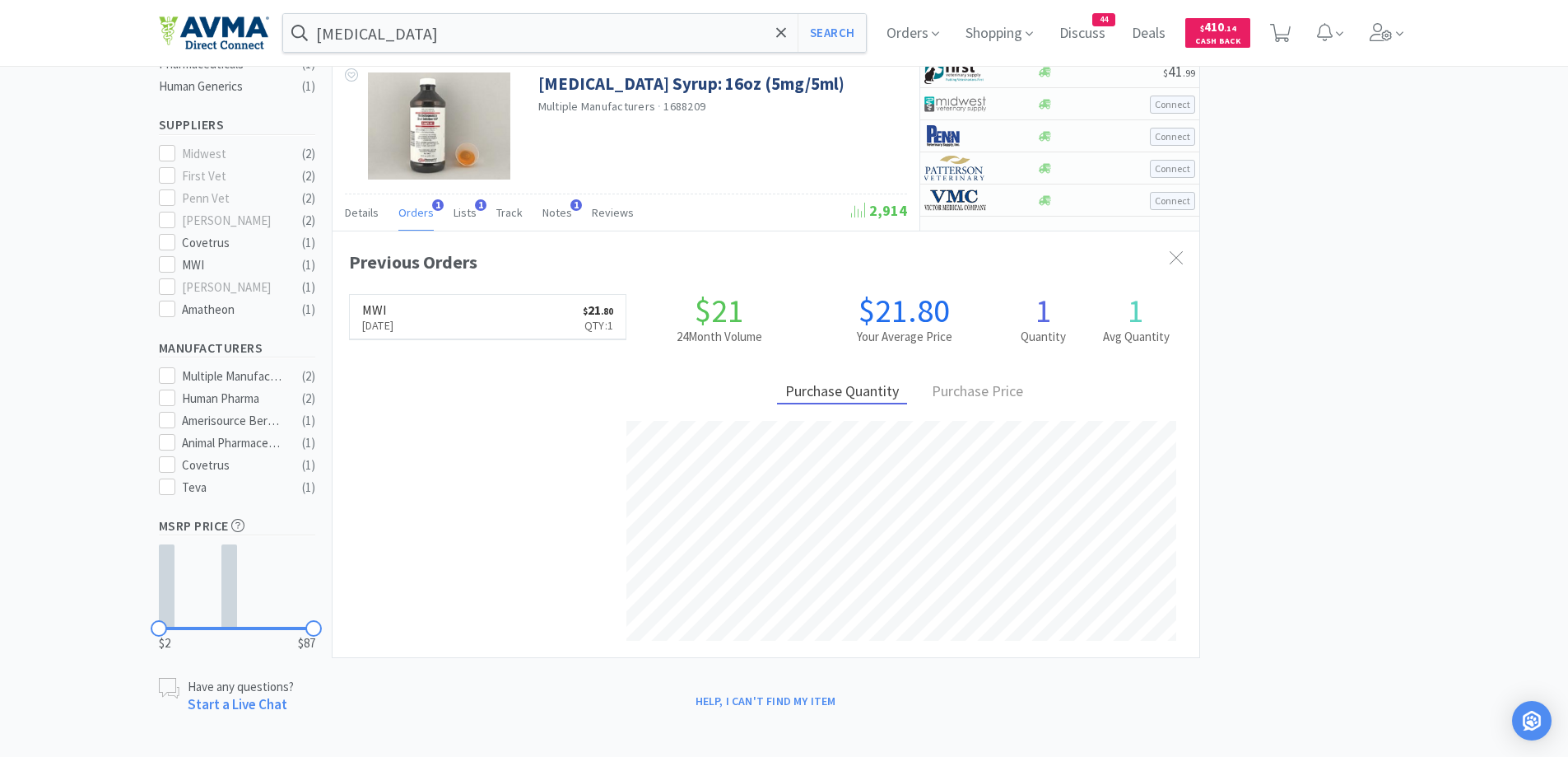
click at [1395, 263] on div "× Filter Results Synced Suppliers Only Manufacturers Only Compounds Only Previo…" at bounding box center [785, 173] width 1251 height 1085
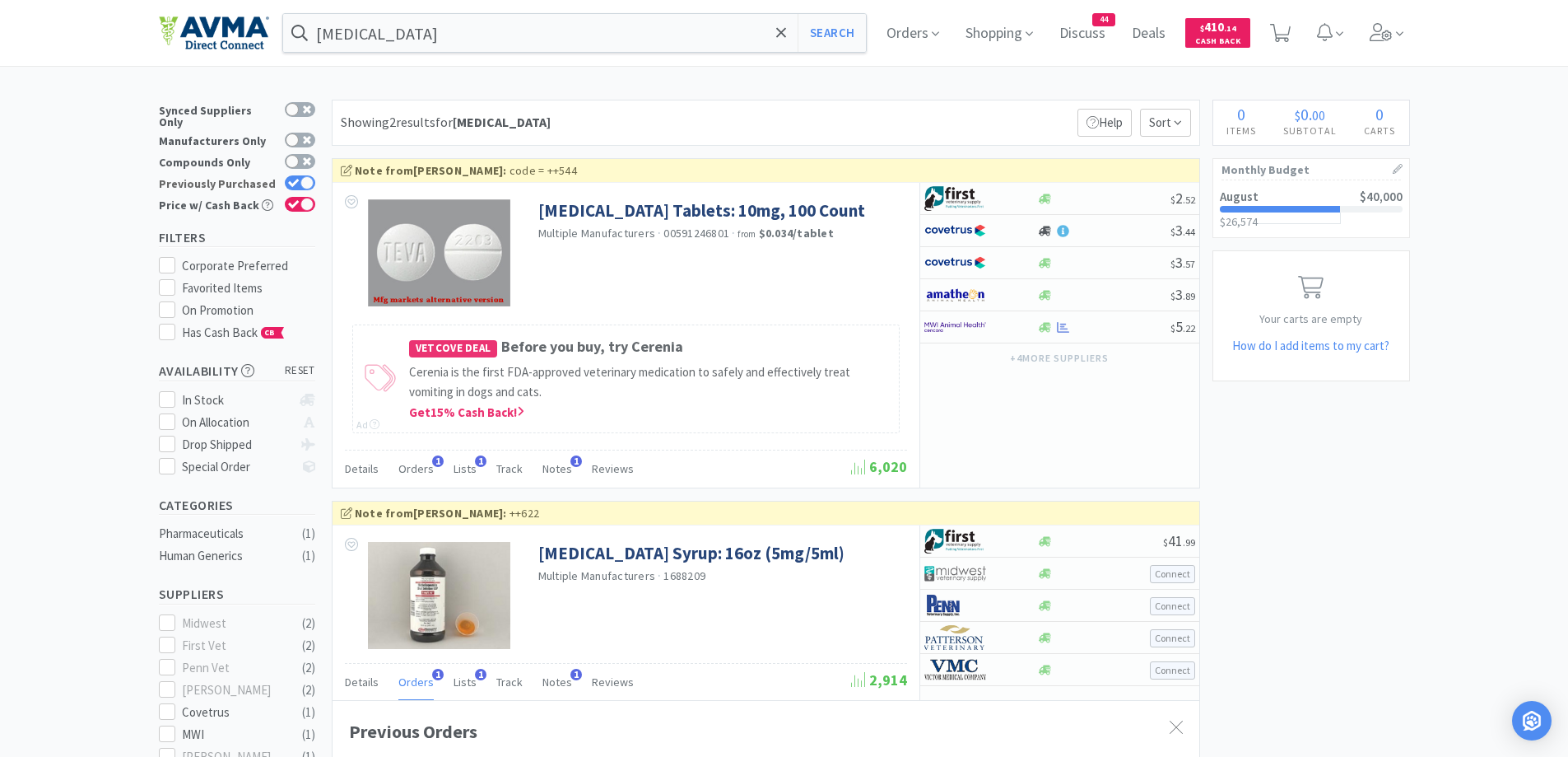
click at [296, 178] on icon at bounding box center [294, 183] width 11 height 9
checkbox input "false"
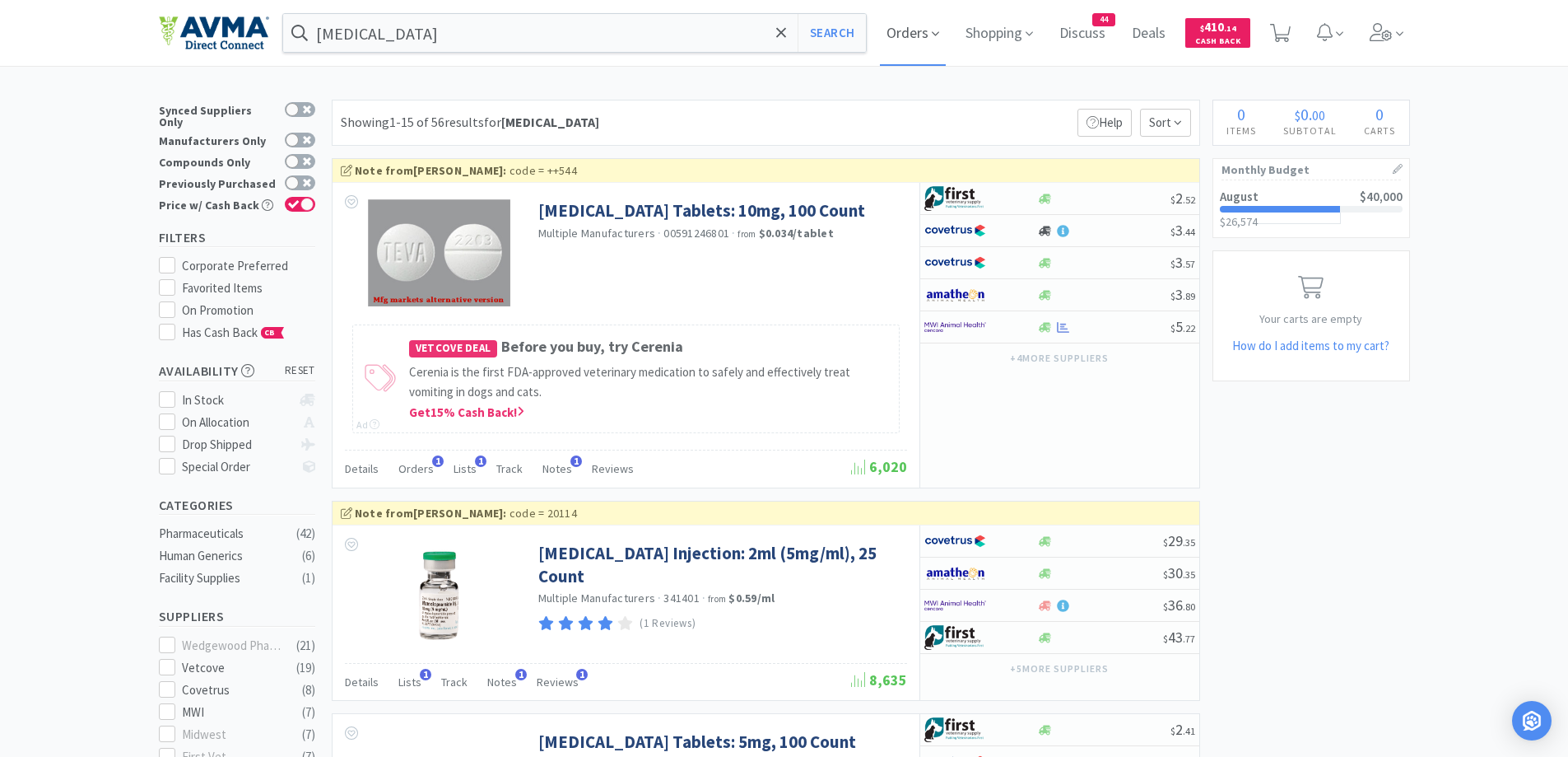
click at [904, 31] on span "Orders" at bounding box center [912, 32] width 65 height 65
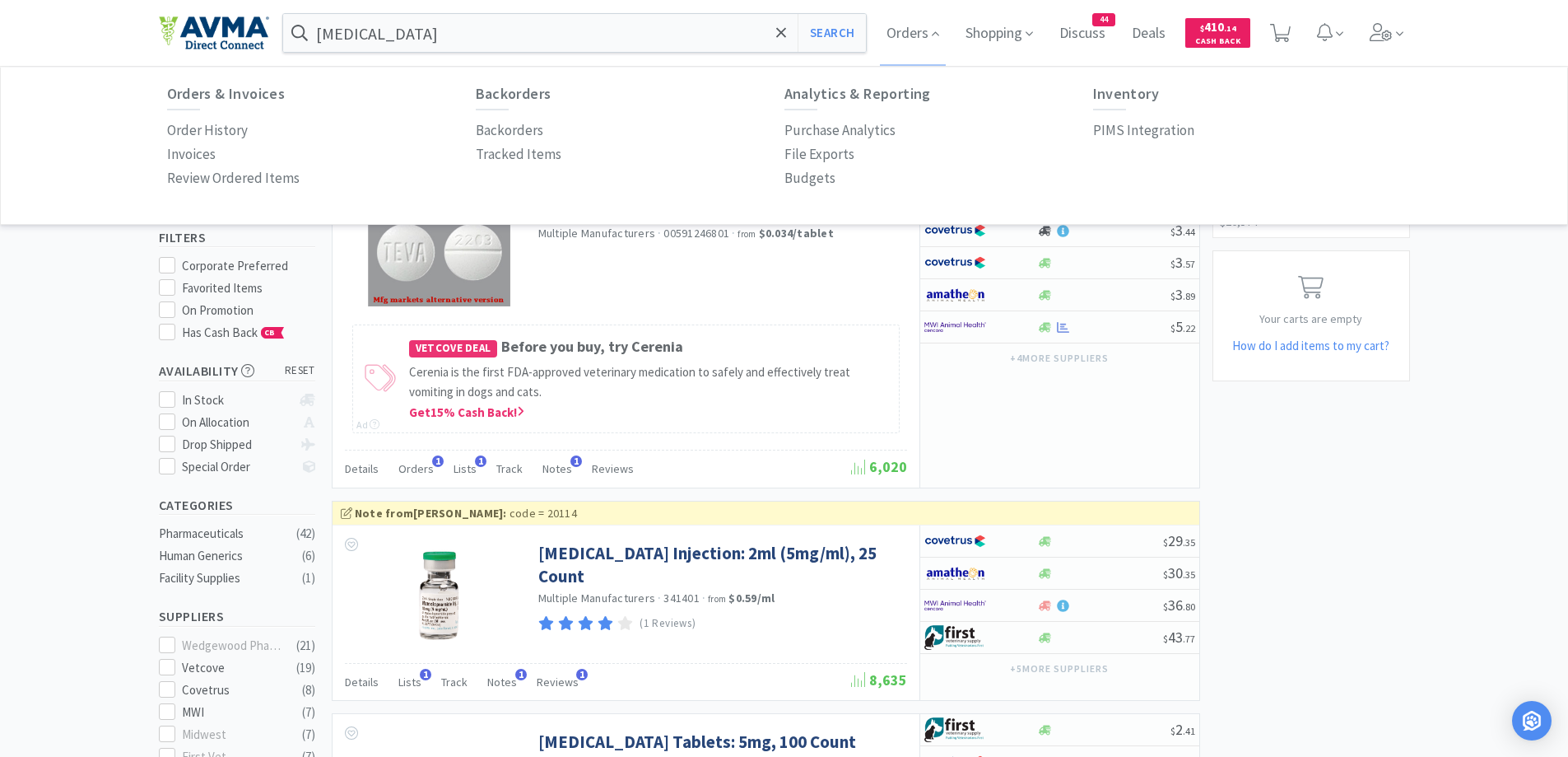
click at [154, 120] on div "Orders & Invoices Order History Invoices Review Ordered Items Backorders Backor…" at bounding box center [784, 138] width 1267 height 138
click at [175, 127] on p "Order History" at bounding box center [207, 130] width 81 height 22
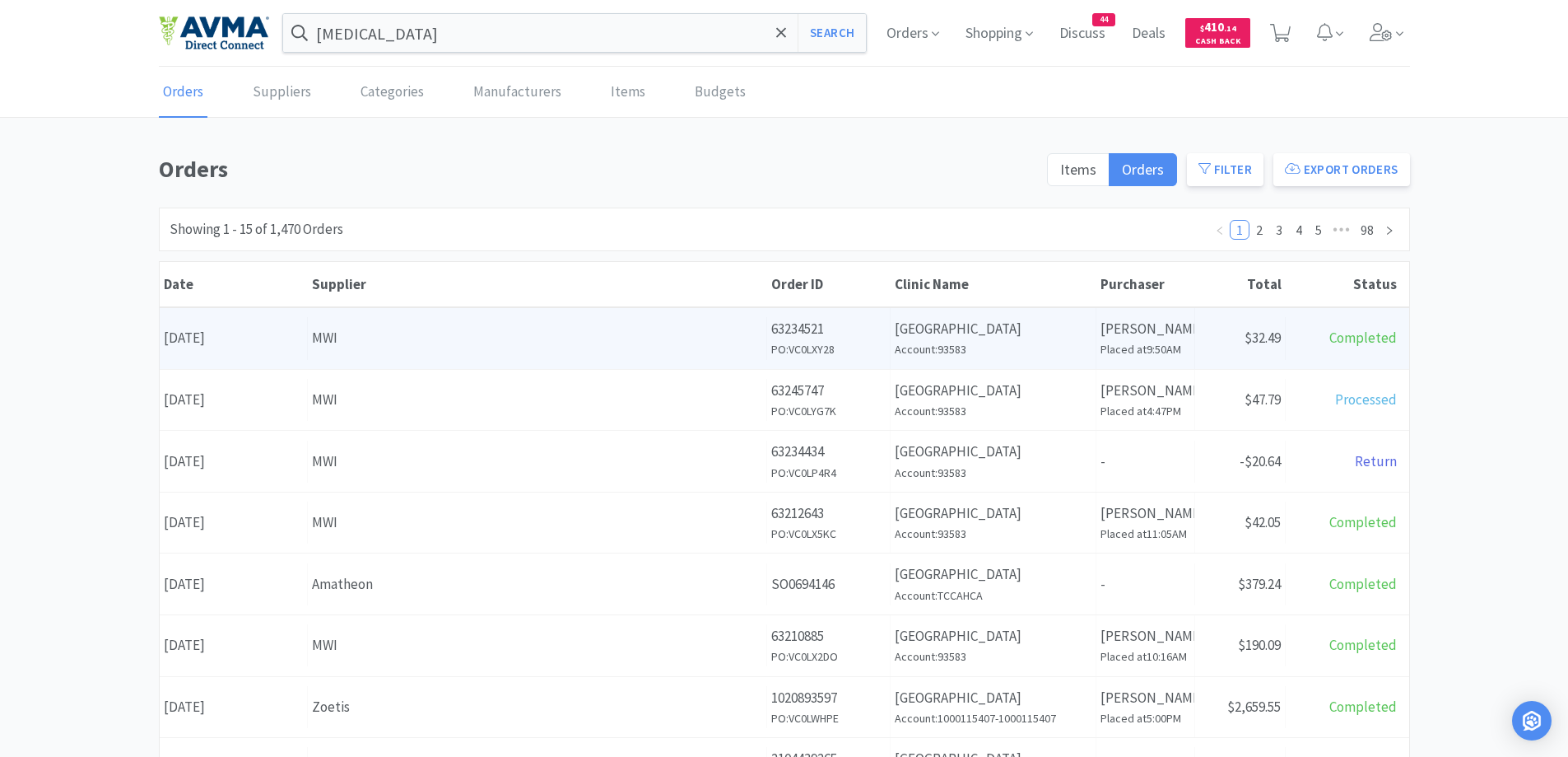
click at [447, 342] on div "MWI" at bounding box center [537, 338] width 450 height 22
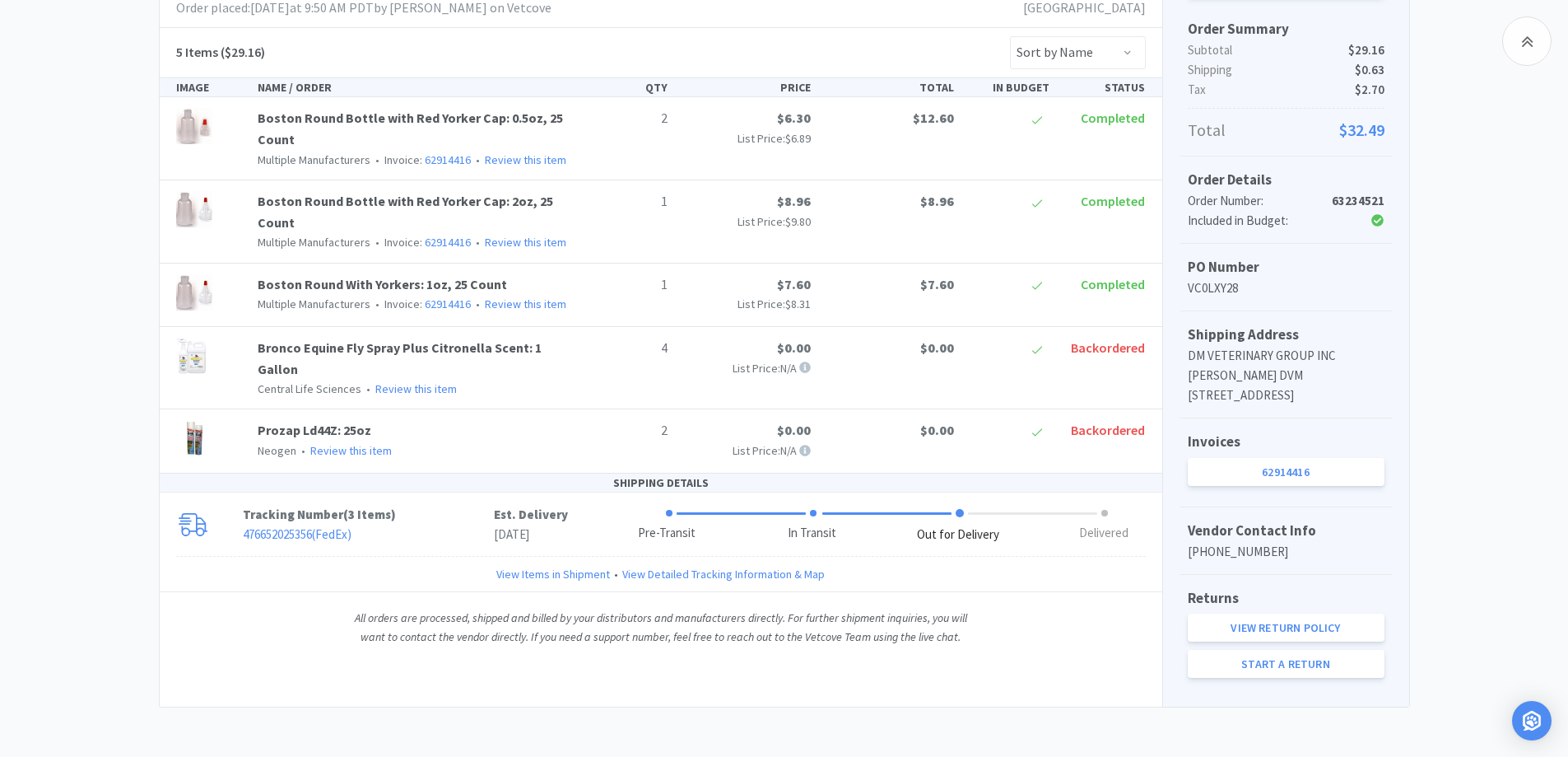
scroll to position [339, 0]
click at [464, 525] on p "476652025356 ( FedEx )" at bounding box center [368, 534] width 251 height 20
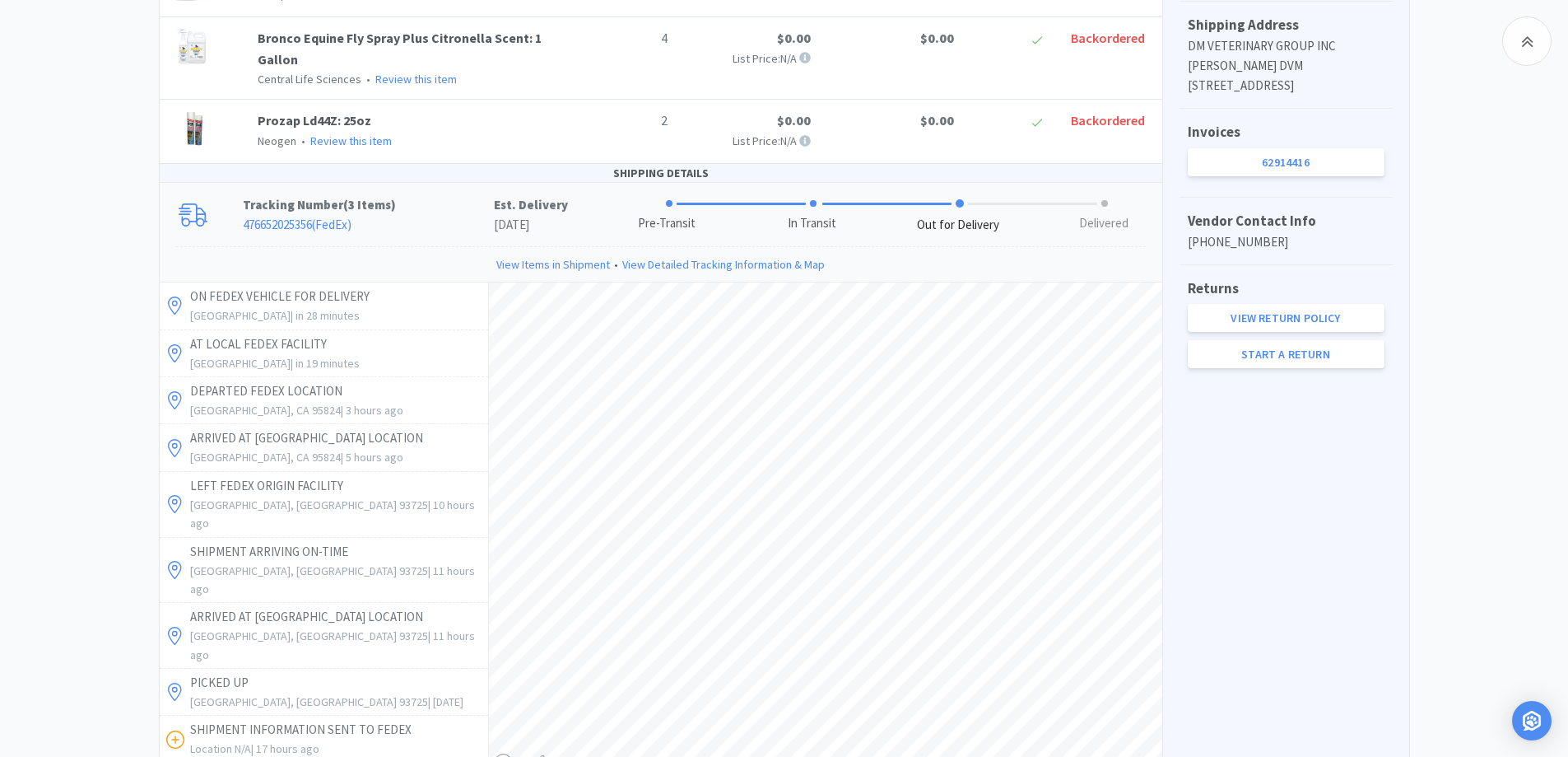
scroll to position [668, 0]
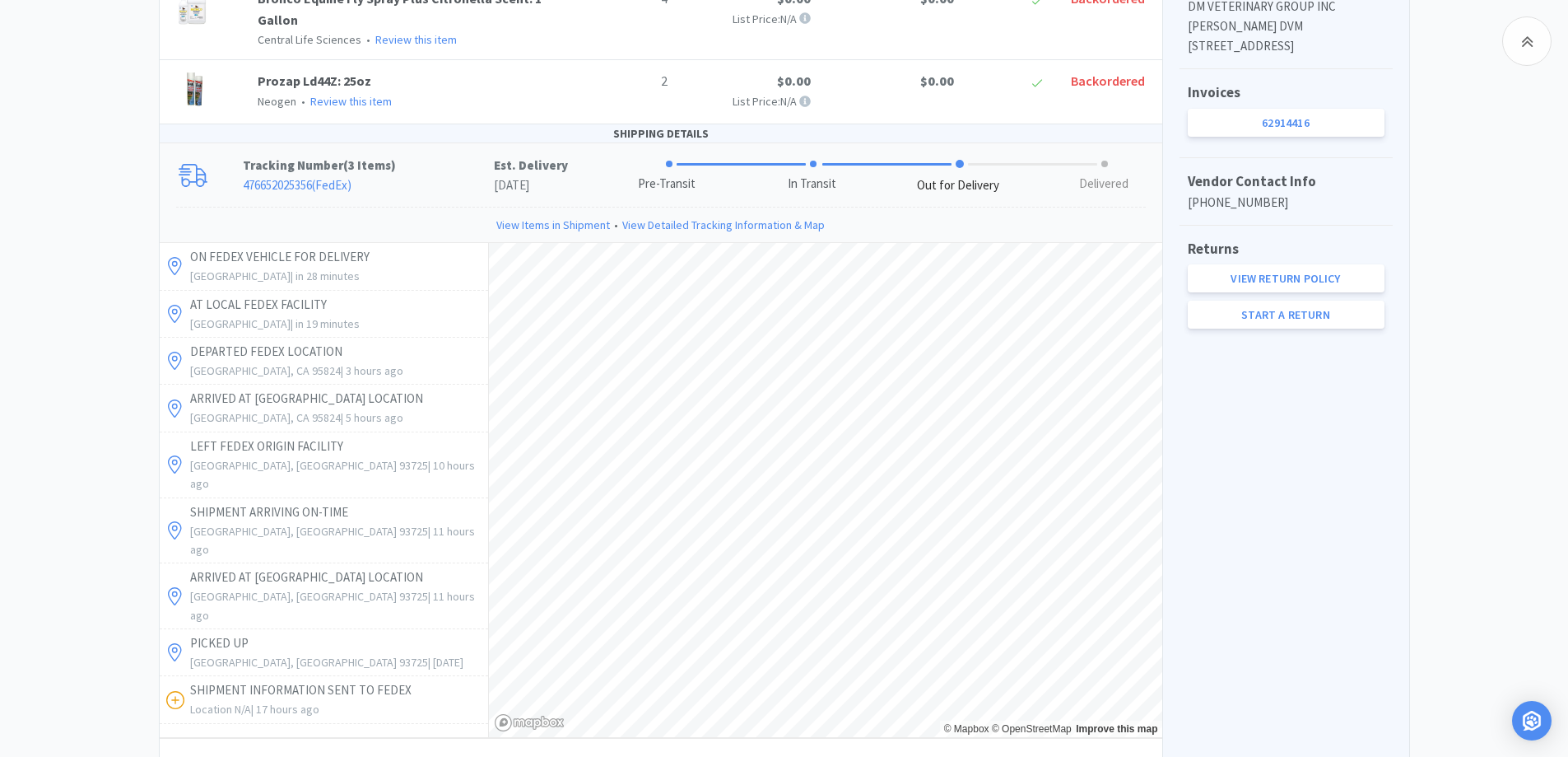
click at [1280, 510] on div "View on MWI Order Summary Subtotal $29.16 Shipping $0.63 Tax $2.70 Total $32.49…" at bounding box center [1285, 339] width 247 height 1470
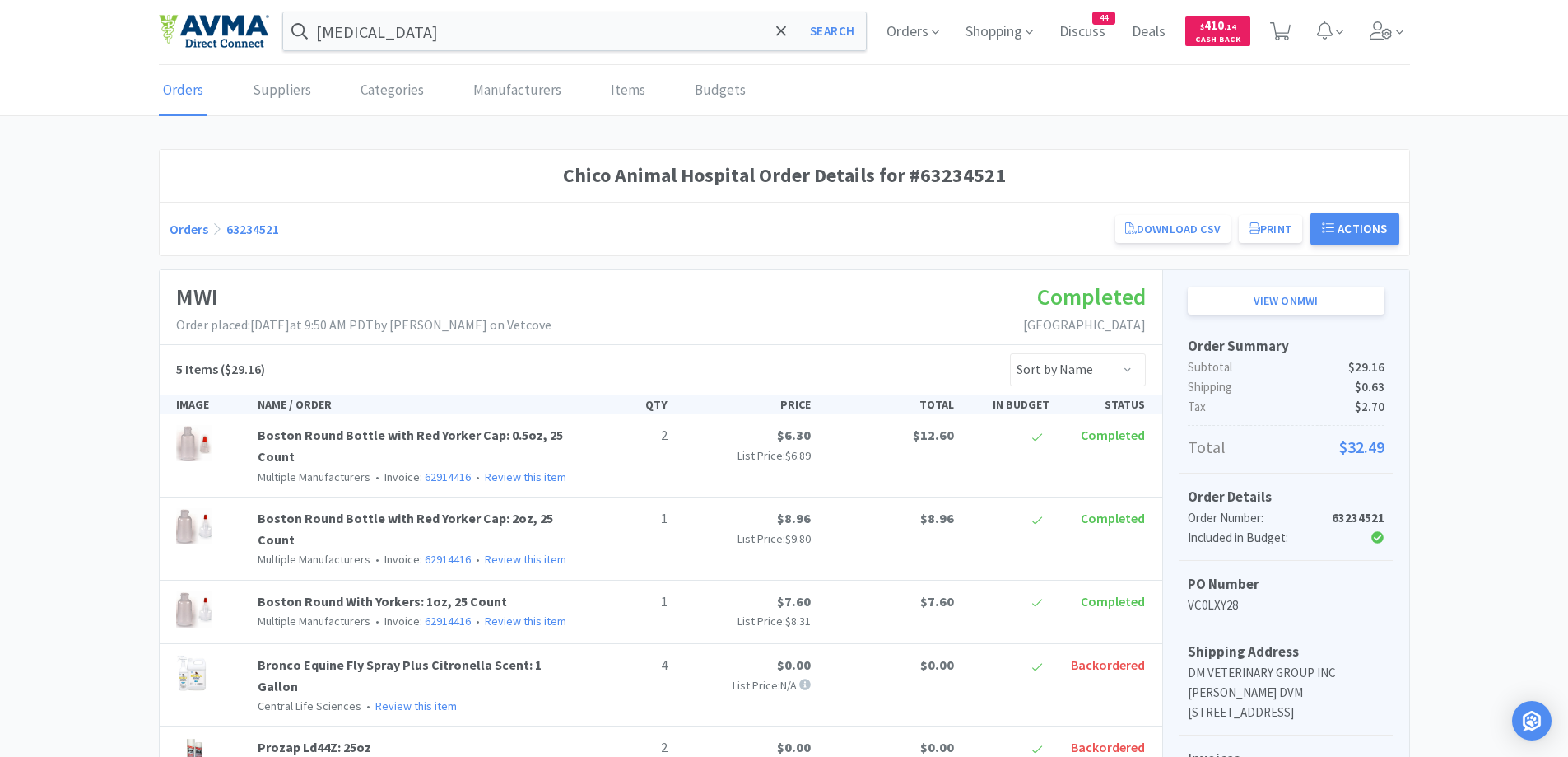
scroll to position [0, 0]
click at [173, 240] on div "Orders 63234521 Download CSV Print Chico Animal Hospital Order for MWI PO Numbe…" at bounding box center [785, 231] width 1231 height 33
click at [186, 227] on link "Orders" at bounding box center [189, 230] width 39 height 16
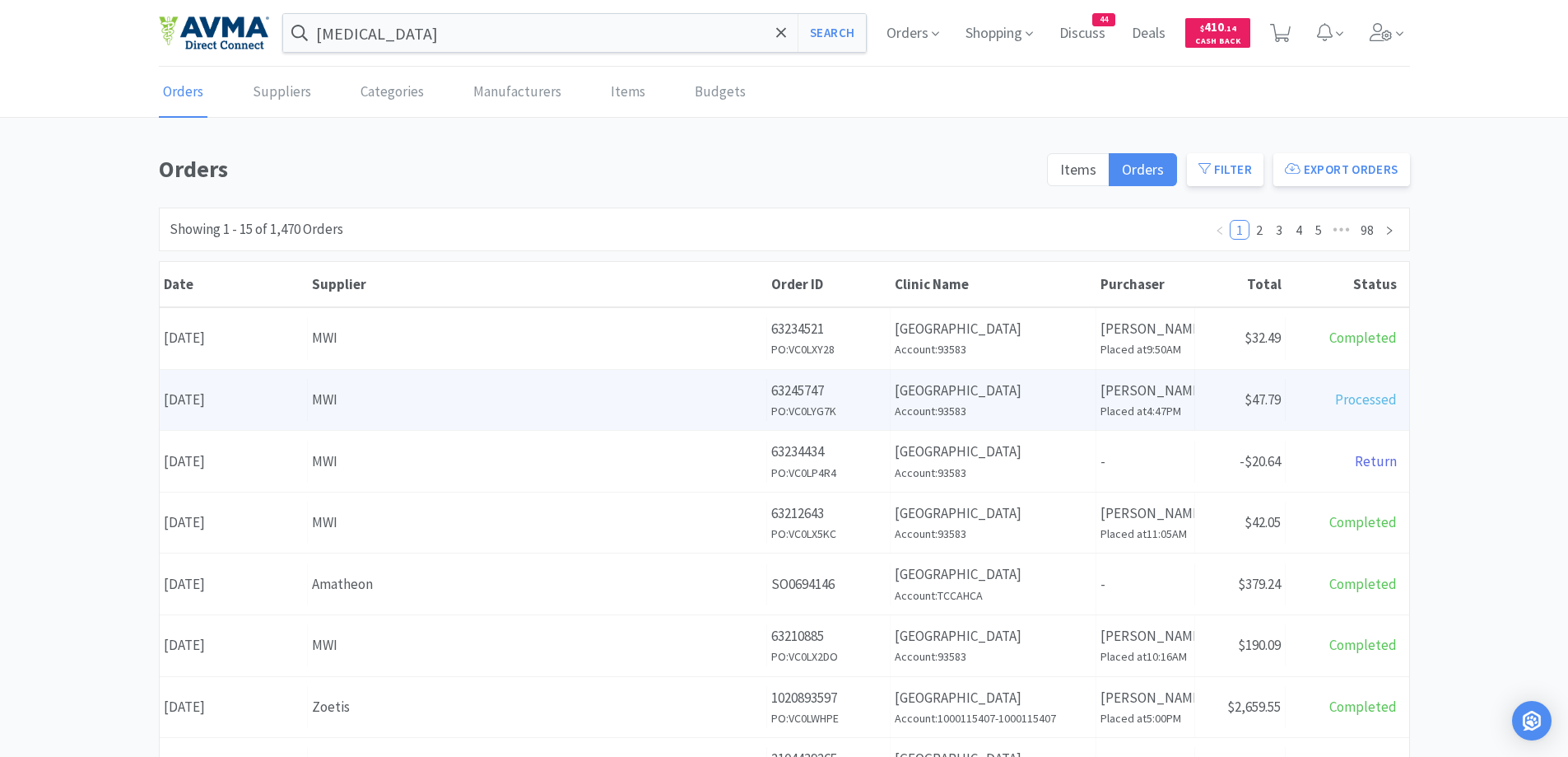
click at [573, 379] on div "Supplier MWI" at bounding box center [538, 400] width 460 height 42
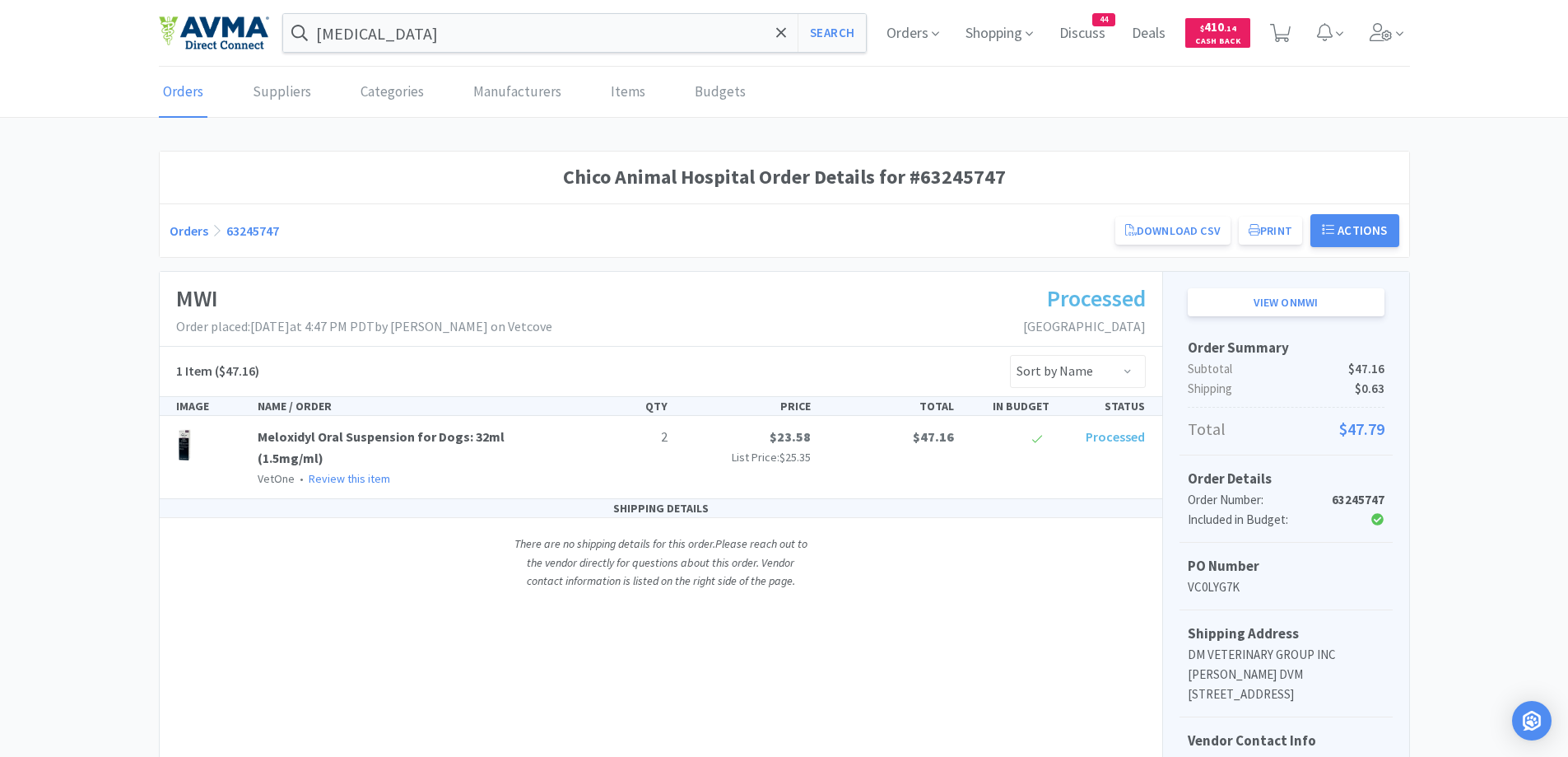
scroll to position [165, 0]
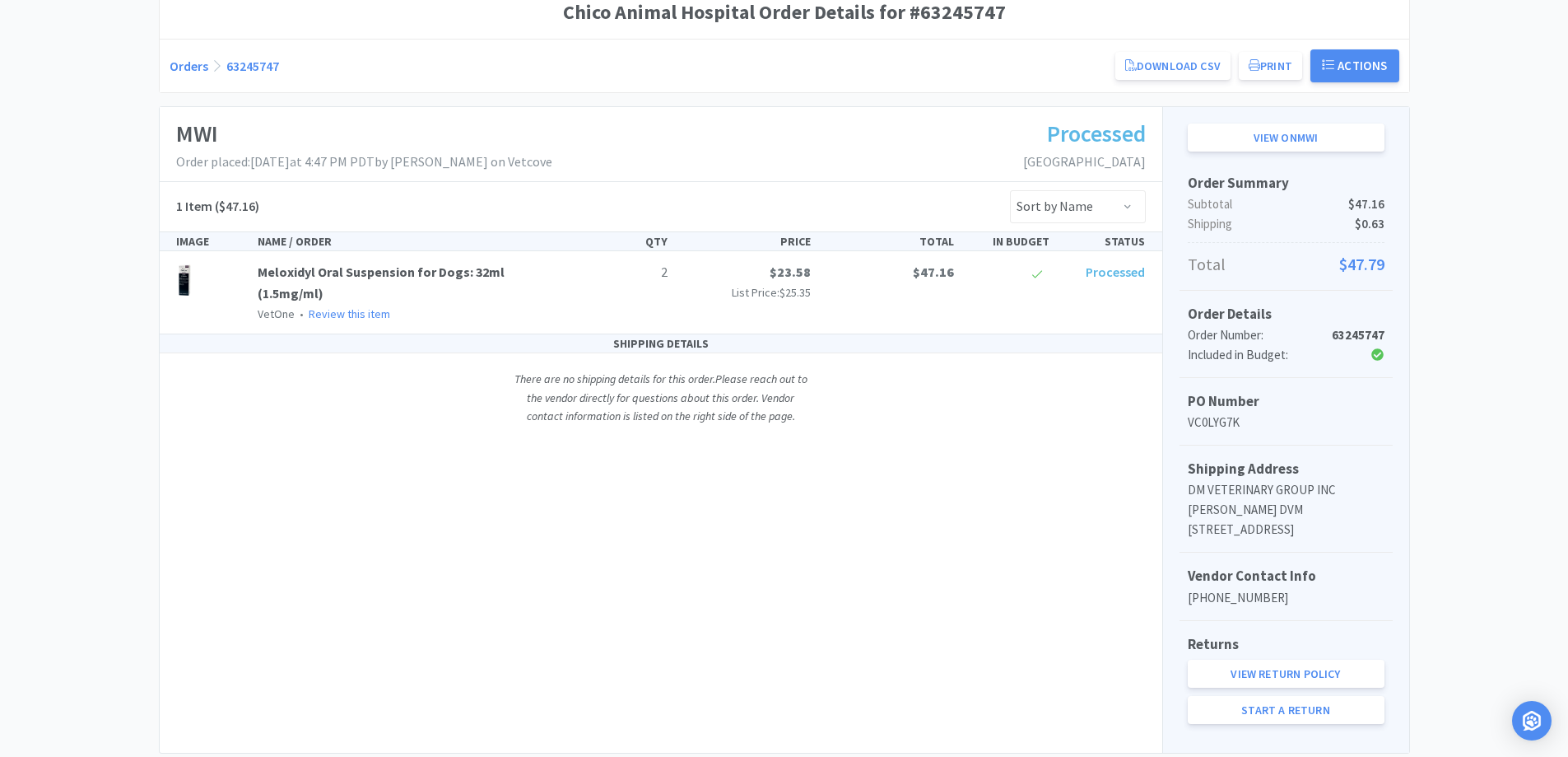
click at [189, 71] on link "Orders" at bounding box center [189, 65] width 39 height 16
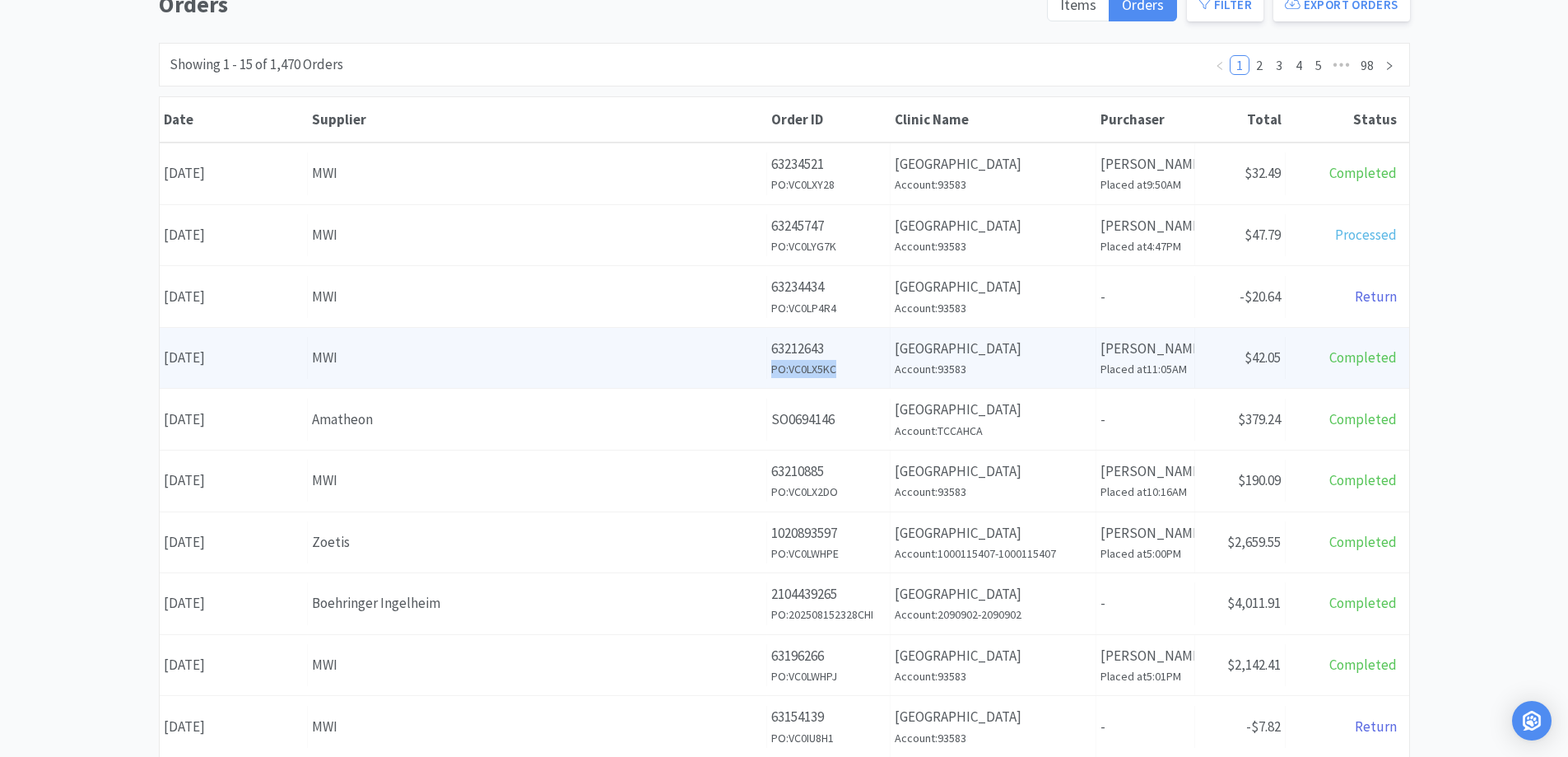
click at [870, 360] on div "Order ID 63212643 PO: VC0LX5KC" at bounding box center [829, 359] width 123 height 61
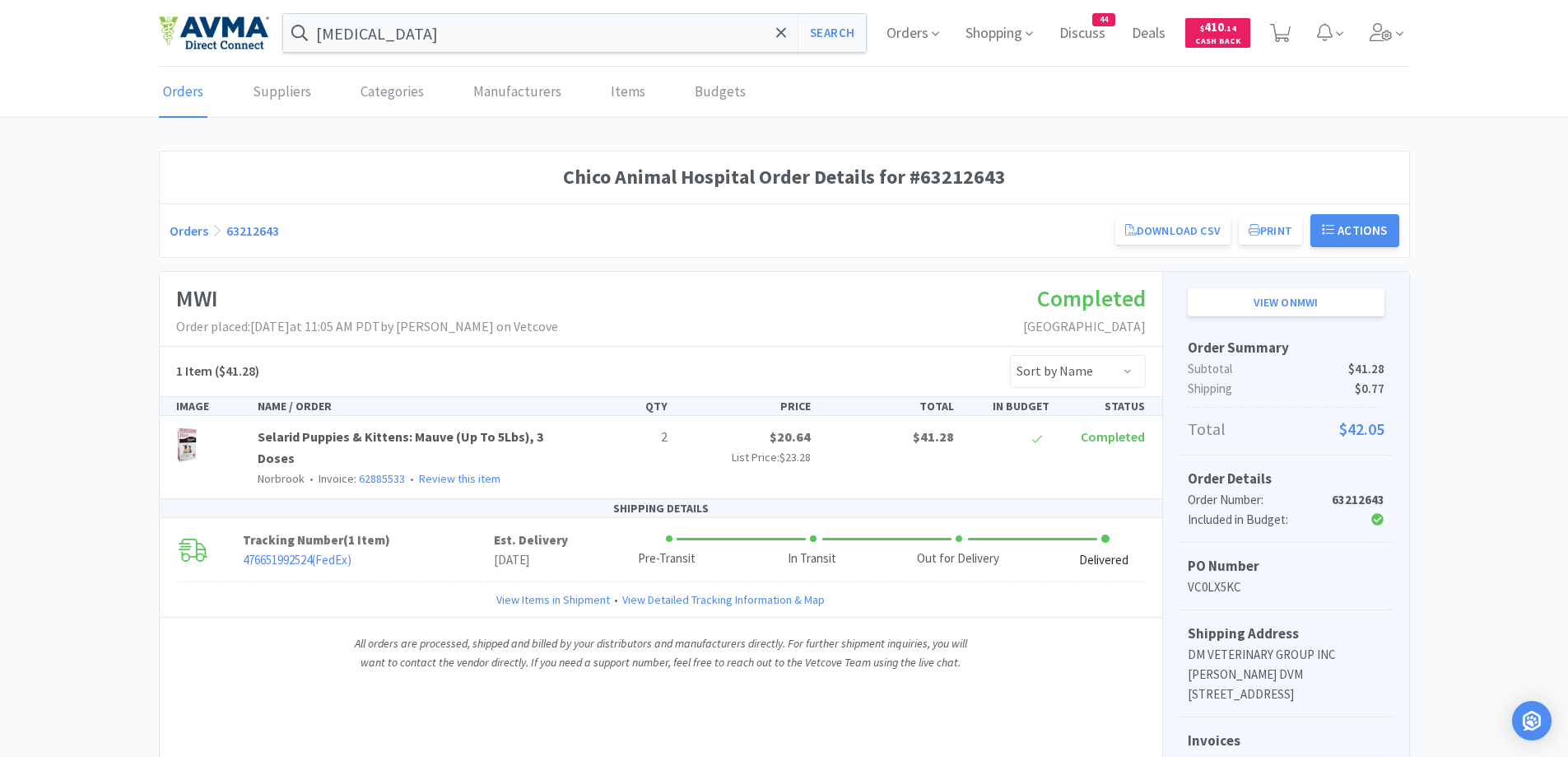
click at [189, 233] on link "Orders" at bounding box center [189, 230] width 39 height 16
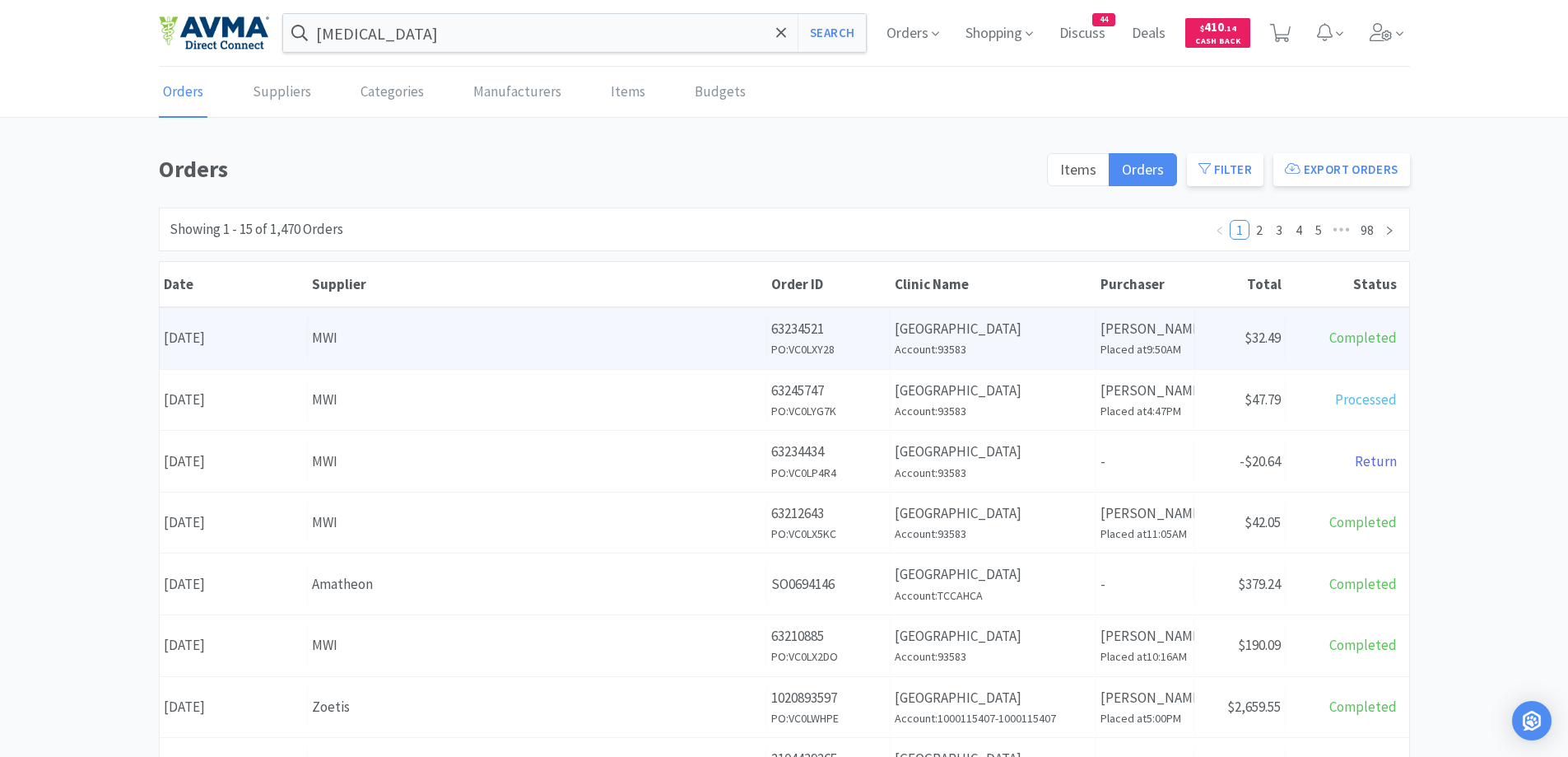
click at [592, 336] on div "MWI" at bounding box center [537, 338] width 450 height 22
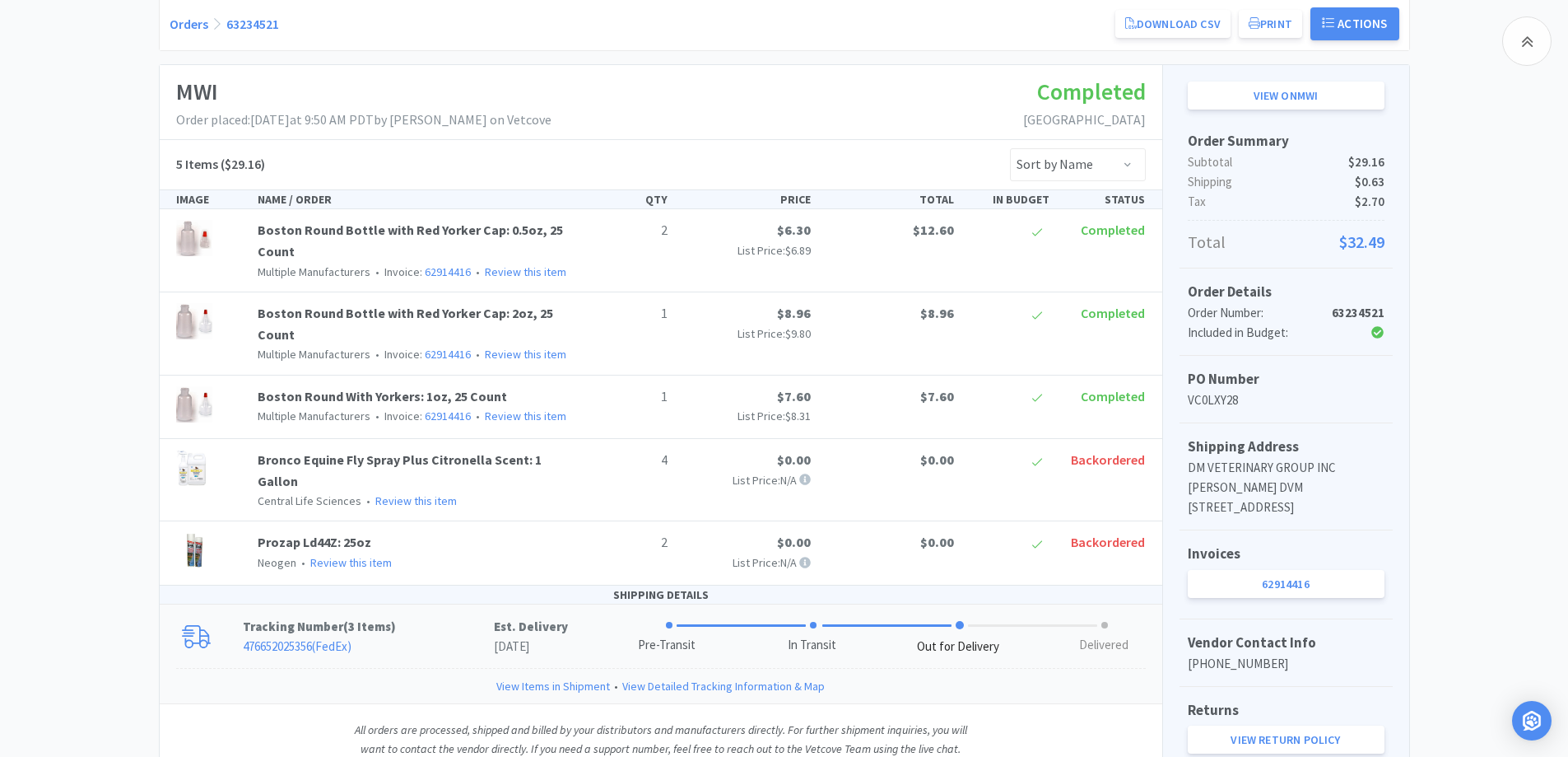
scroll to position [329, 0]
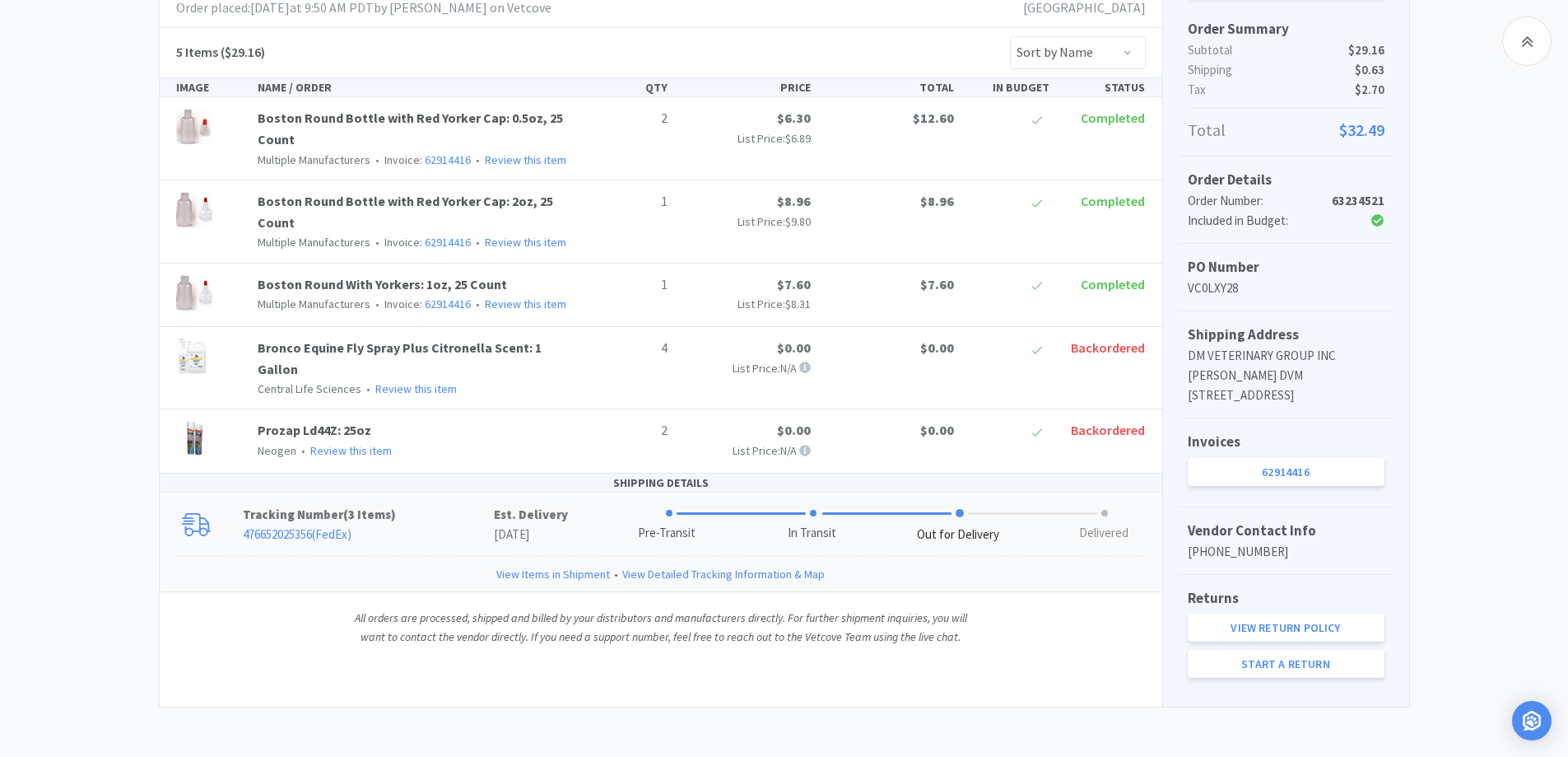
click at [467, 525] on p "476652025356 ( FedEx )" at bounding box center [368, 534] width 251 height 20
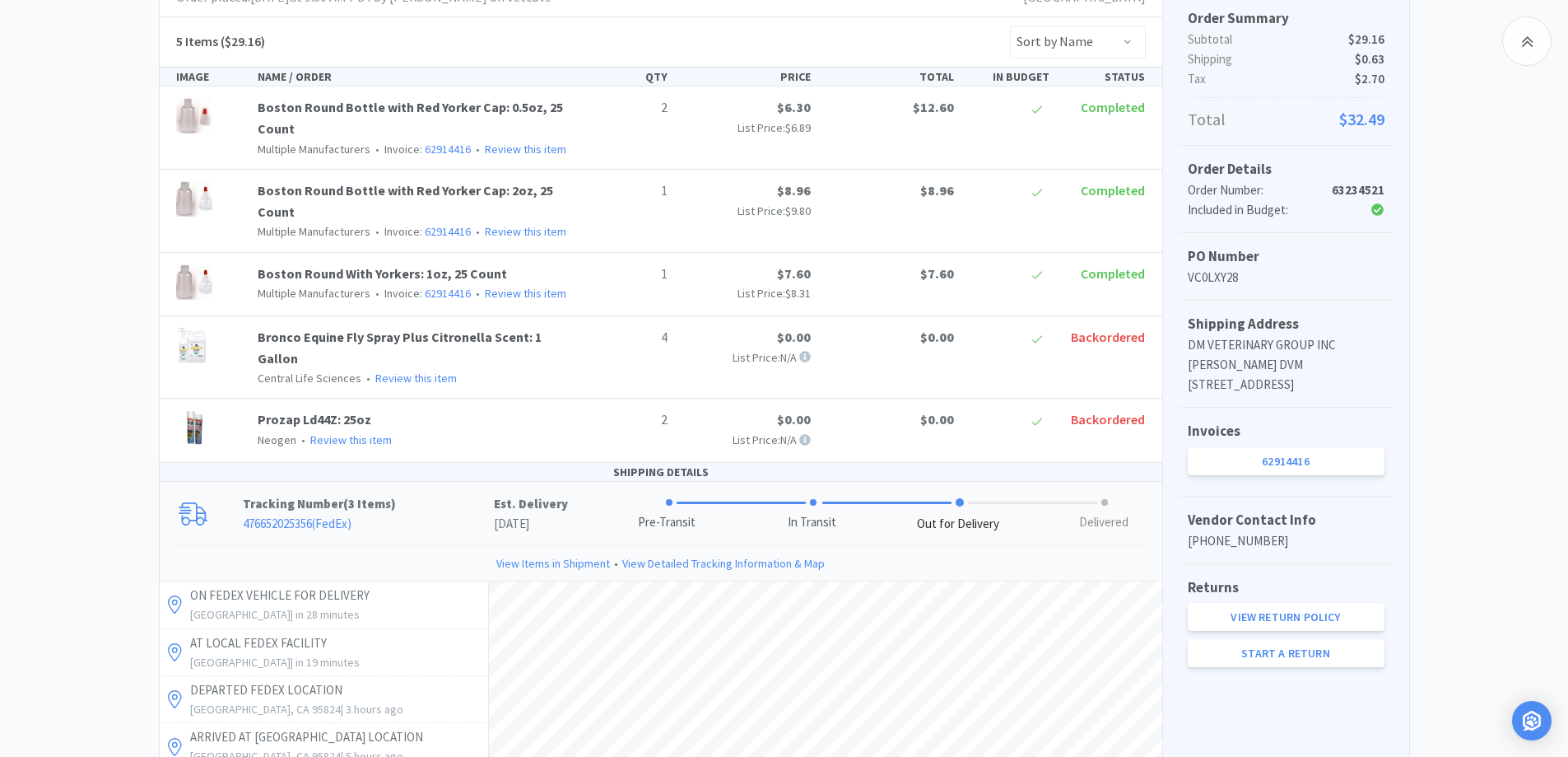
scroll to position [494, 0]
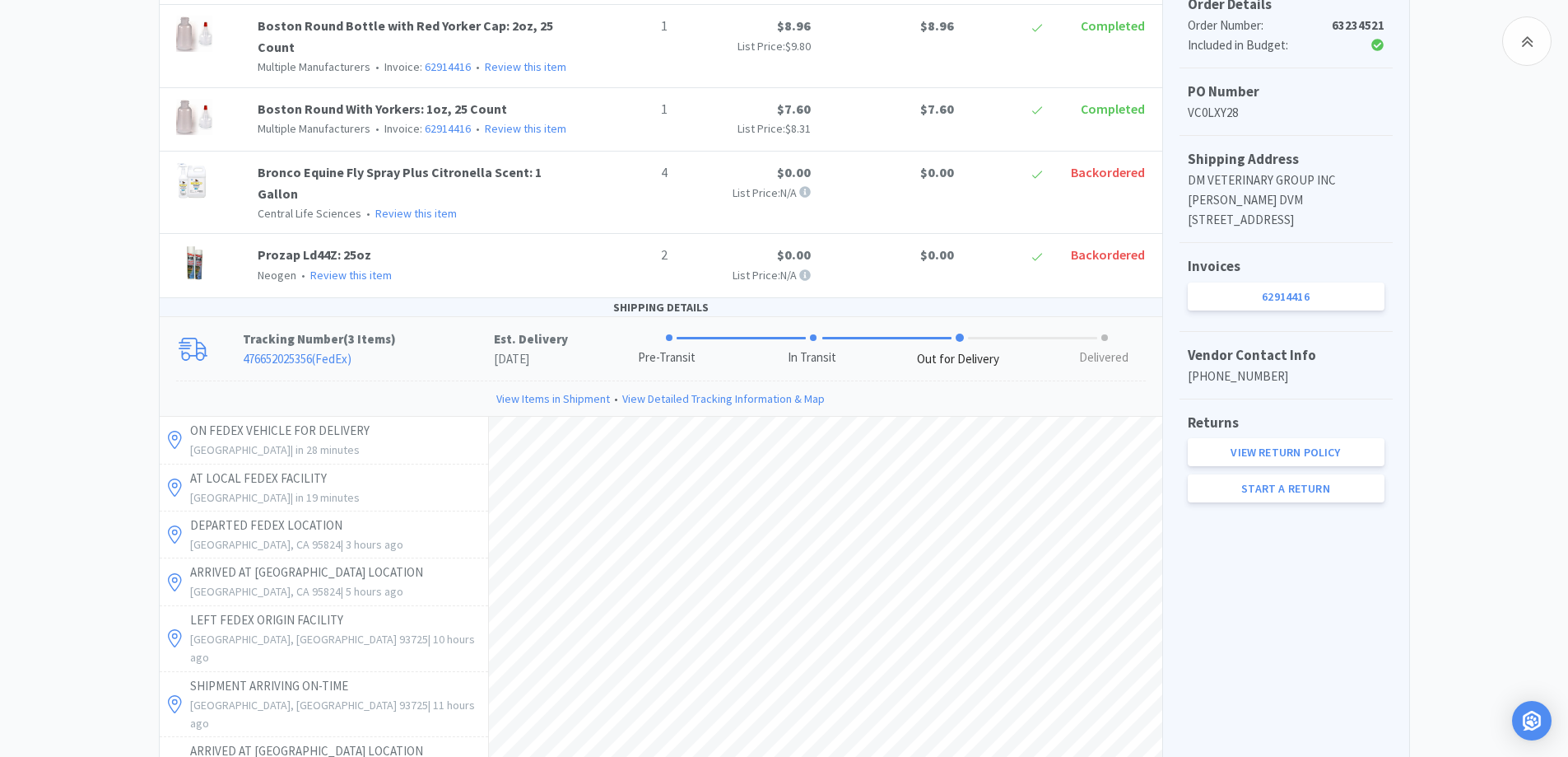
click at [49, 275] on div "Chico Animal Hospital Order Details for #63234521 Orders 63234521 Download CSV …" at bounding box center [784, 452] width 1568 height 1593
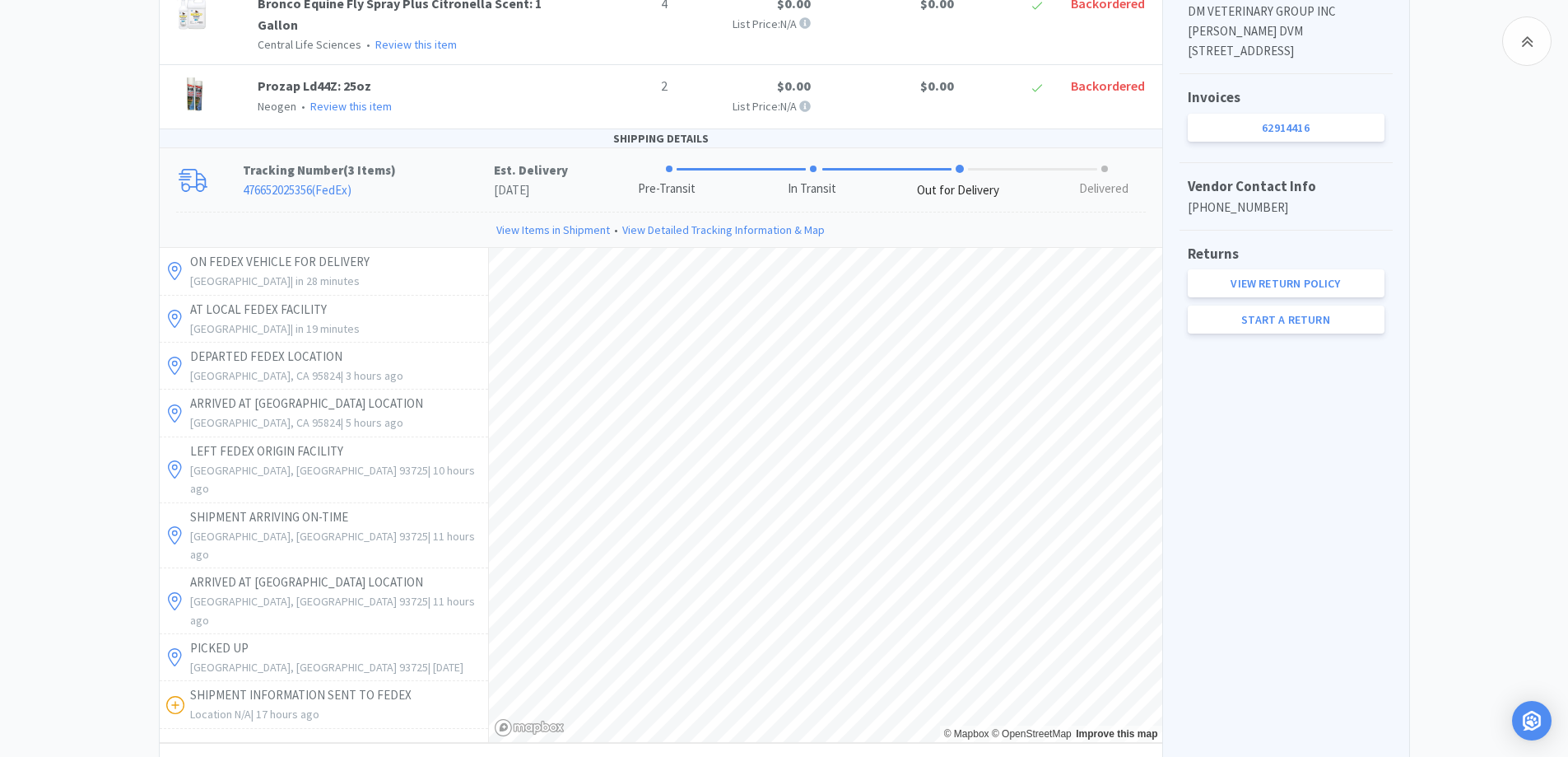
scroll to position [542, 0]
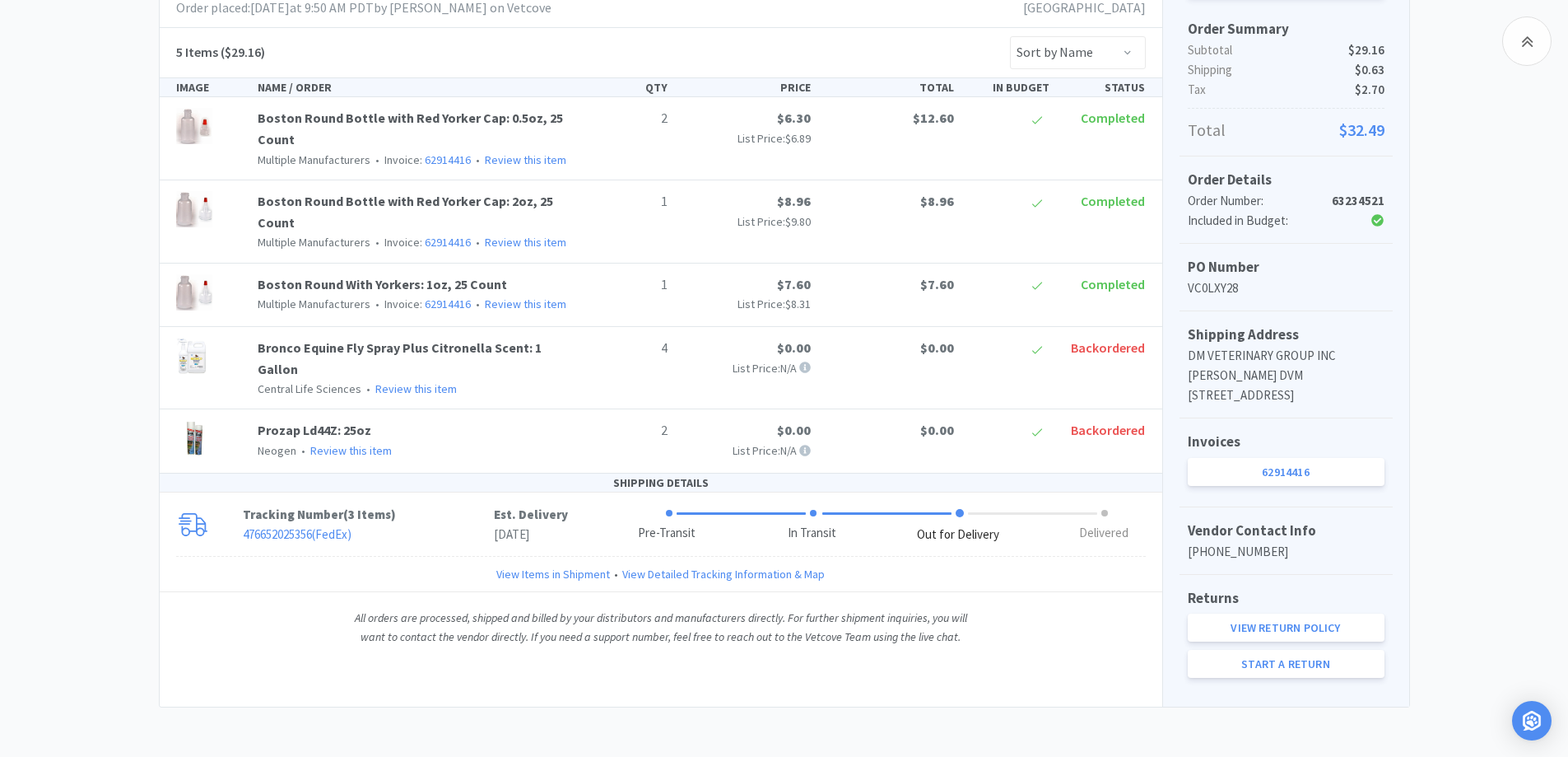
scroll to position [339, 0]
click at [410, 525] on p "476652025356 ( FedEx )" at bounding box center [368, 534] width 251 height 20
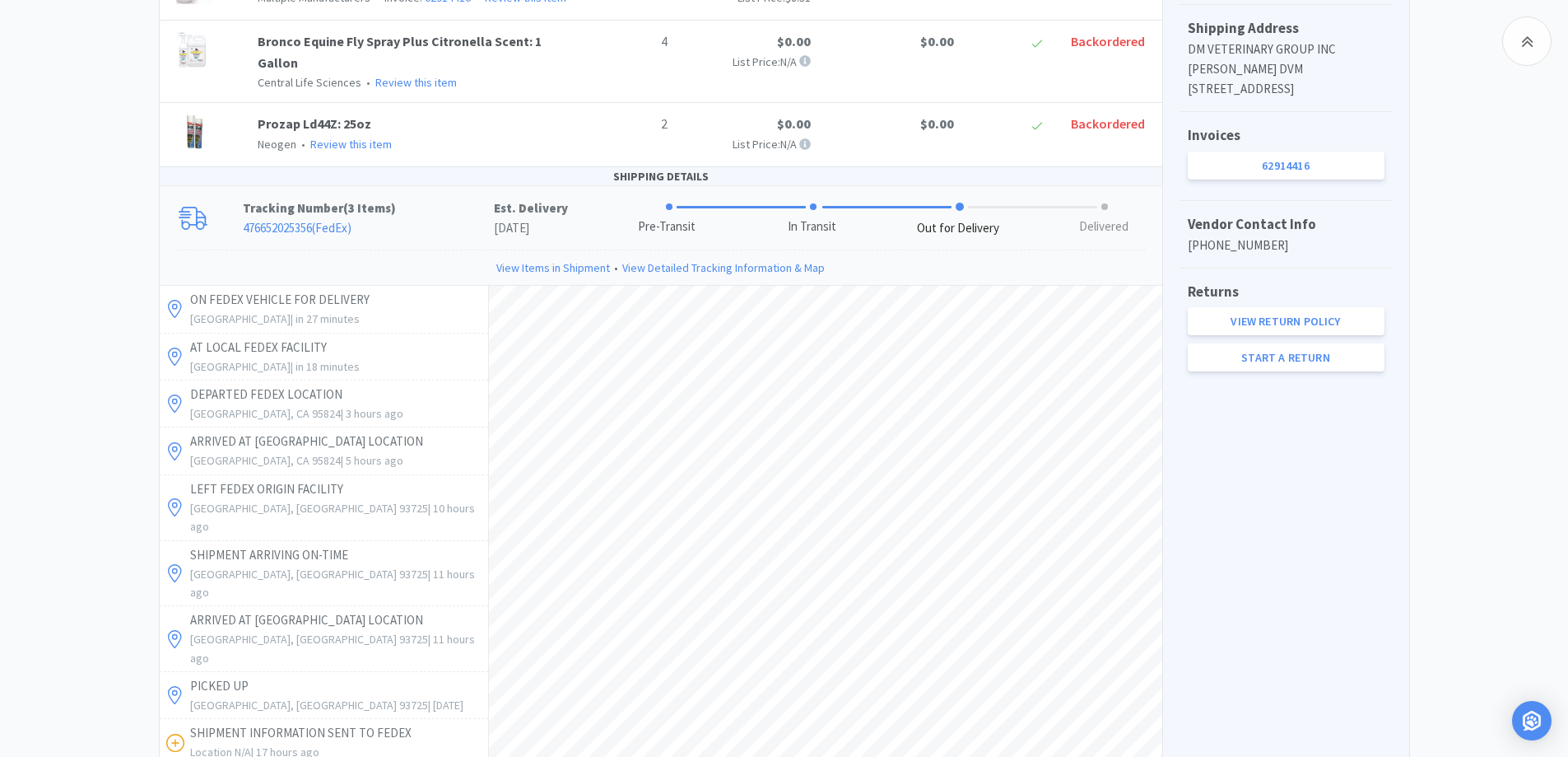
scroll to position [833, 0]
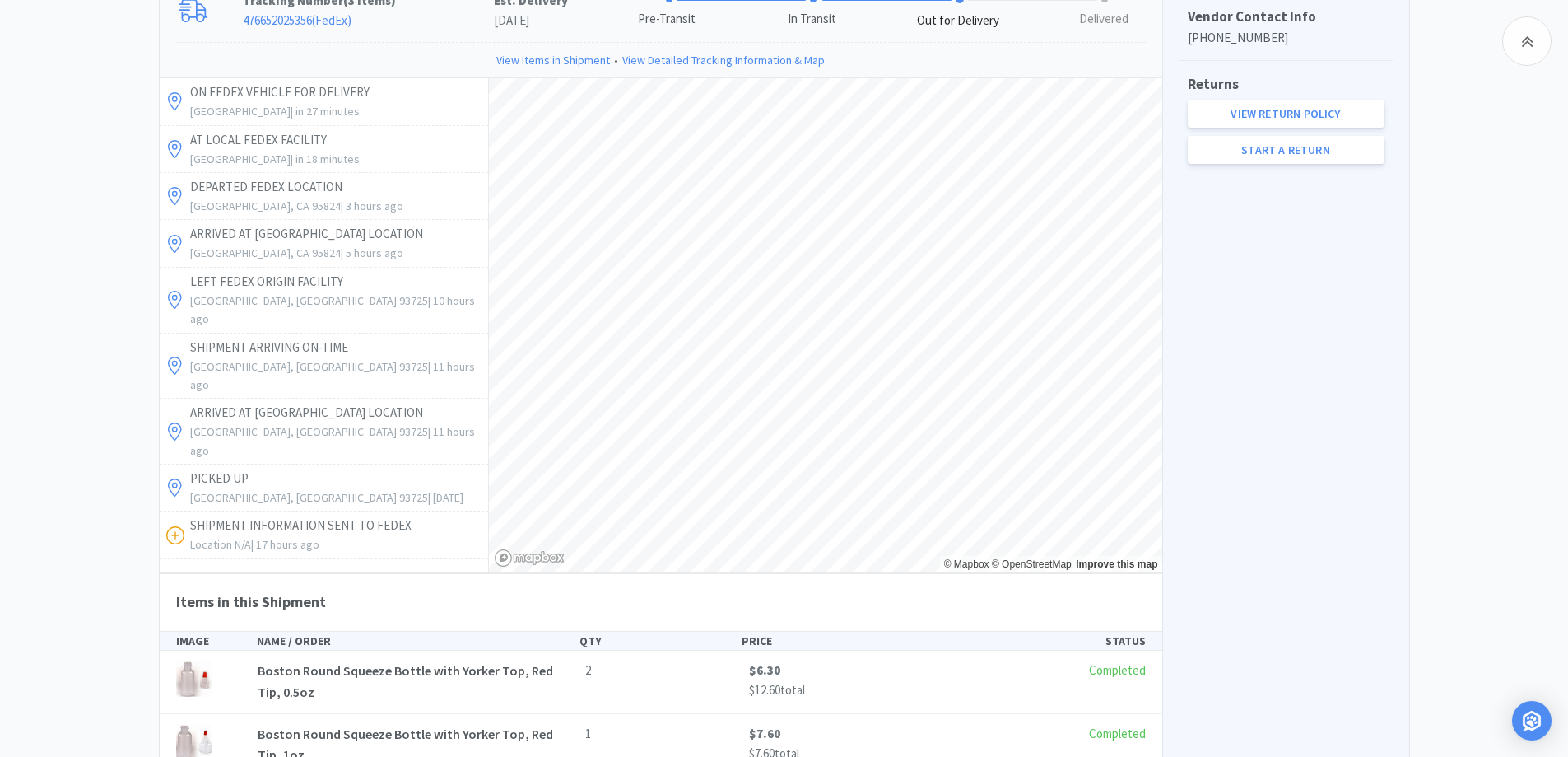
click at [63, 282] on div "Chico Animal Hospital Order Details for #63234521 Orders 63234521 Download CSV …" at bounding box center [784, 114] width 1568 height 1593
click at [91, 310] on div "Chico Animal Hospital Order Details for #63234521 Orders 63234521 Download CSV …" at bounding box center [784, 114] width 1568 height 1593
click at [1395, 366] on div "View on MWI Order Summary Subtotal $29.16 Shipping $0.63 Tax $2.70 Total $32.49…" at bounding box center [1285, 175] width 247 height 1470
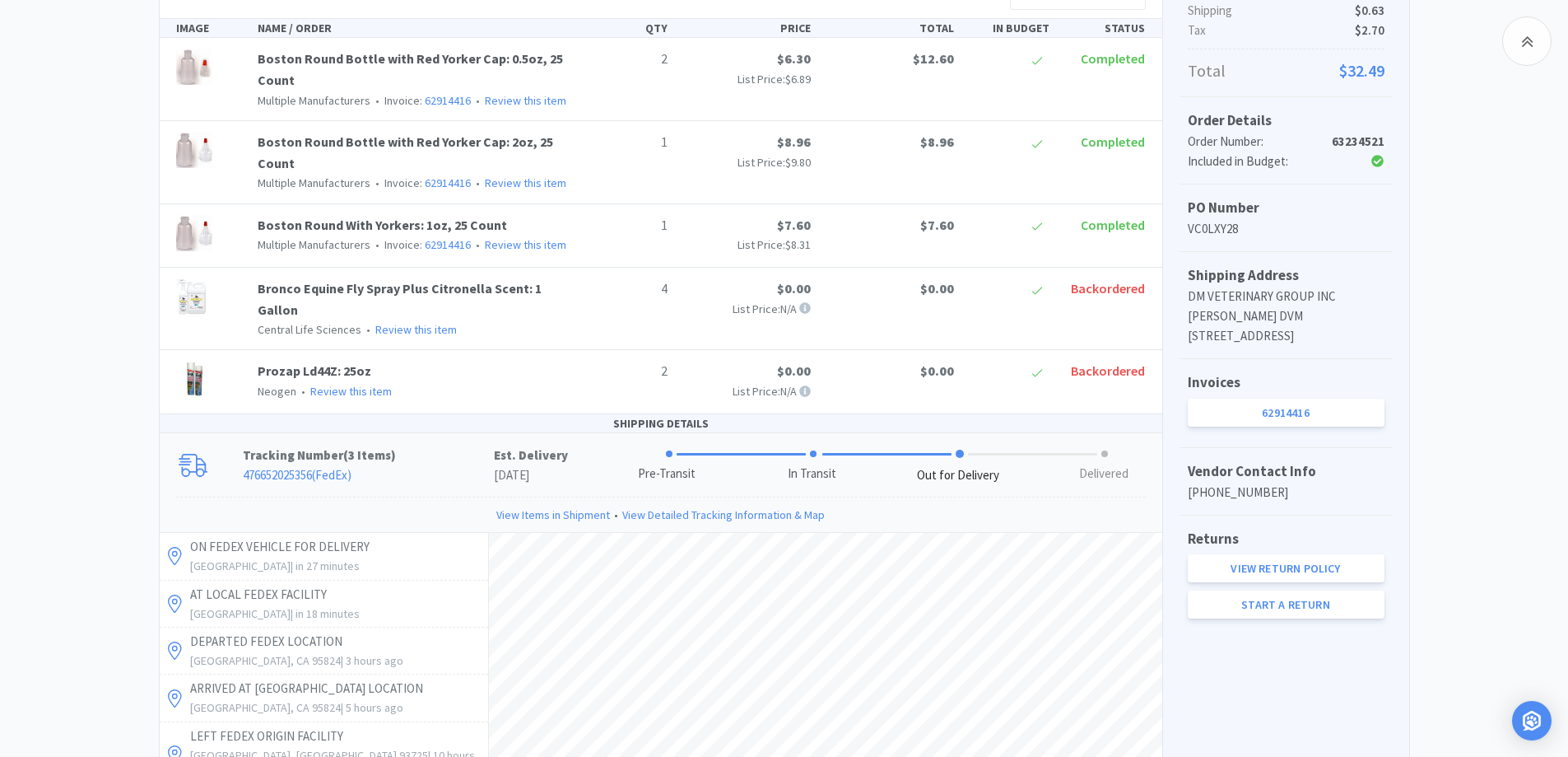
scroll to position [377, 0]
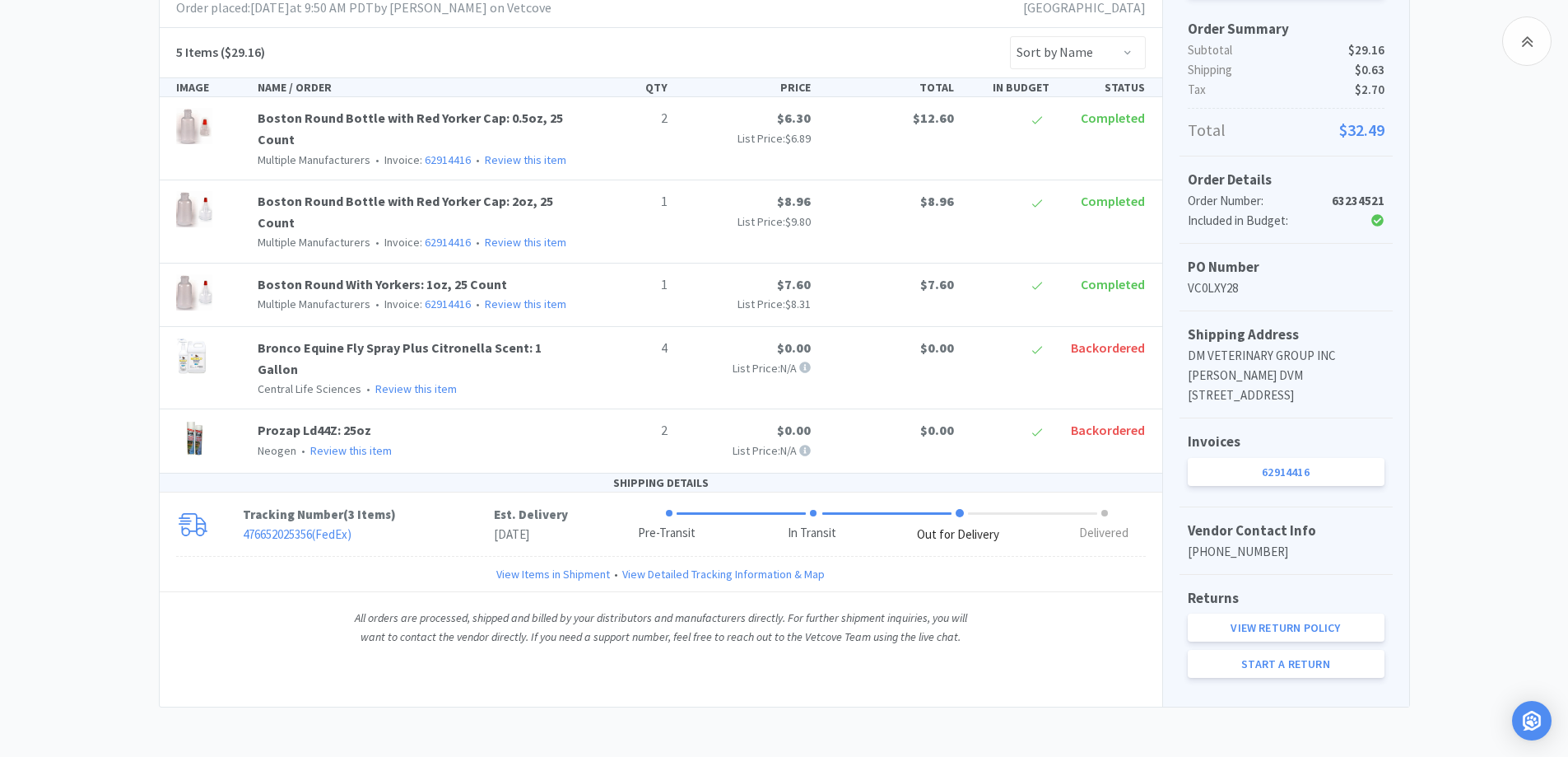
scroll to position [339, 0]
click at [463, 525] on p "476652025356 ( FedEx )" at bounding box center [368, 534] width 251 height 20
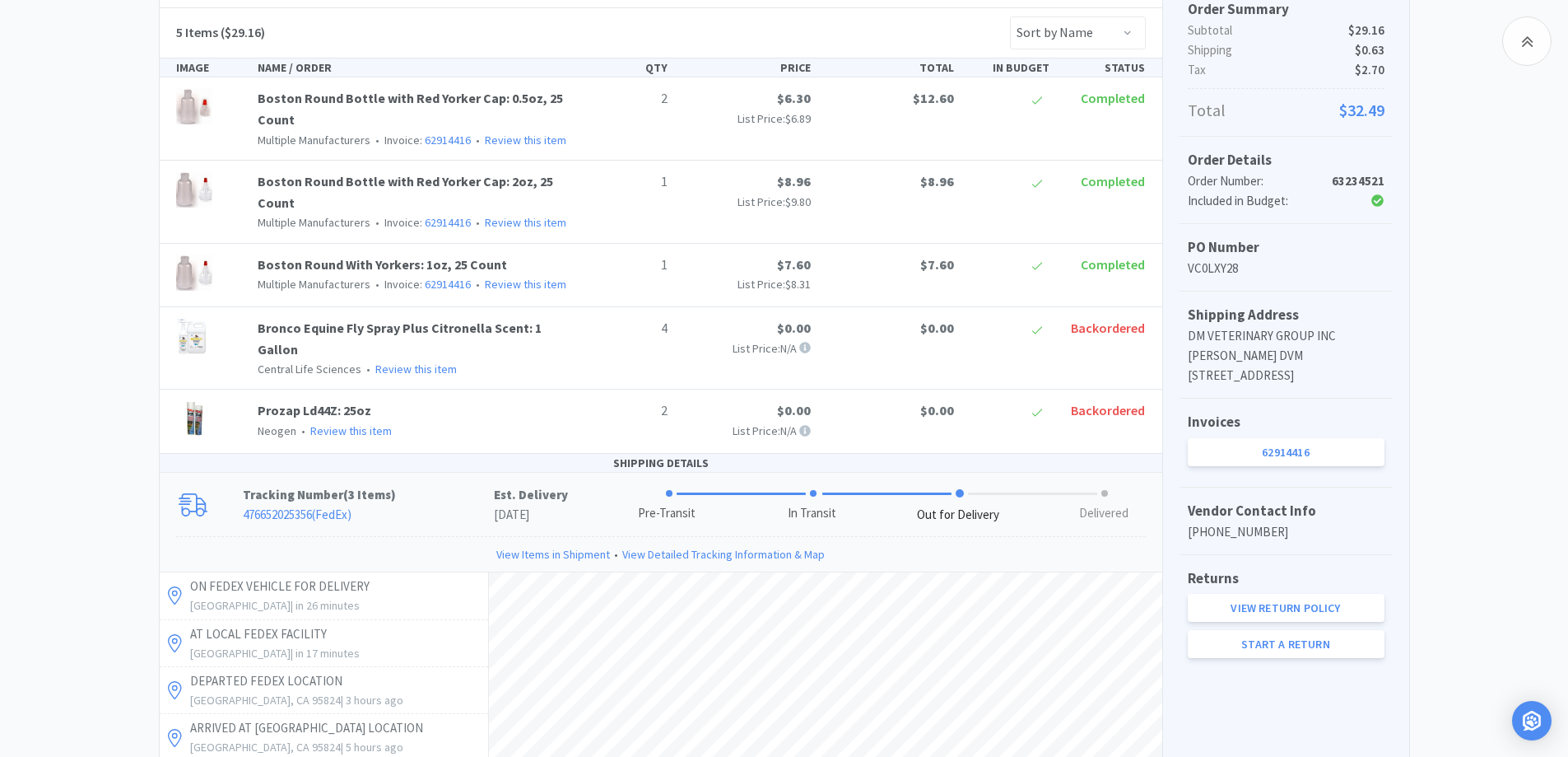
scroll to position [668, 0]
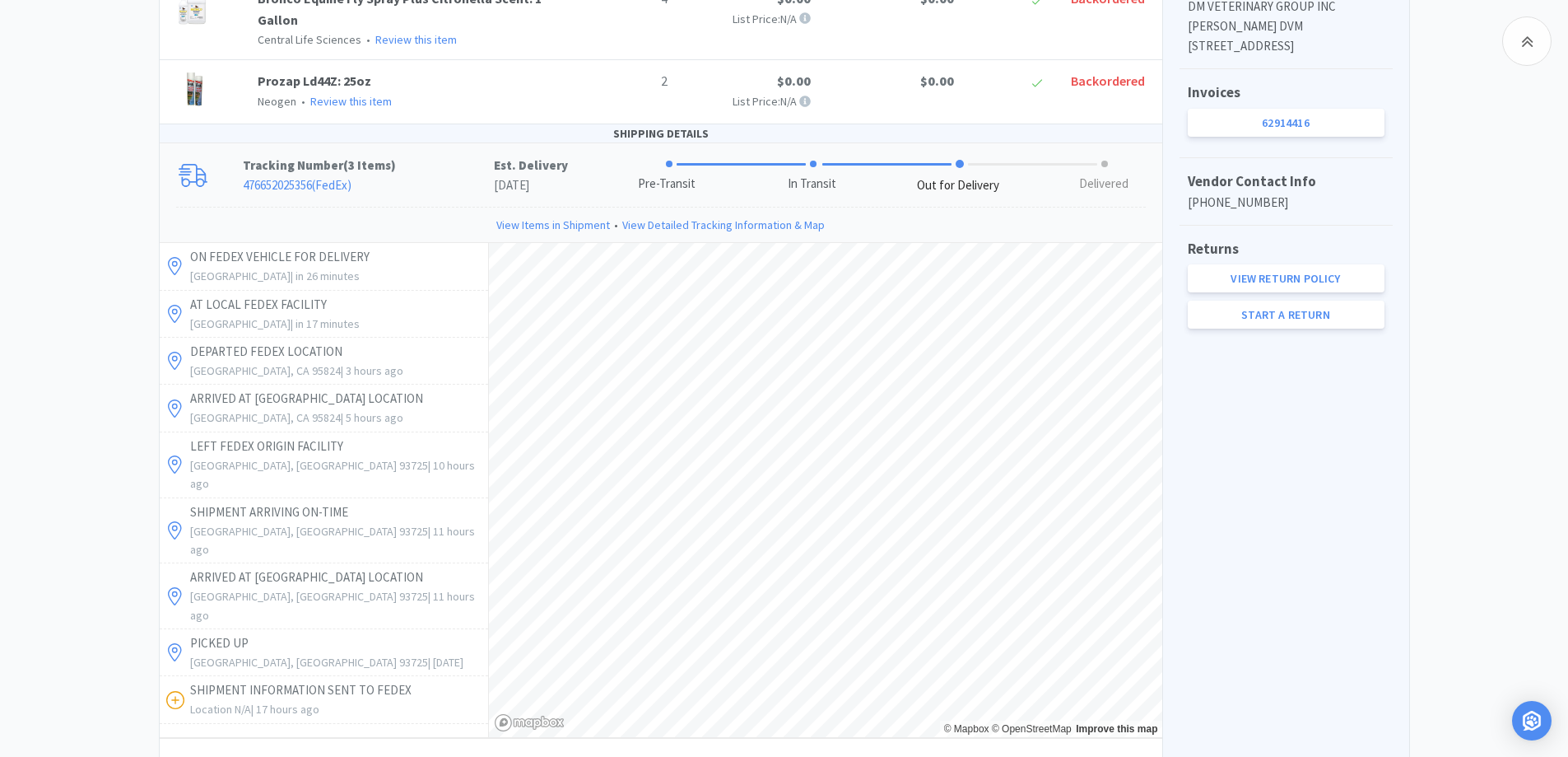
click at [91, 323] on div "Chico Animal Hospital Order Details for #63234521 Orders 63234521 Download CSV …" at bounding box center [784, 279] width 1568 height 1593
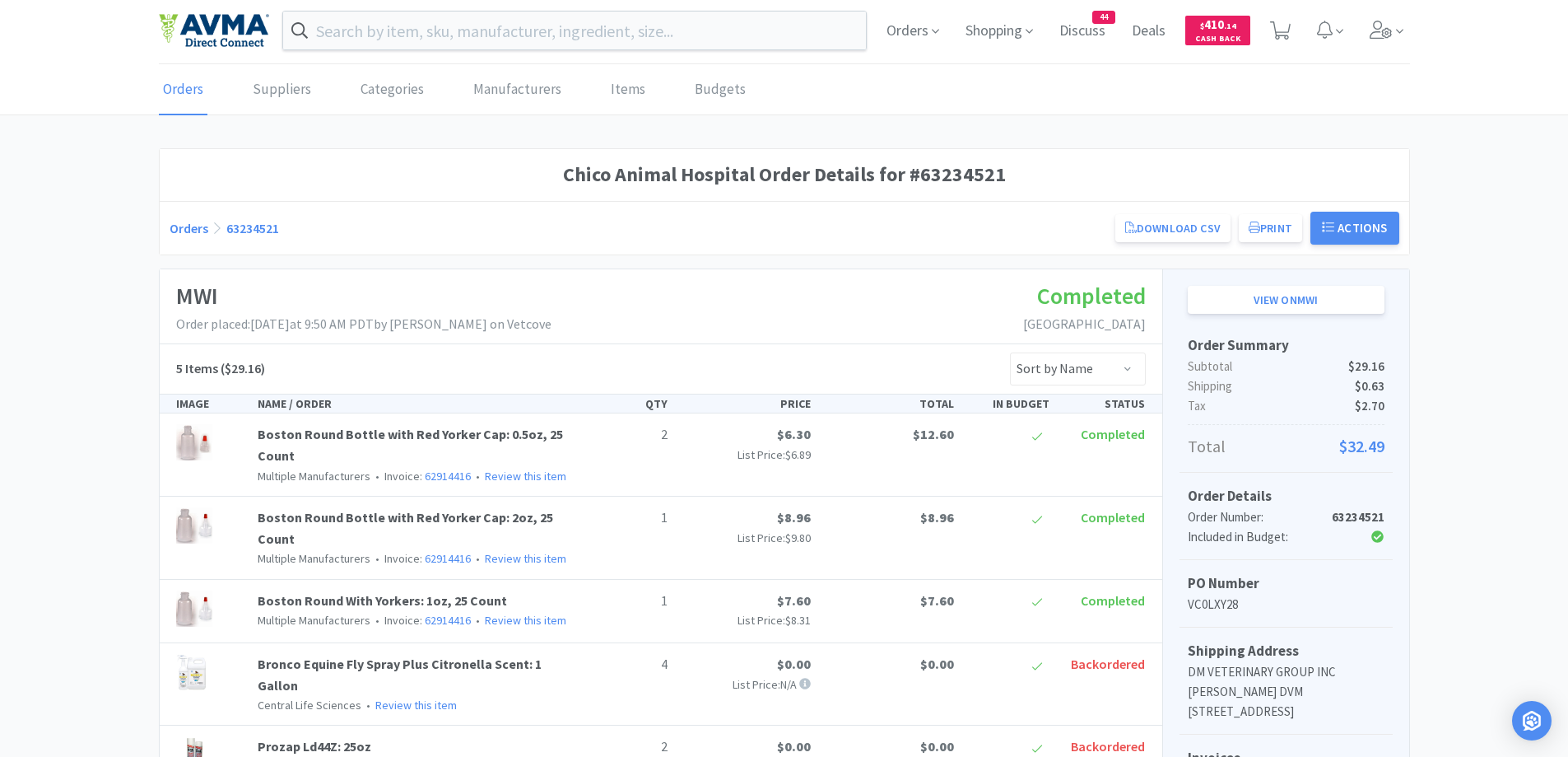
scroll to position [0, 0]
click at [660, 38] on input "text" at bounding box center [575, 33] width 584 height 38
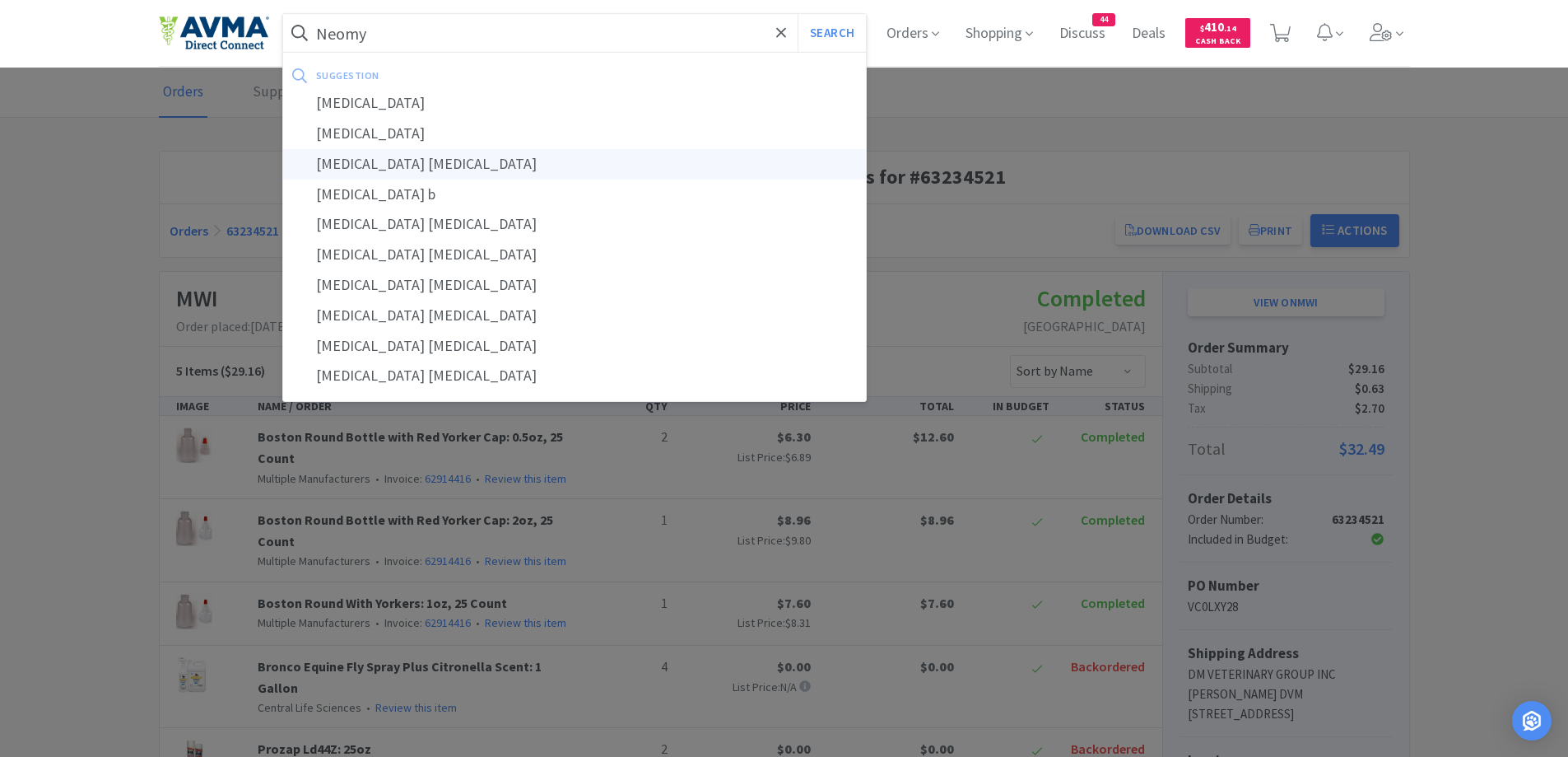
click at [407, 158] on div "[MEDICAL_DATA] [MEDICAL_DATA]" at bounding box center [575, 164] width 584 height 30
type input "[MEDICAL_DATA] [MEDICAL_DATA]"
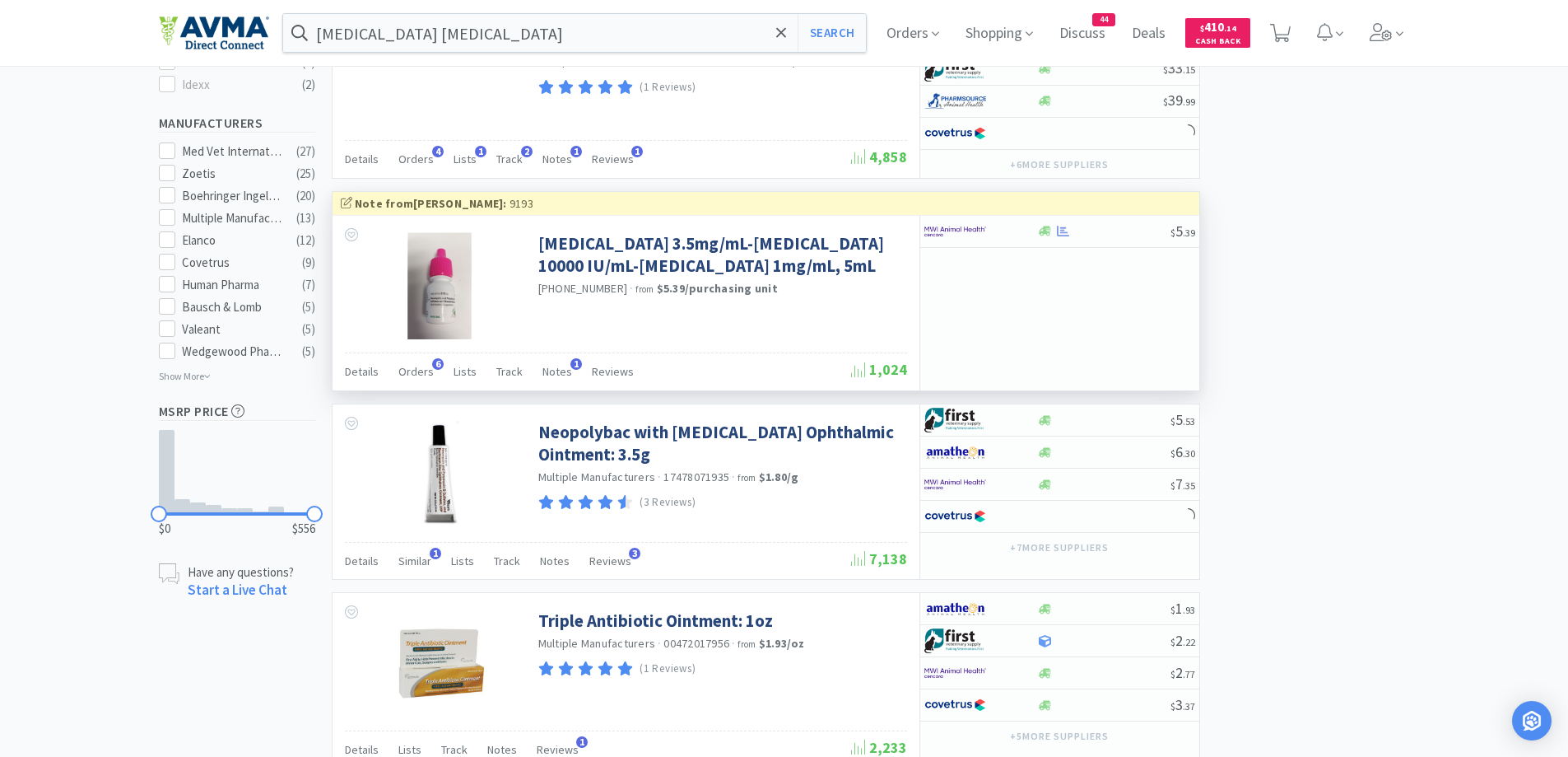
scroll to position [823, 0]
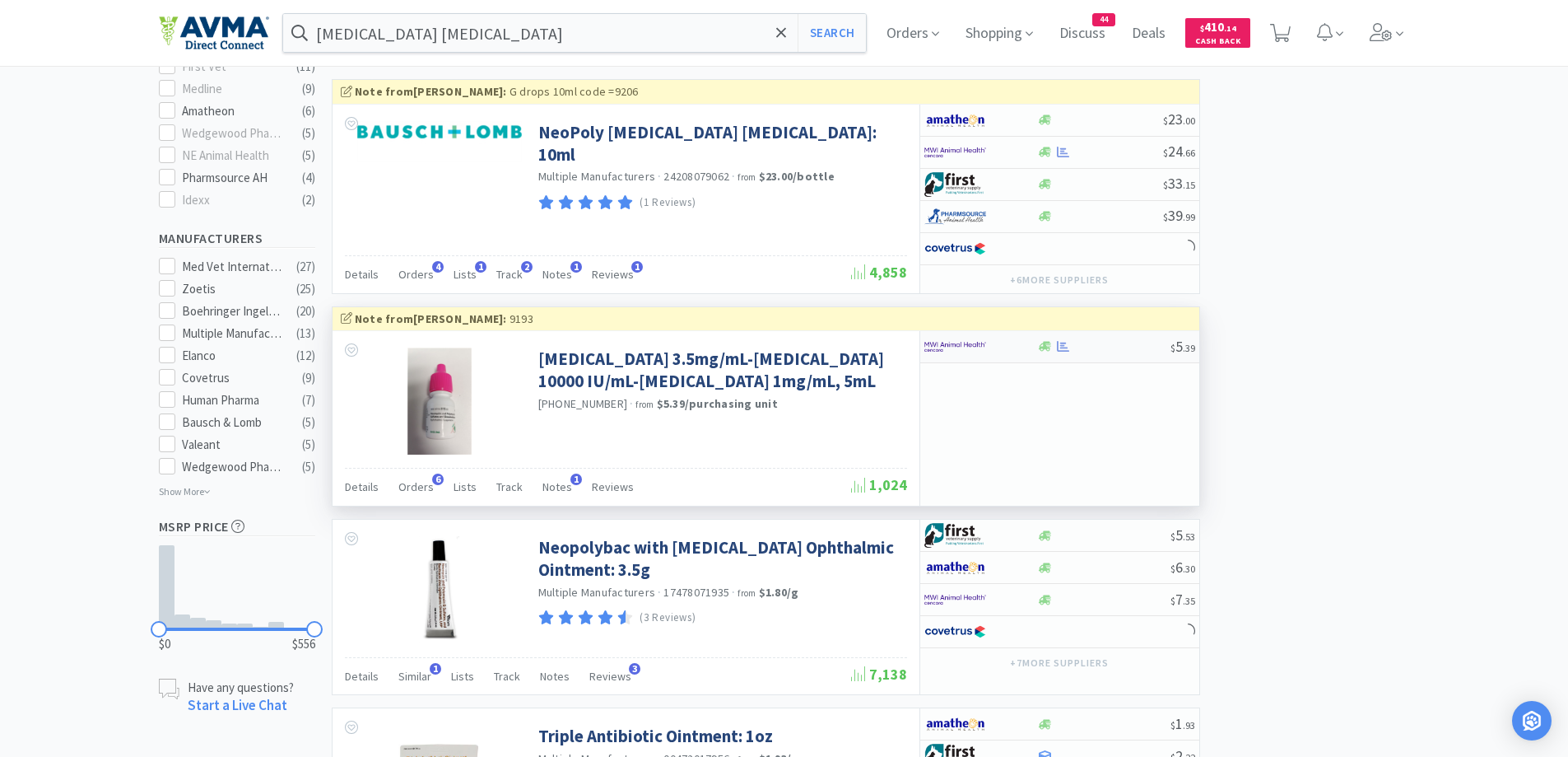
click at [1082, 358] on div "$ 5 . 39" at bounding box center [1060, 347] width 279 height 32
select select "1"
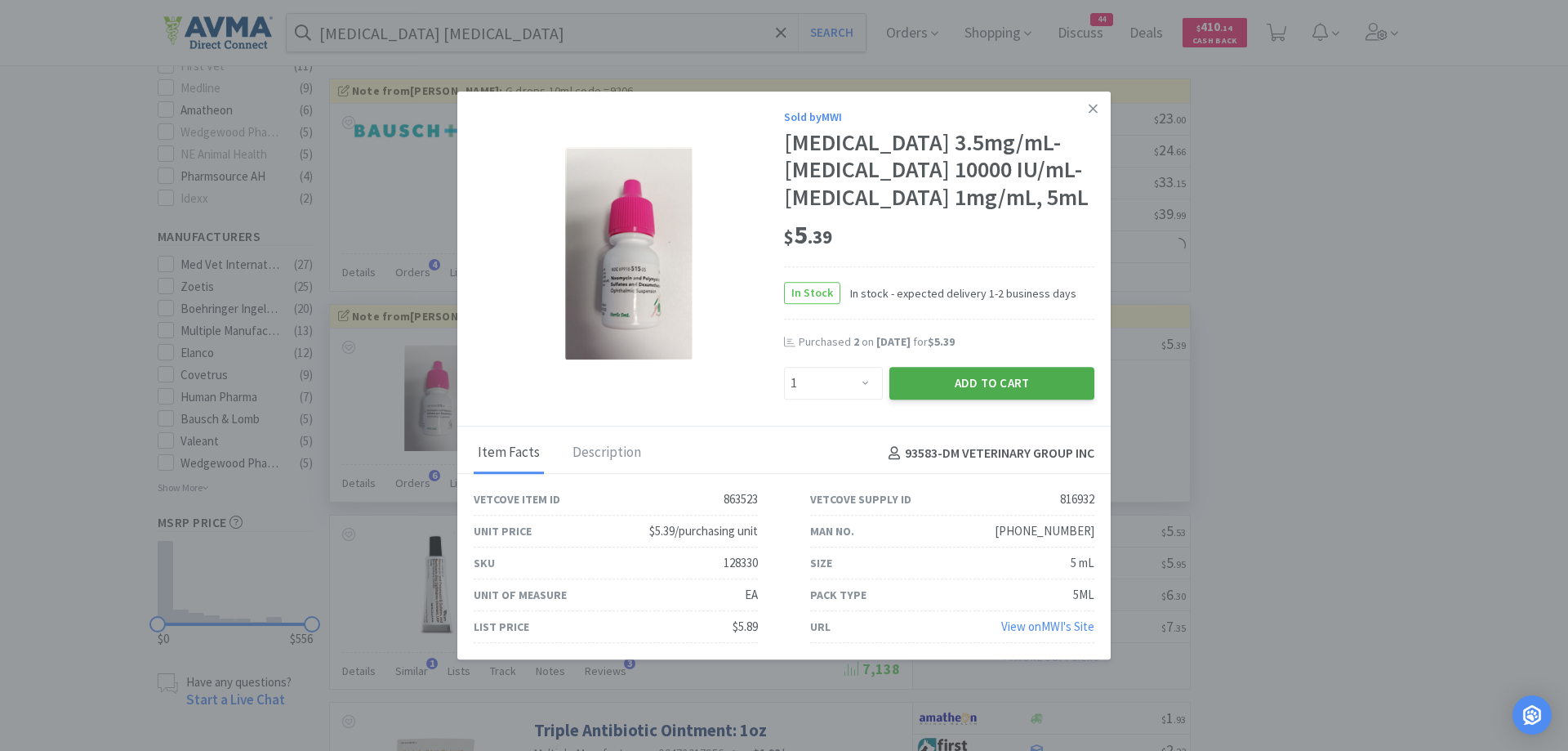
click at [913, 400] on button "Add to Cart" at bounding box center [992, 383] width 205 height 33
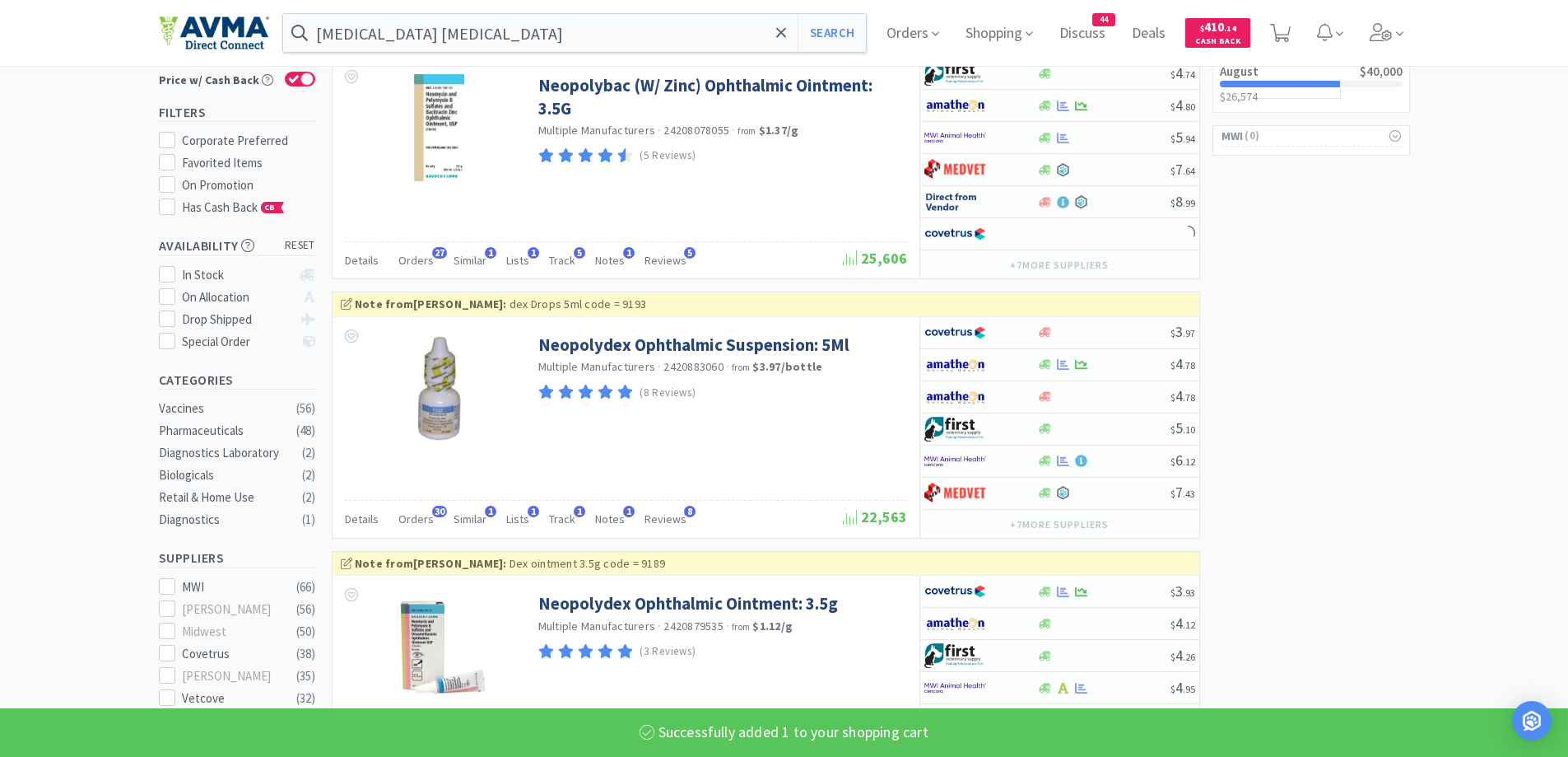
scroll to position [0, 0]
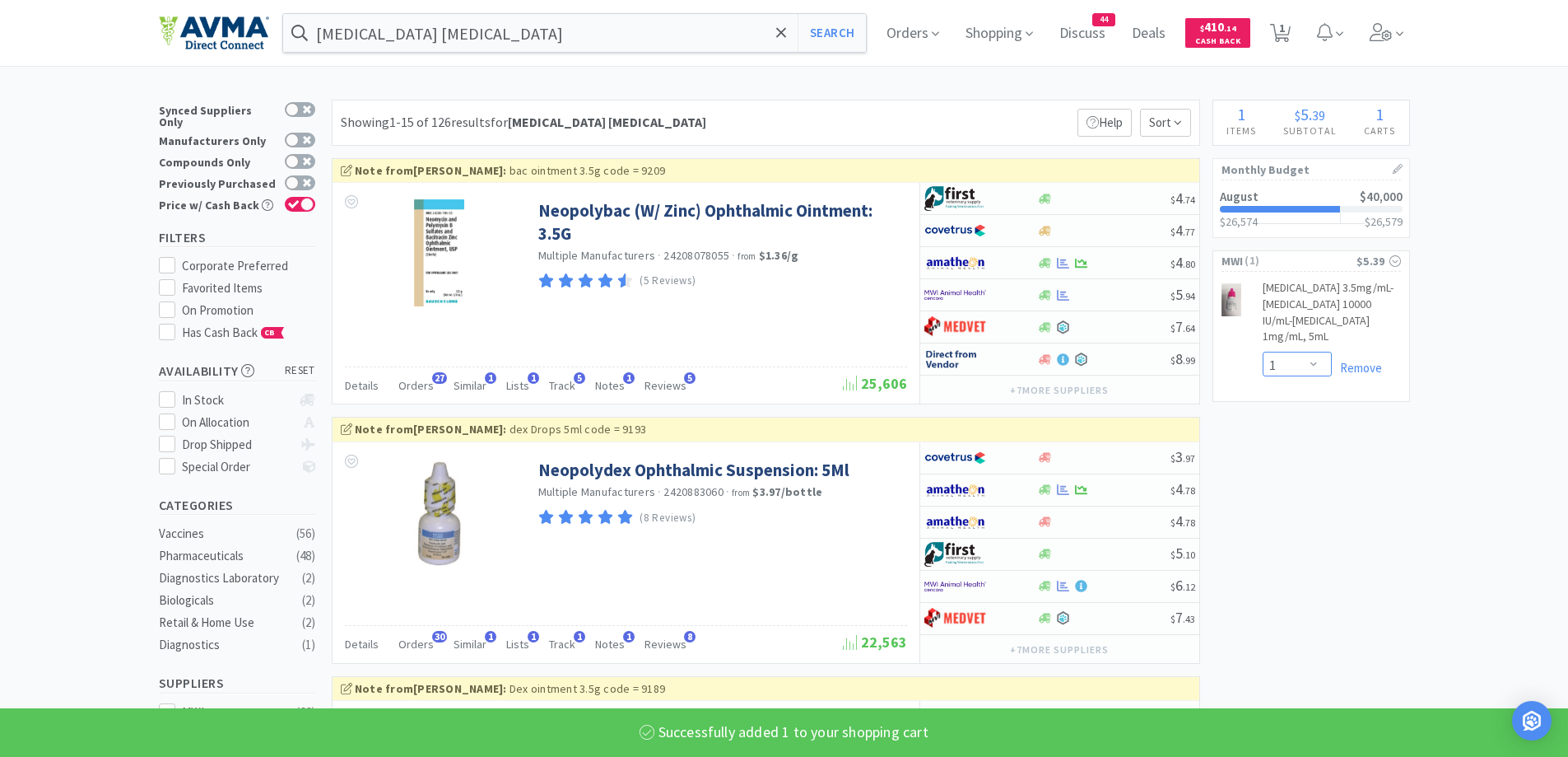
click at [1312, 377] on select "Enter Quantity 1 2 3 4 5 6 7 8 9 10 11 12 13 14 15 16 17 18 19 20 Enter Quantity" at bounding box center [1297, 364] width 69 height 25
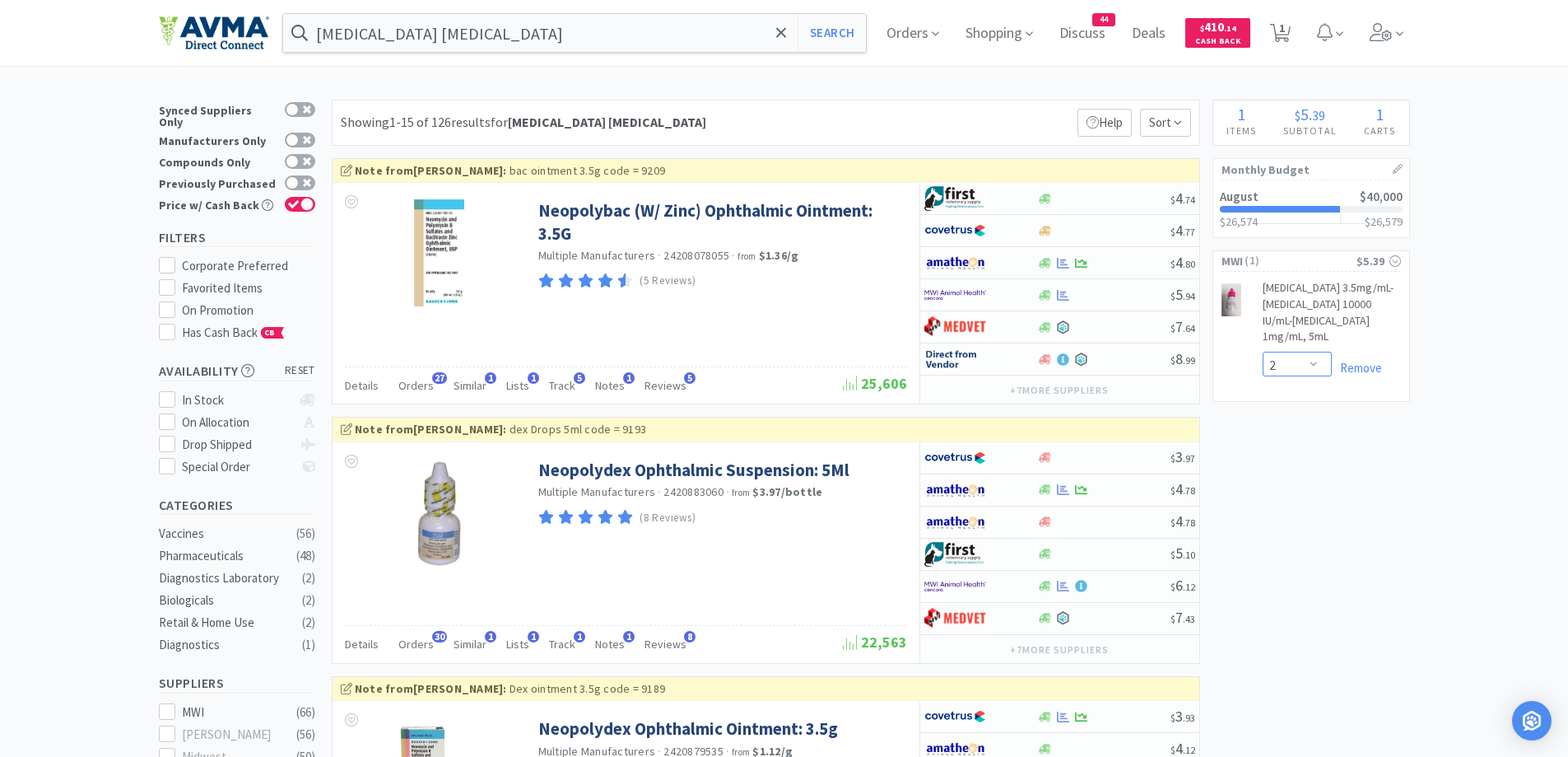
click at [1263, 367] on select "Enter Quantity 1 2 3 4 5 6 7 8 9 10 11 12 13 14 15 16 17 18 19 20 Enter Quantity" at bounding box center [1297, 364] width 69 height 25
select select "2"
click at [1285, 43] on span "1" at bounding box center [1283, 28] width 6 height 65
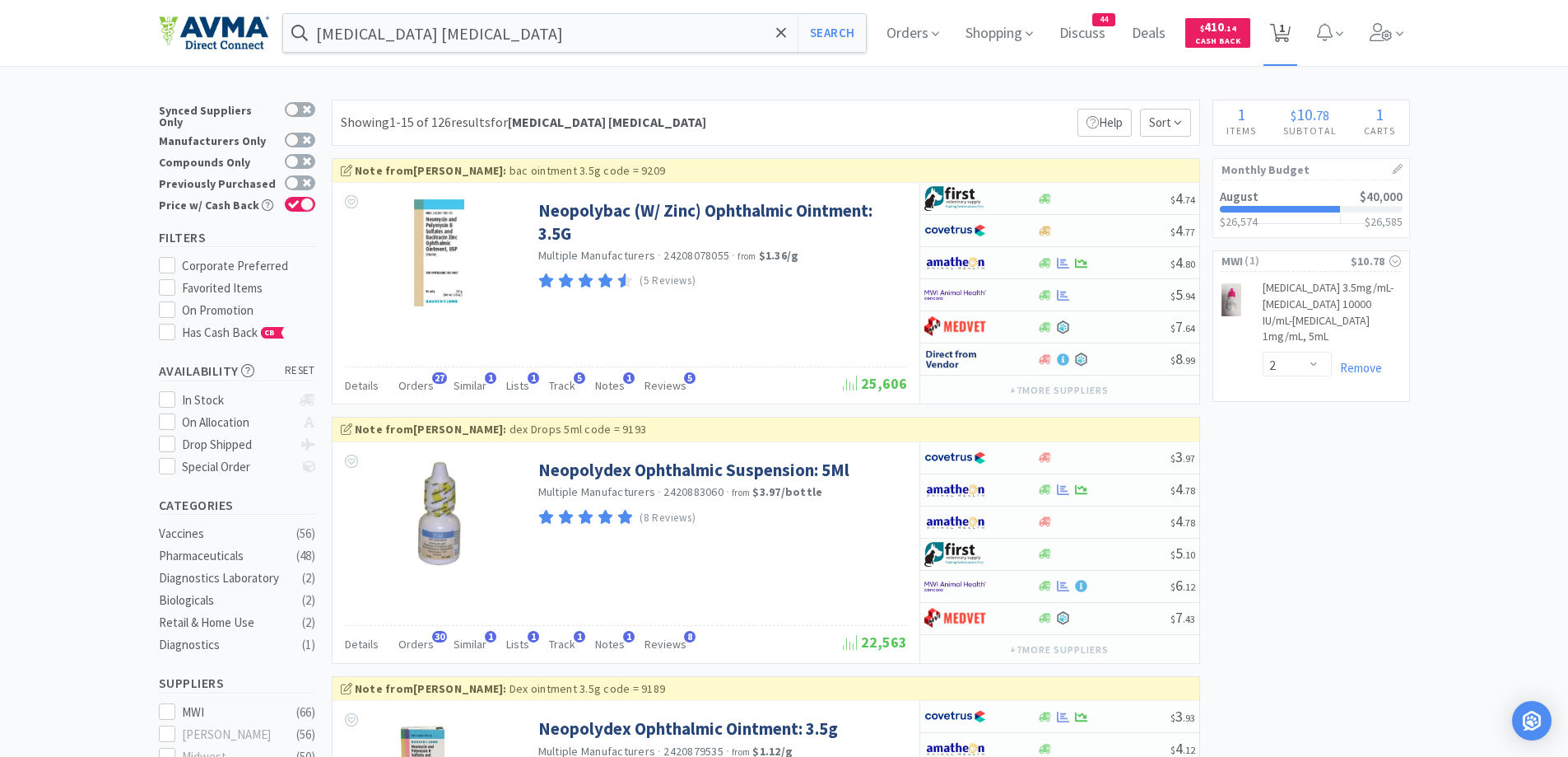
select select "2"
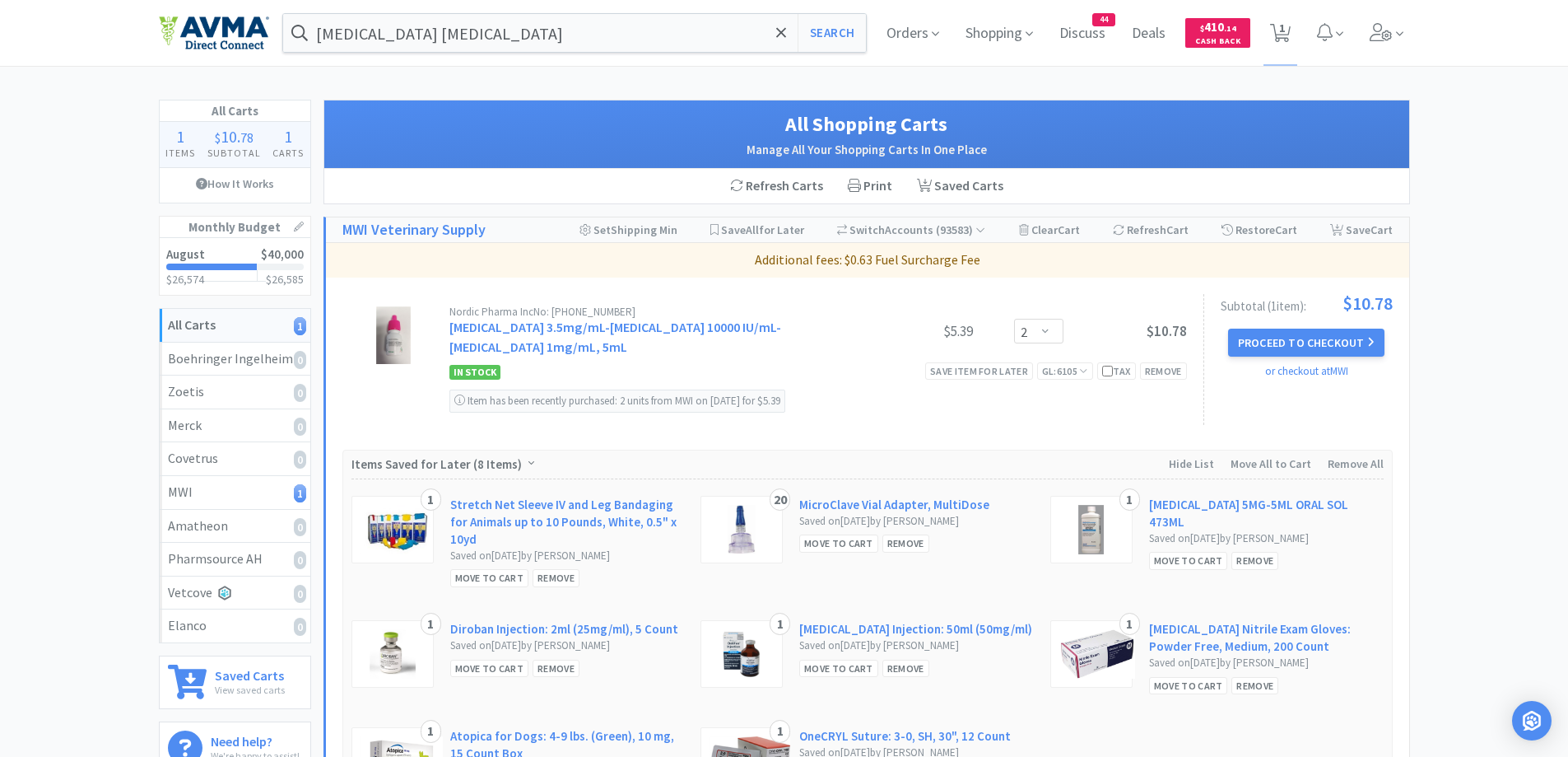
click at [1508, 304] on div "All Carts 1 Items $ 10 . 78 Subtotal 1 Carts How It Works Monthly Budget August…" at bounding box center [784, 473] width 1568 height 748
click at [1358, 349] on button "Proceed to Checkout" at bounding box center [1306, 343] width 156 height 28
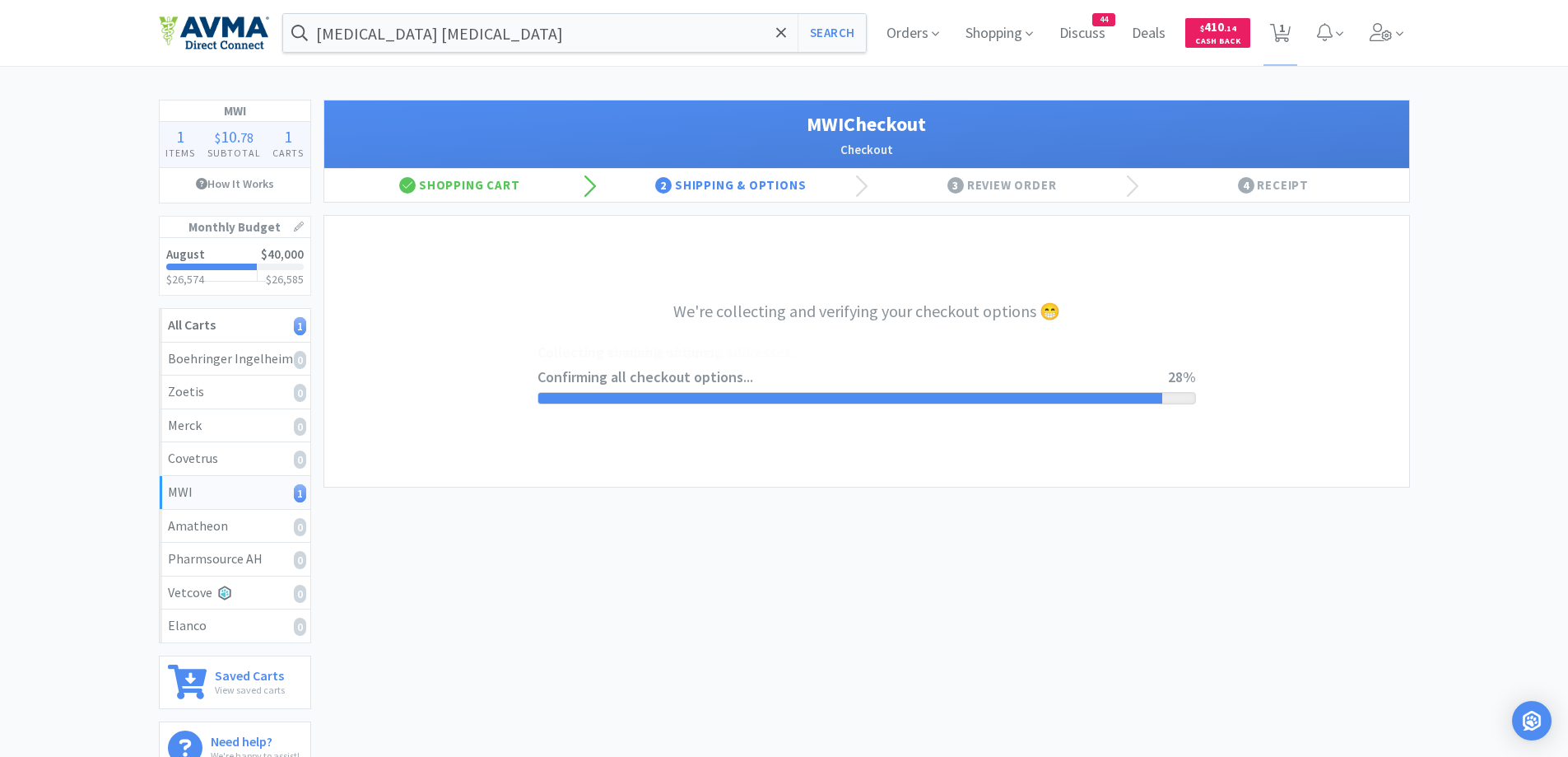
select select "CC_9421154621689816"
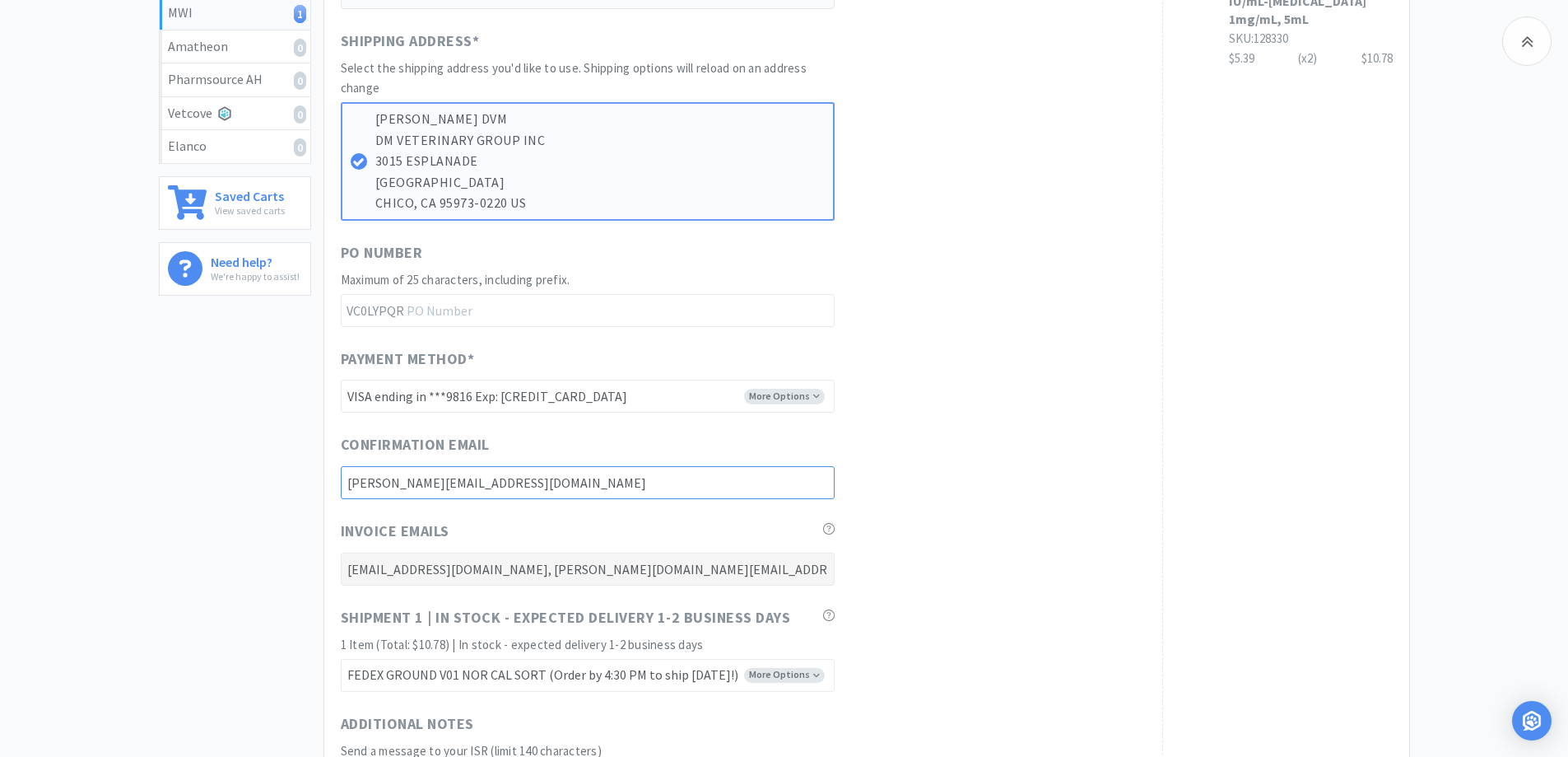
scroll to position [150, 0]
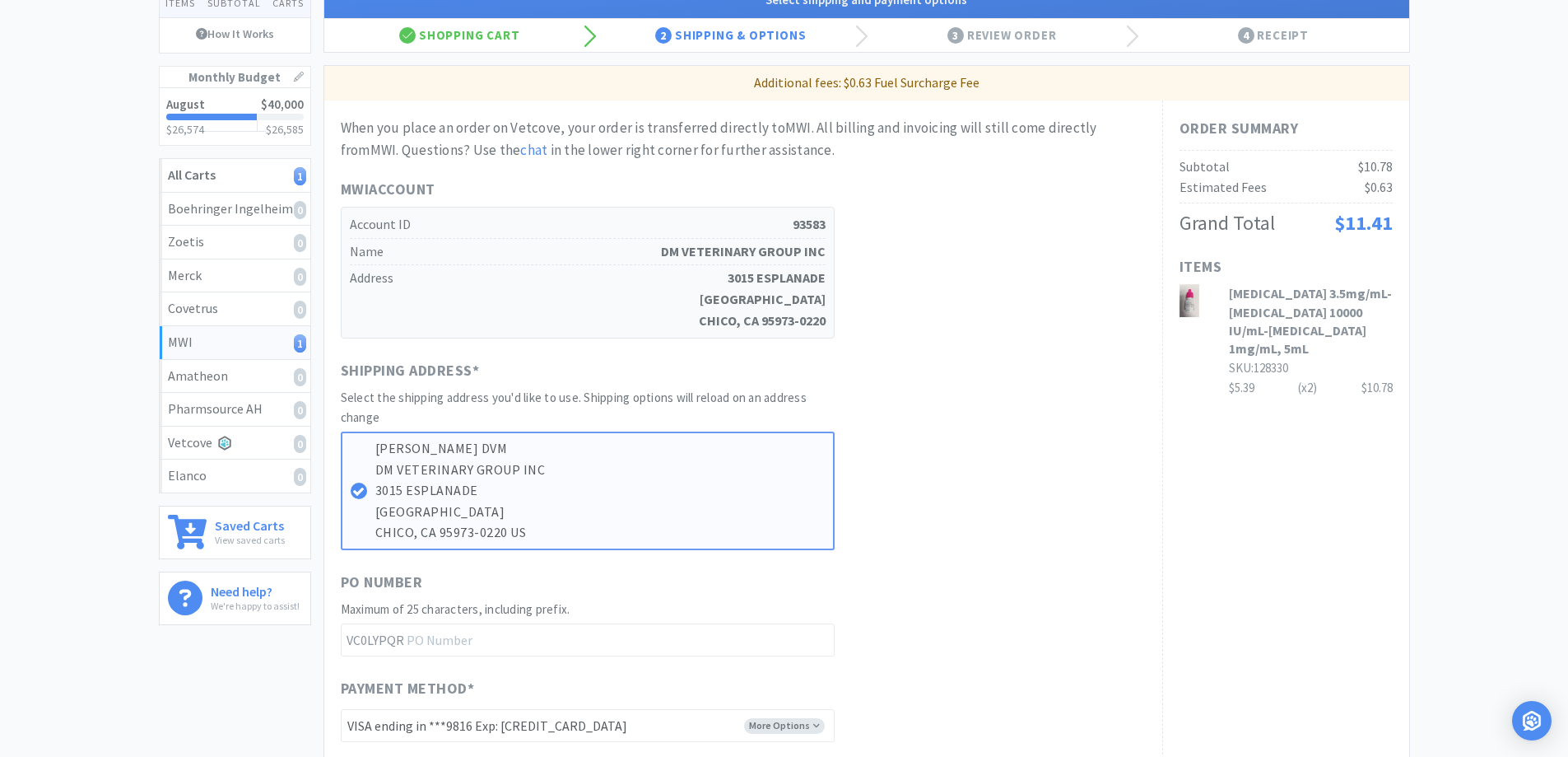
click at [1515, 222] on div "MWI 1 Items $ 10 . 78 Subtotal 1 Carts How It Works Monthly Budget August $40,0…" at bounding box center [784, 613] width 1568 height 1326
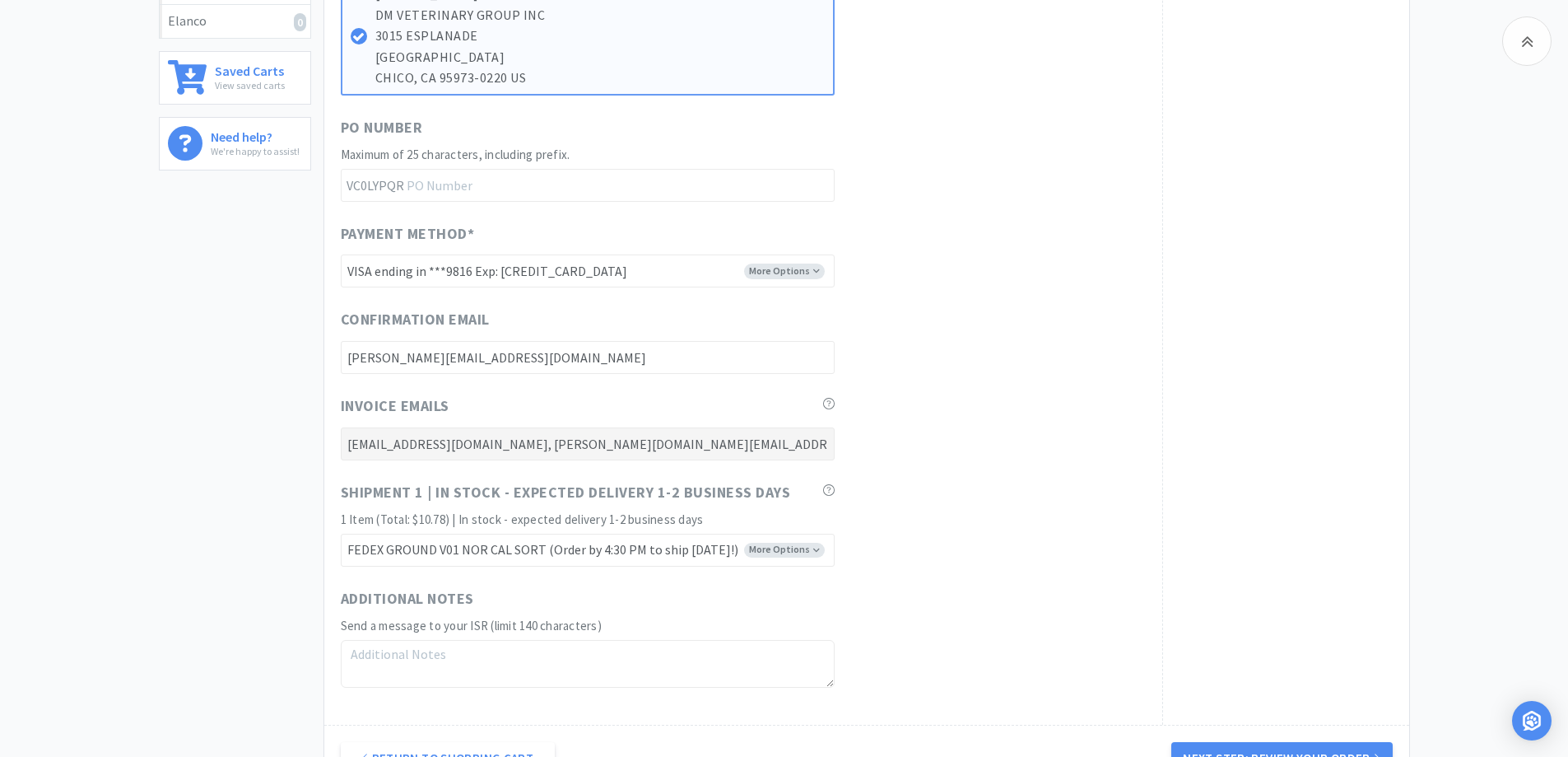
scroll to position [644, 0]
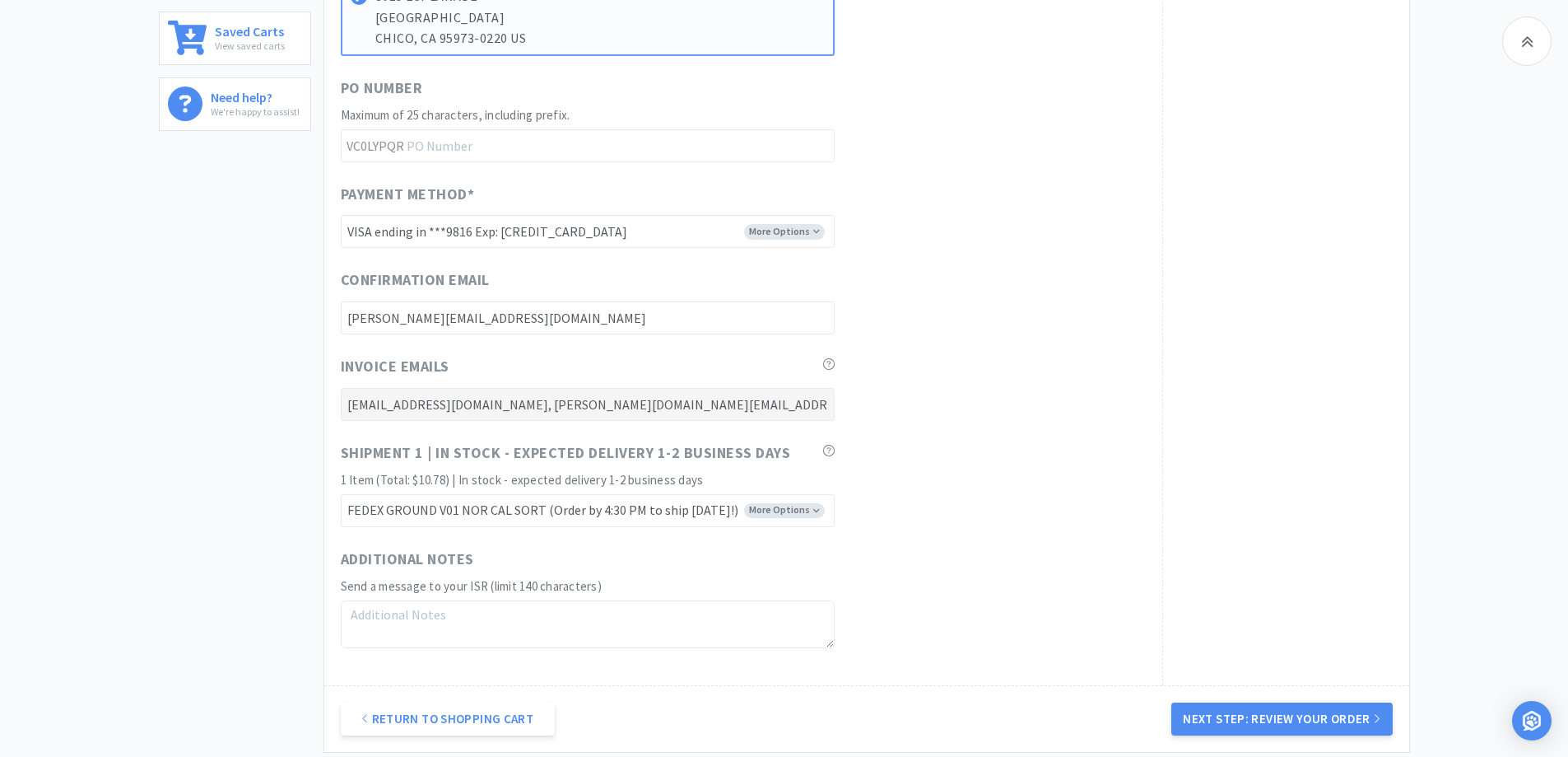
click at [1330, 718] on button "Next Step: Review Your Order" at bounding box center [1282, 719] width 221 height 33
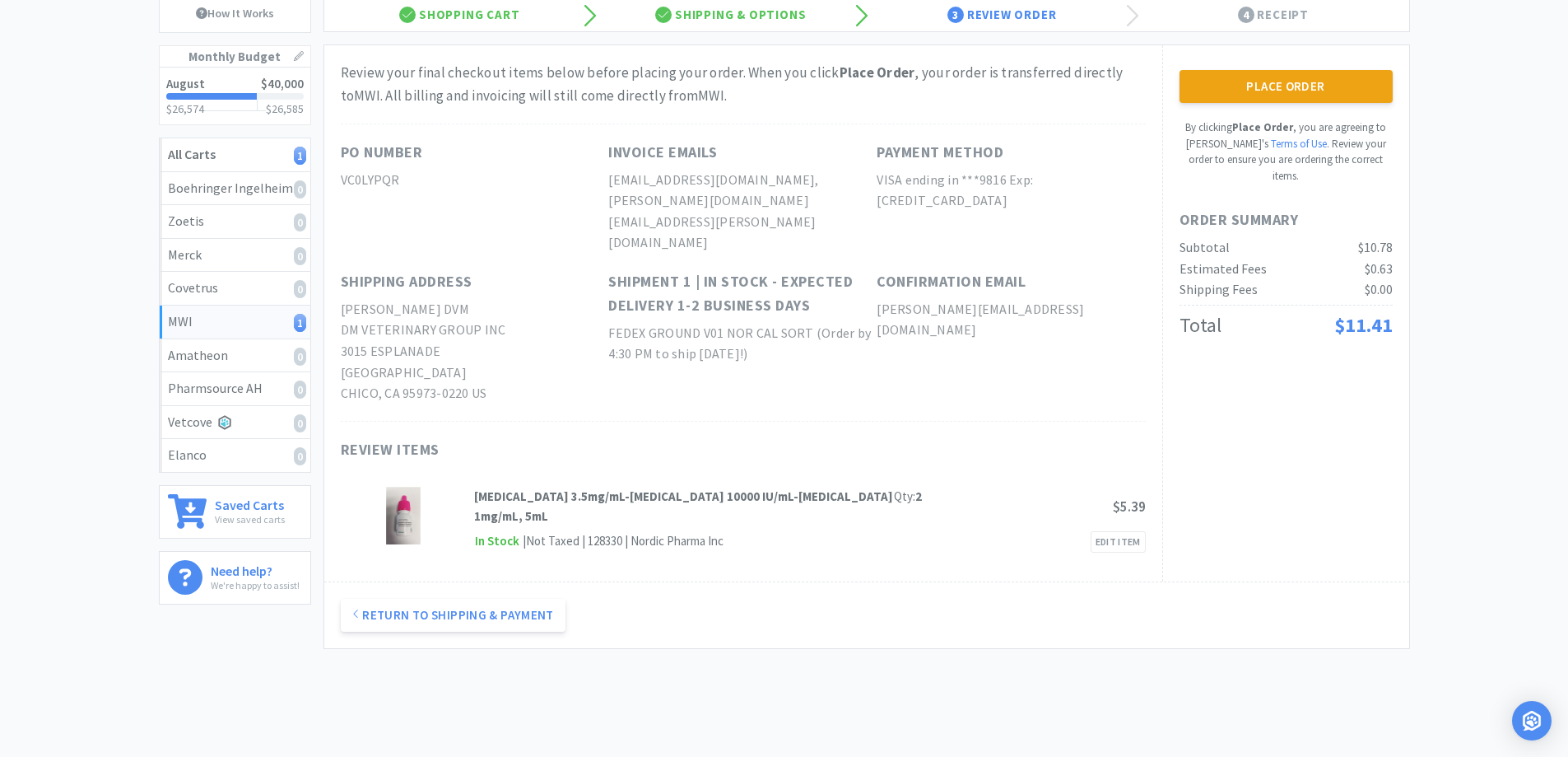
scroll to position [0, 0]
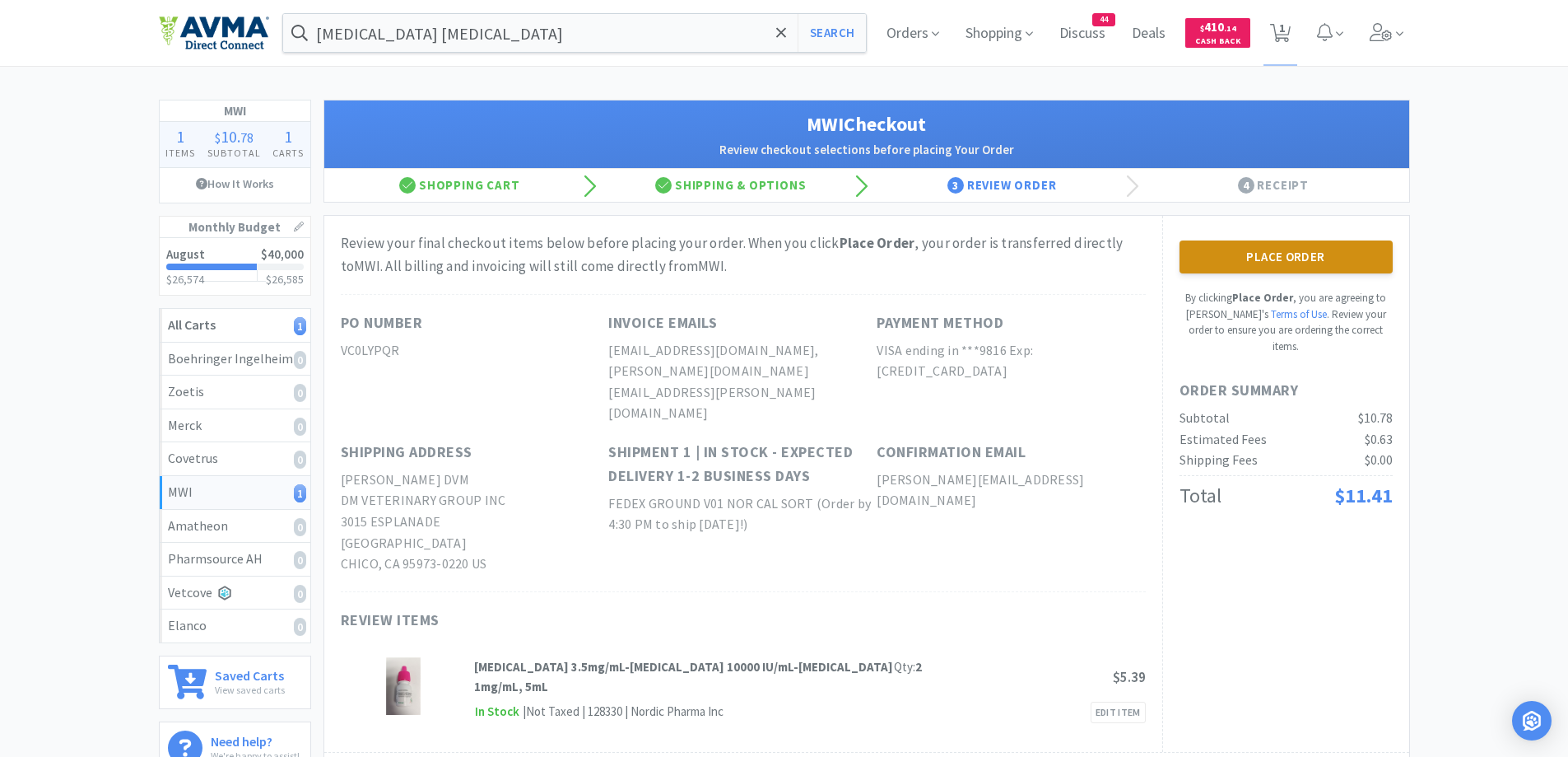
click at [1324, 256] on button "Place Order" at bounding box center [1286, 257] width 213 height 33
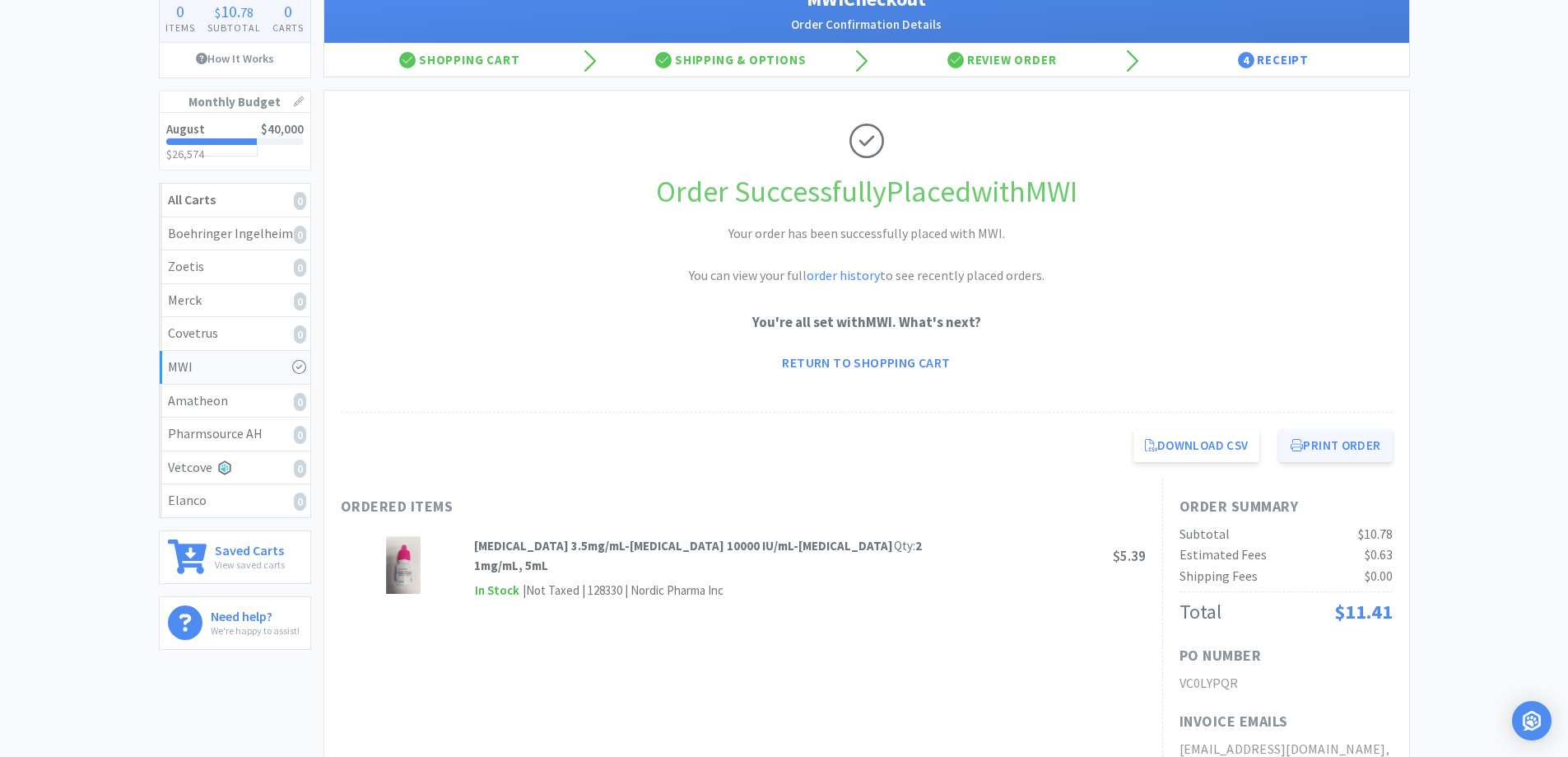
scroll to position [165, 0]
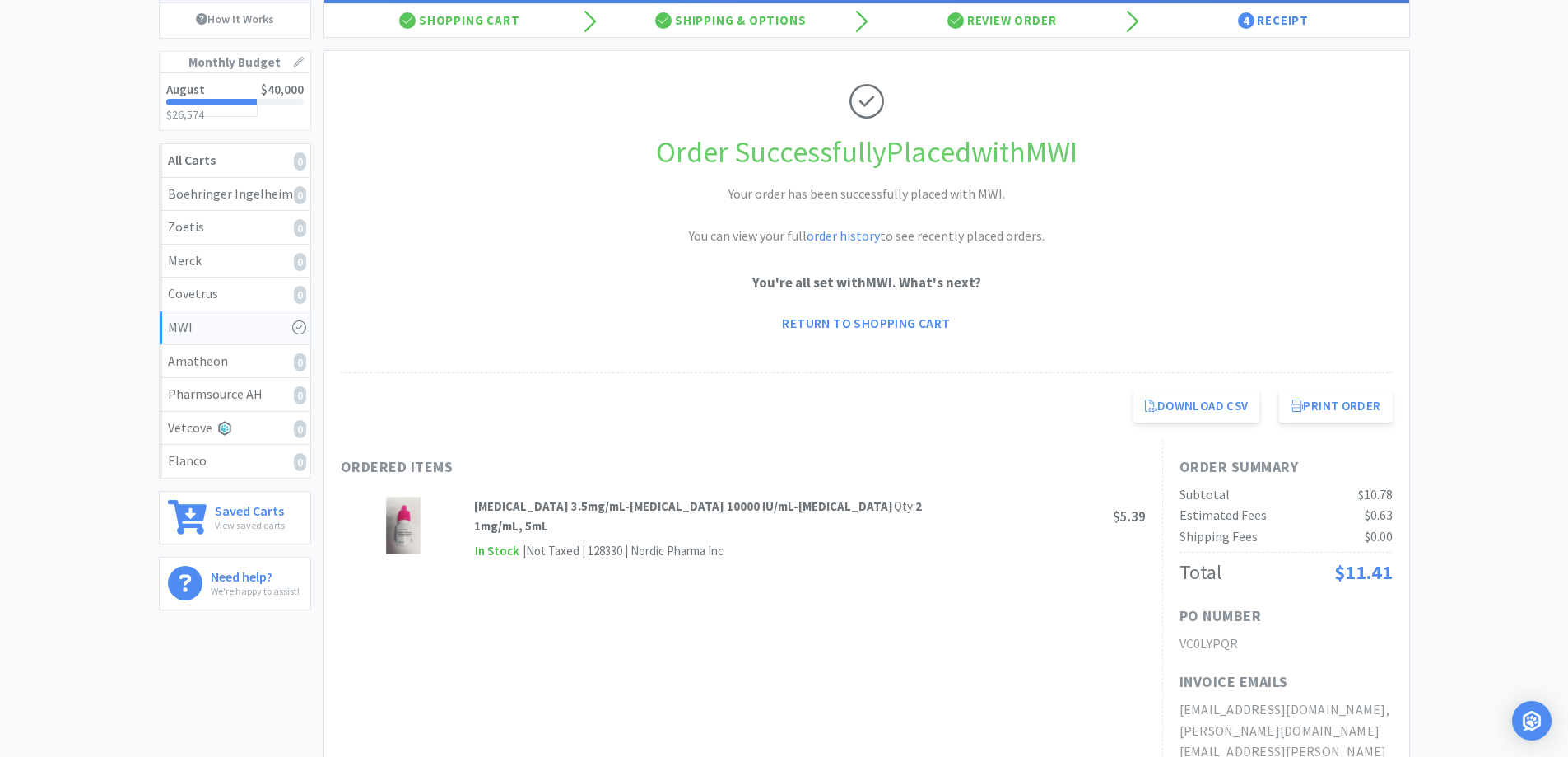
click at [1547, 354] on div "MWI 0 Items $ 10 . 78 Subtotal 0 Carts How It Works Monthly Budget August $40,0…" at bounding box center [784, 620] width 1568 height 1372
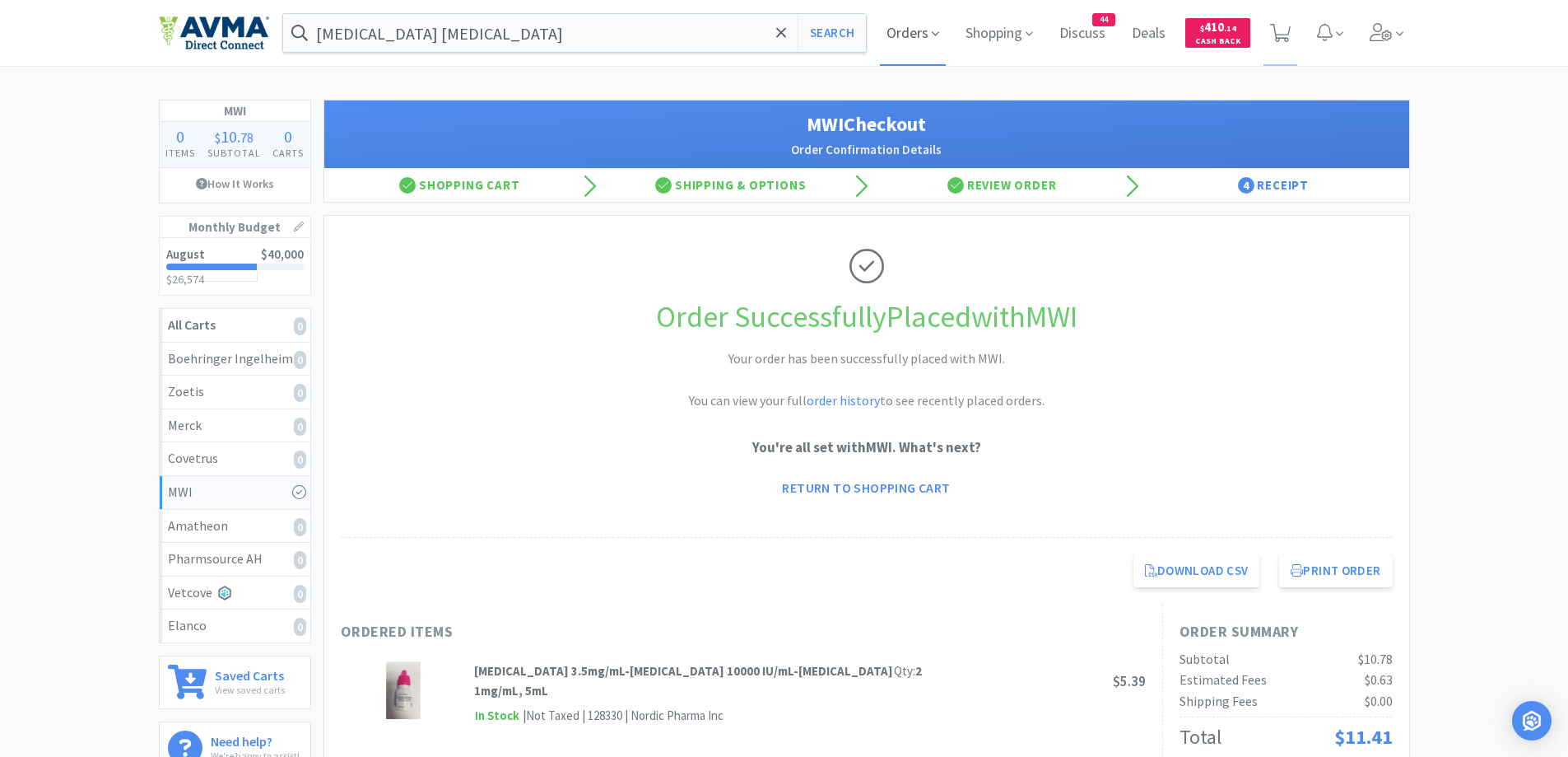
drag, startPoint x: 901, startPoint y: 46, endPoint x: 885, endPoint y: 45, distance: 16.0
click at [901, 45] on span "Orders" at bounding box center [912, 32] width 65 height 65
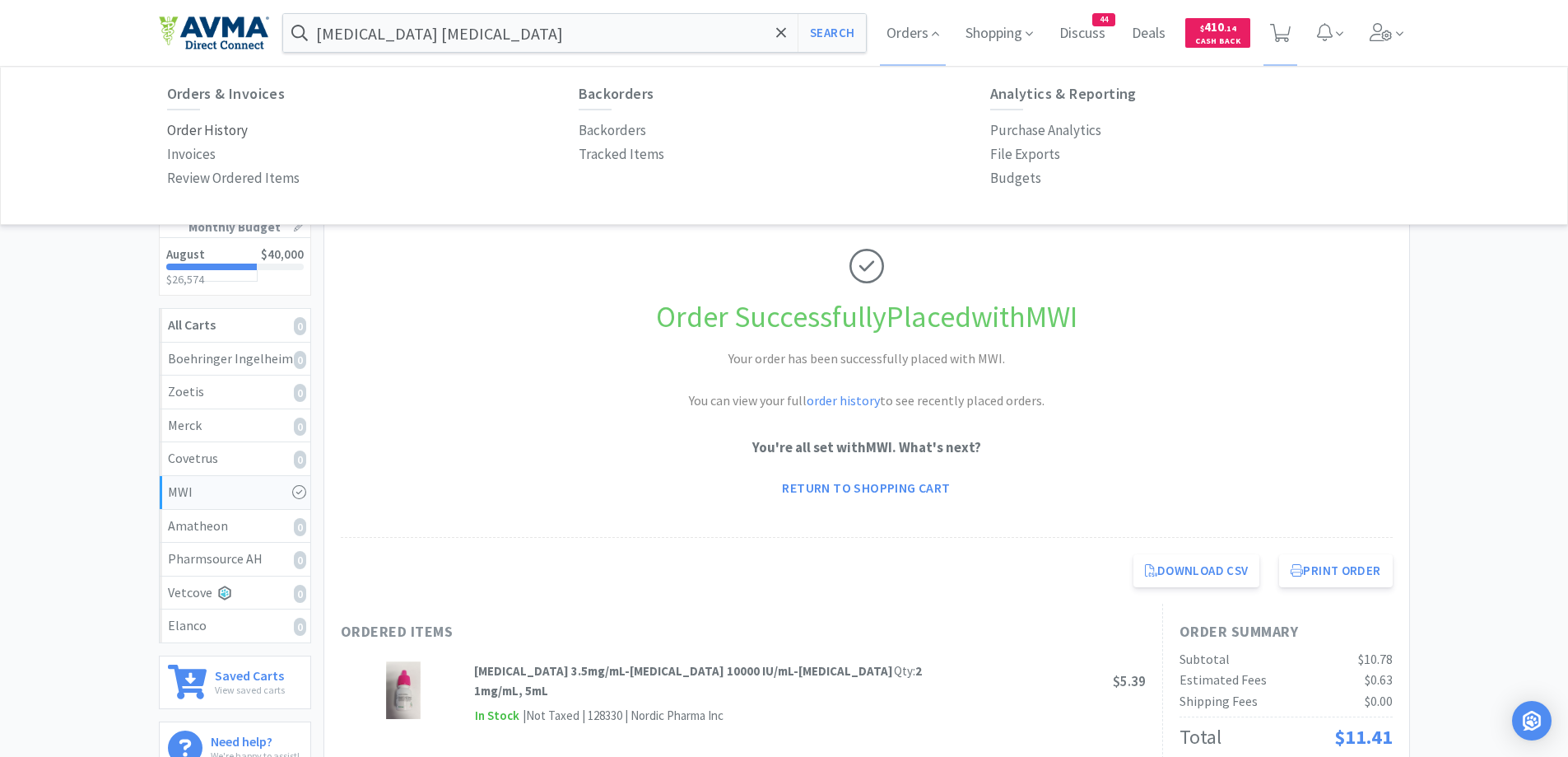
click at [218, 132] on p "Order History" at bounding box center [207, 130] width 81 height 22
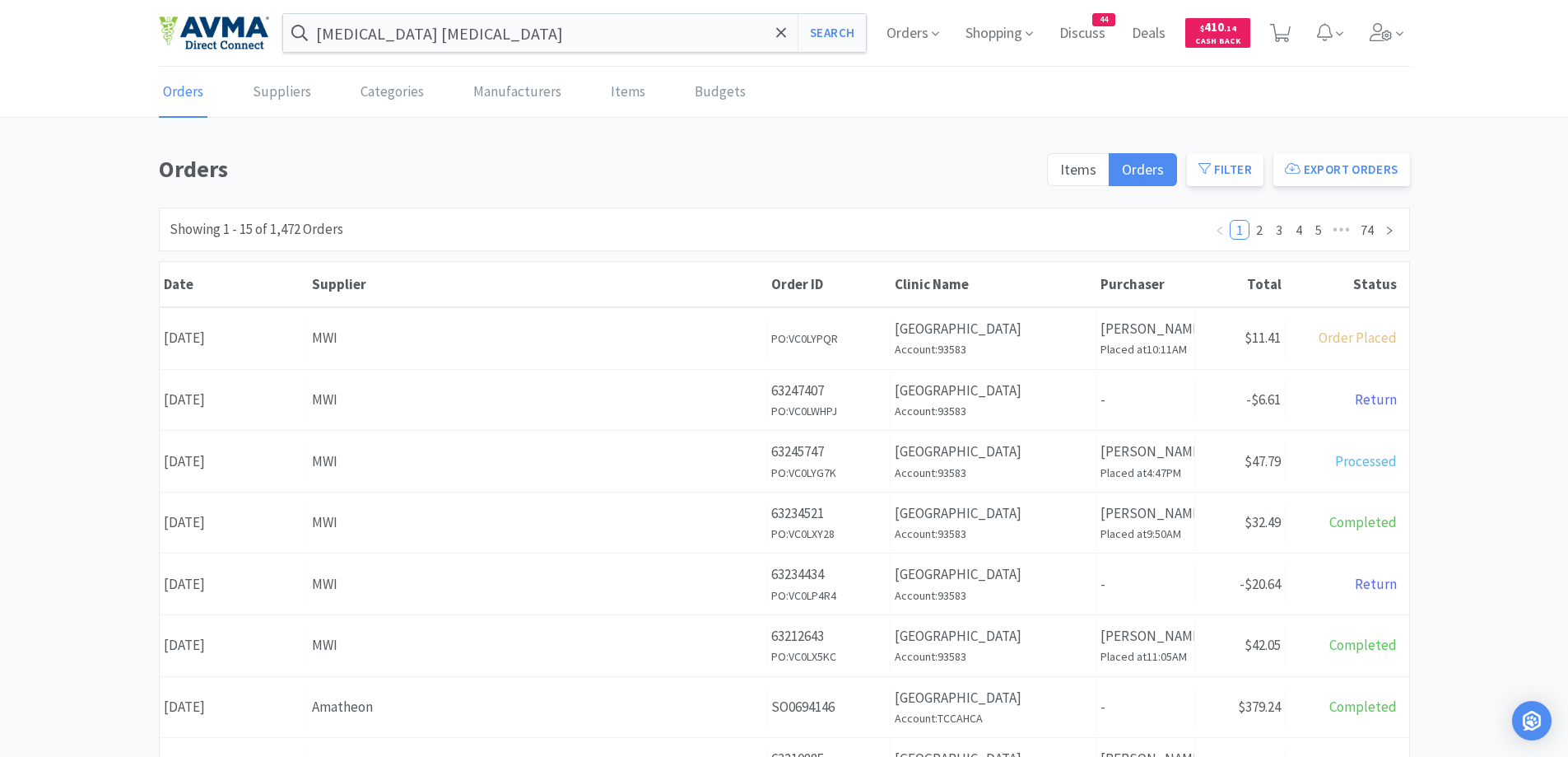
click at [1477, 309] on div "Orders Items Orders Filter Export Orders Filters Filter Suppliers All Suppliers…" at bounding box center [784, 719] width 1568 height 1137
